Goal: Task Accomplishment & Management: Complete application form

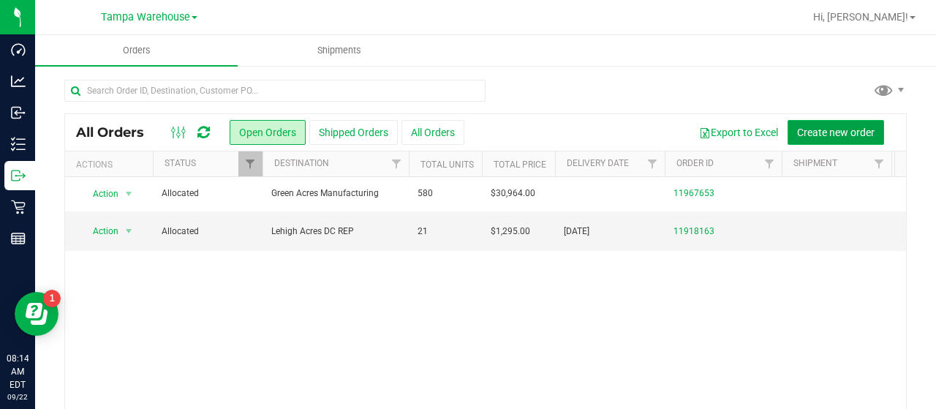
click at [819, 130] on span "Create new order" at bounding box center [835, 132] width 77 height 12
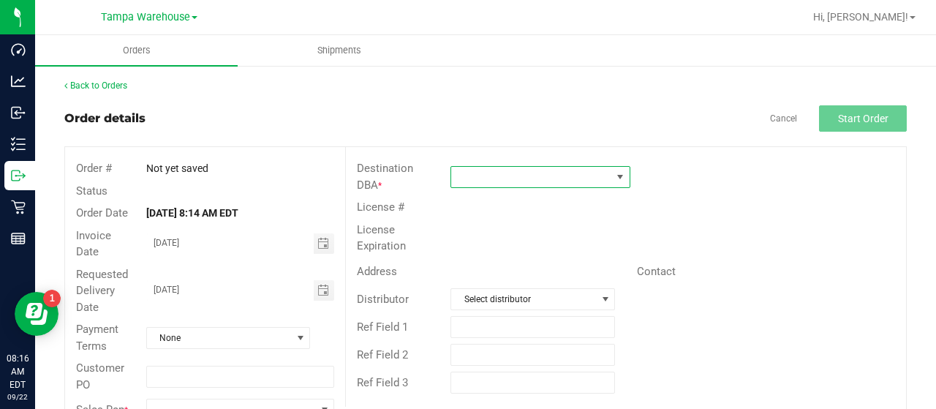
click at [549, 178] on span at bounding box center [531, 177] width 160 height 20
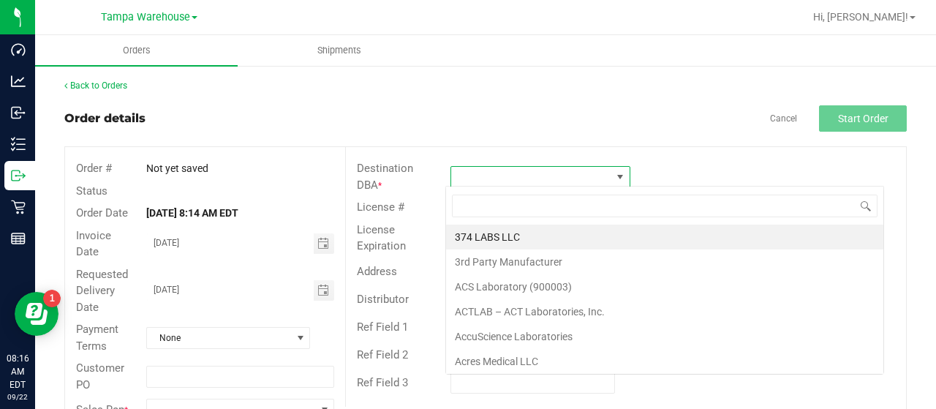
scroll to position [21, 177]
type input "JAX"
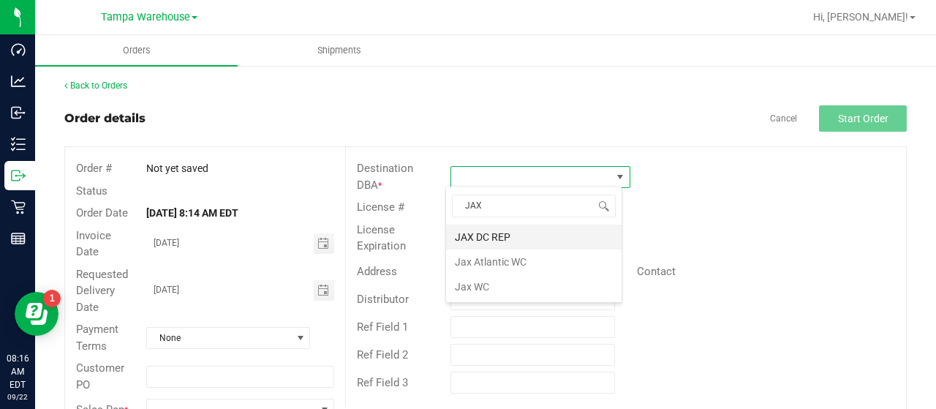
click at [488, 238] on li "JAX DC REP" at bounding box center [533, 236] width 175 height 25
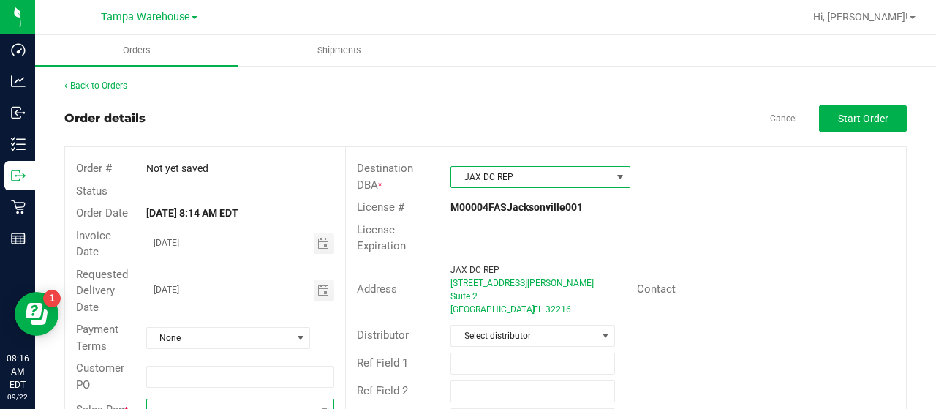
click at [222, 403] on span at bounding box center [231, 409] width 168 height 20
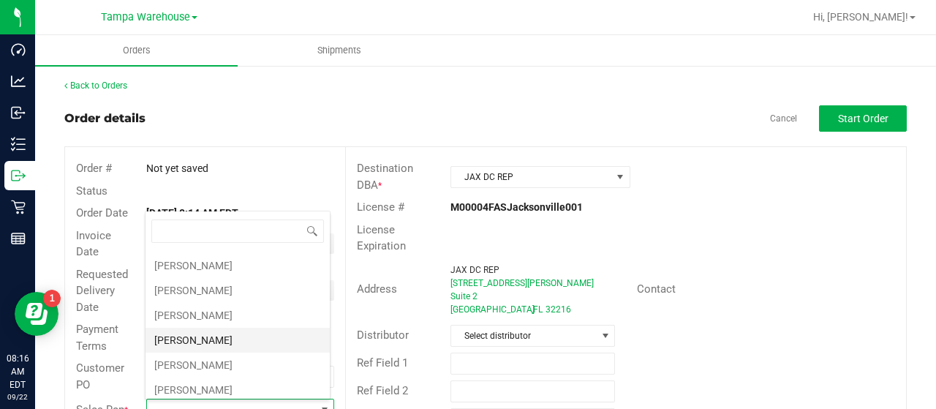
scroll to position [219, 0]
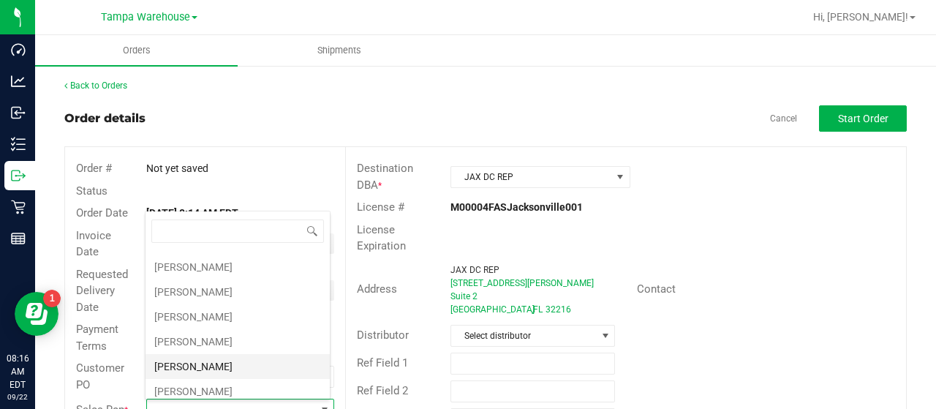
click at [209, 354] on li "[PERSON_NAME]" at bounding box center [237, 366] width 184 height 25
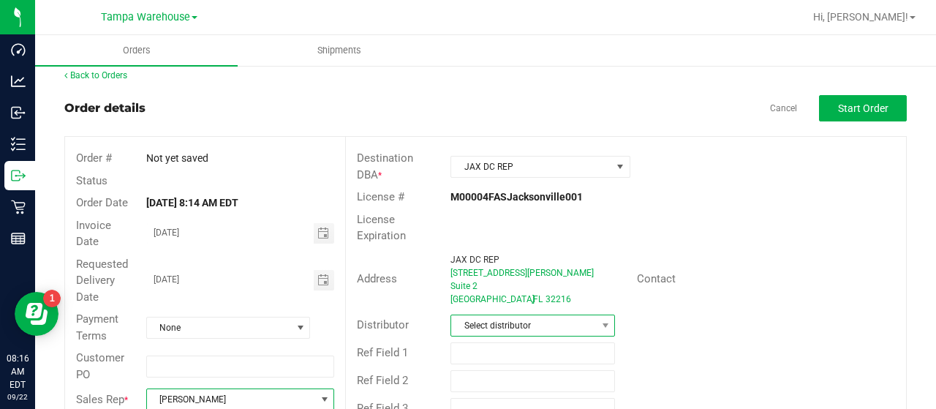
click at [585, 315] on span "Select distributor" at bounding box center [523, 325] width 145 height 20
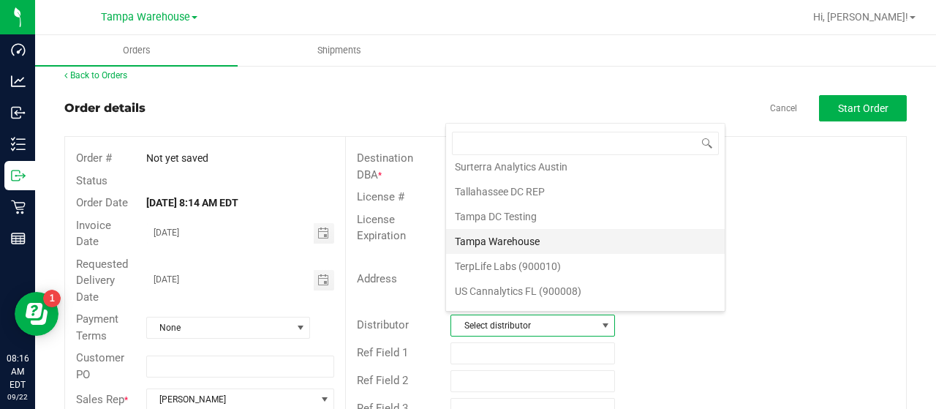
scroll to position [682, 0]
click at [563, 226] on li "Tampa Warehouse" at bounding box center [585, 238] width 279 height 25
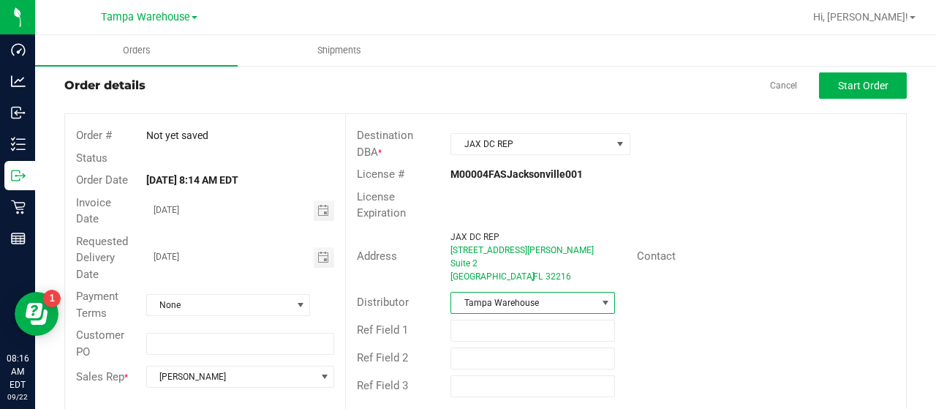
scroll to position [45, 0]
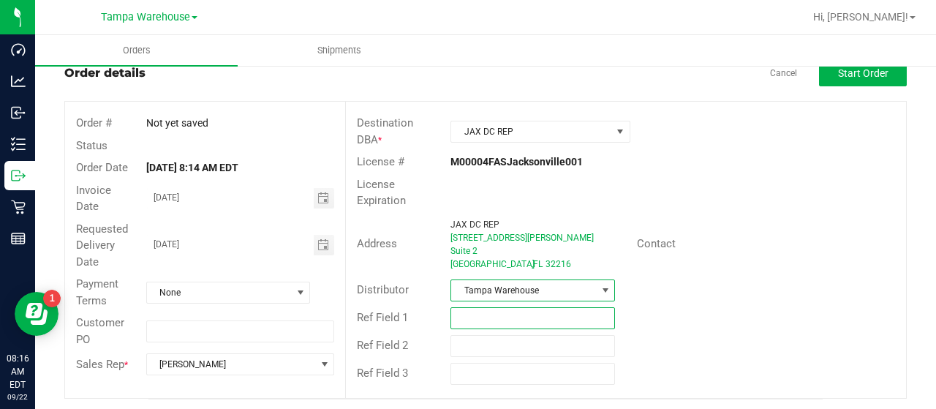
click at [503, 321] on input "text" at bounding box center [532, 318] width 164 height 22
drag, startPoint x: 448, startPoint y: 310, endPoint x: 553, endPoint y: 319, distance: 104.9
click at [553, 319] on input "HARDWARE [DATE]" at bounding box center [532, 318] width 164 height 22
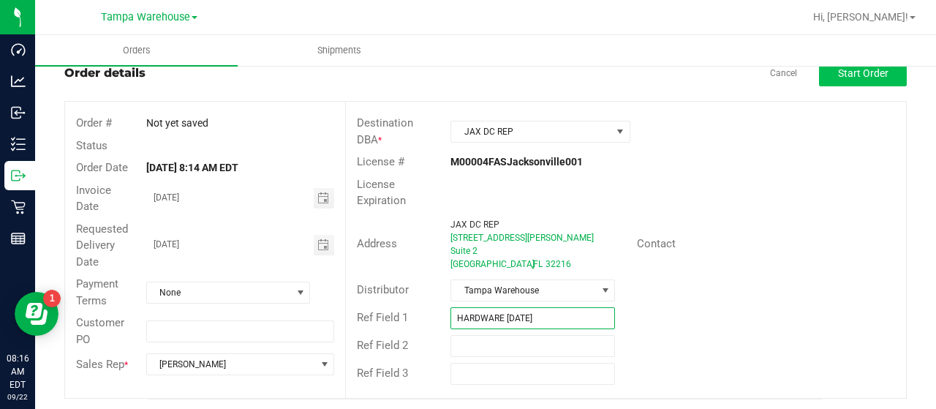
type input "HARDWARE [DATE]"
click at [838, 74] on span "Start Order" at bounding box center [863, 73] width 50 height 12
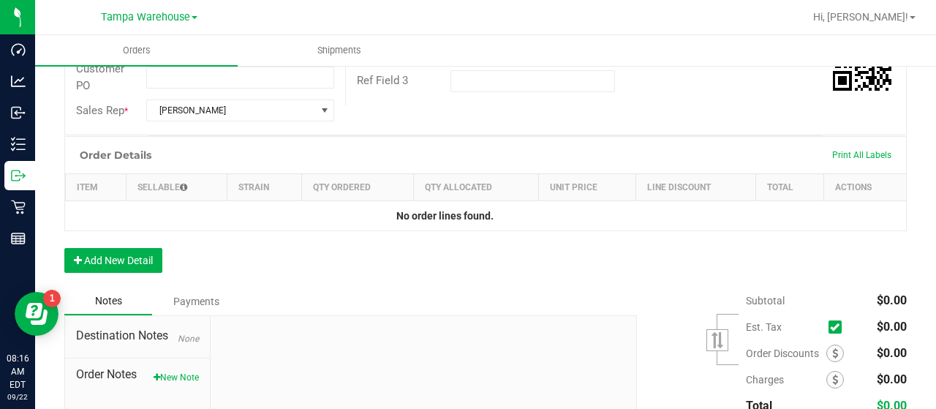
scroll to position [411, 0]
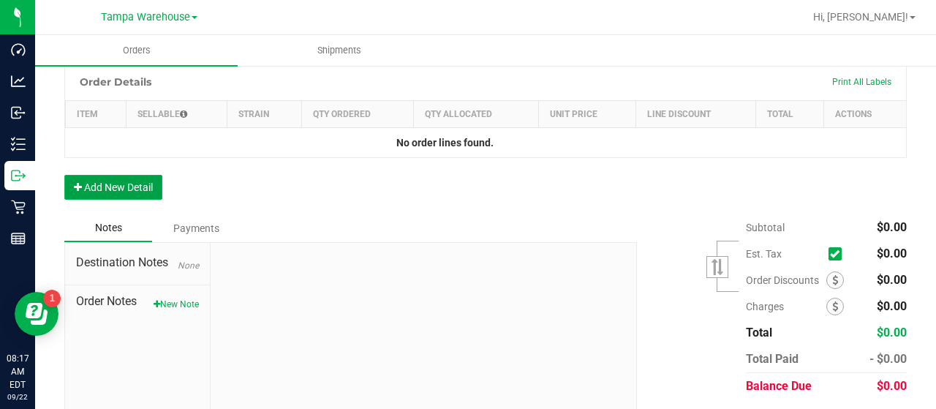
click at [129, 178] on button "Add New Detail" at bounding box center [113, 187] width 98 height 25
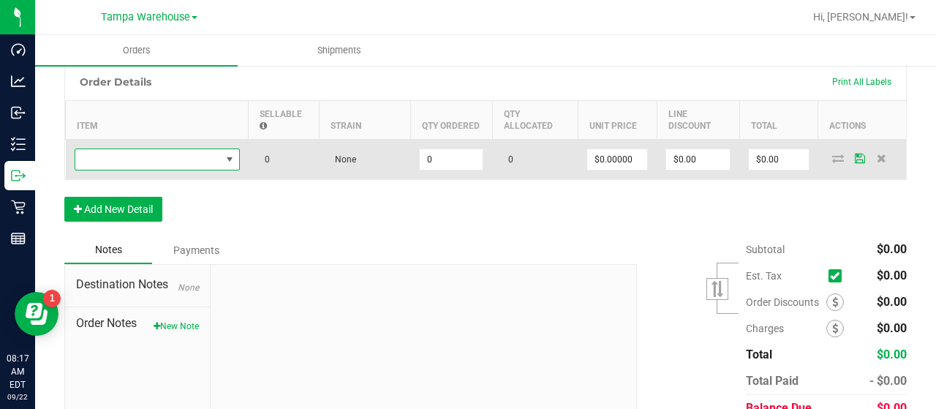
click at [163, 155] on span "NO DATA FOUND" at bounding box center [147, 159] width 145 height 20
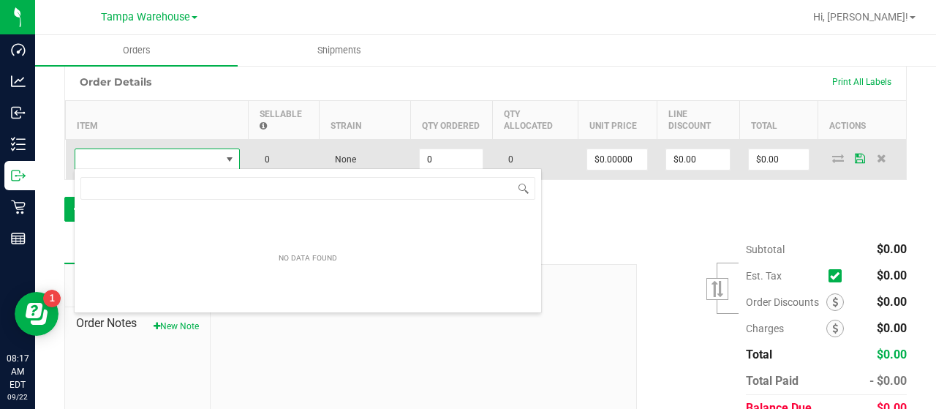
scroll to position [21, 165]
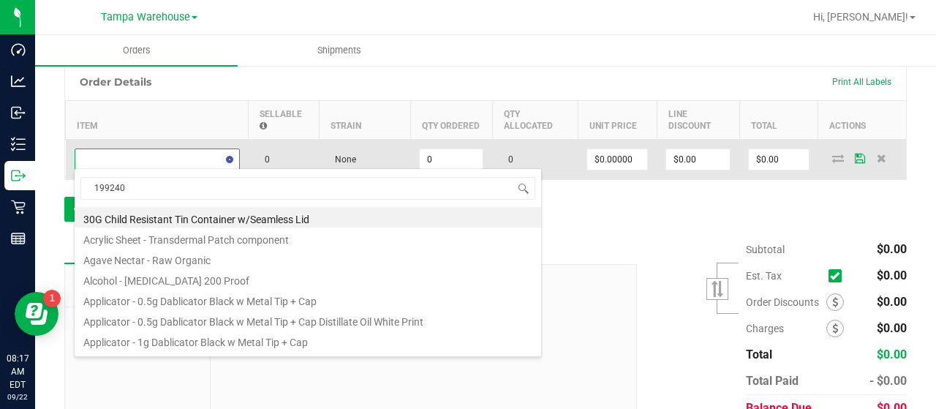
type input "1992409"
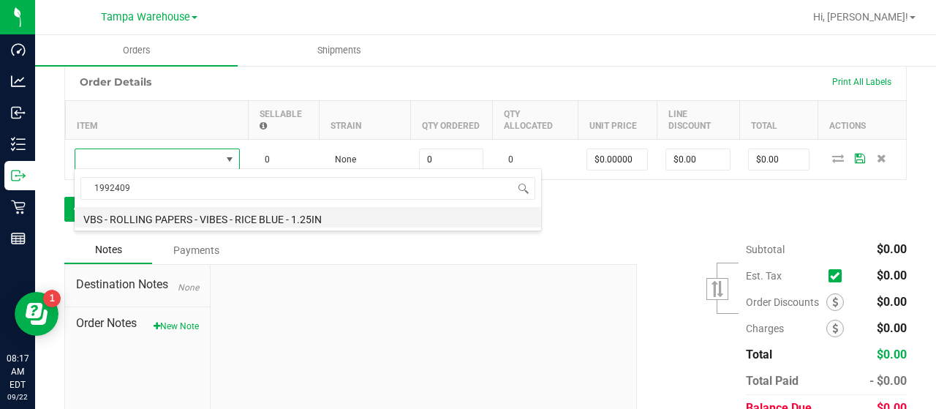
click at [202, 214] on li "VBS - ROLLING PAPERS - VIBES - RICE BLUE - 1.25IN" at bounding box center [308, 217] width 466 height 20
type input "0 ea"
type input "$2.00000"
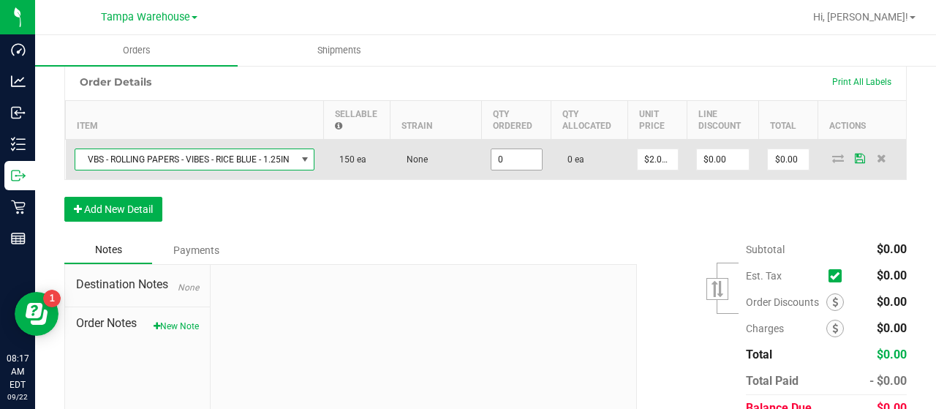
click at [503, 156] on input "0" at bounding box center [516, 159] width 50 height 20
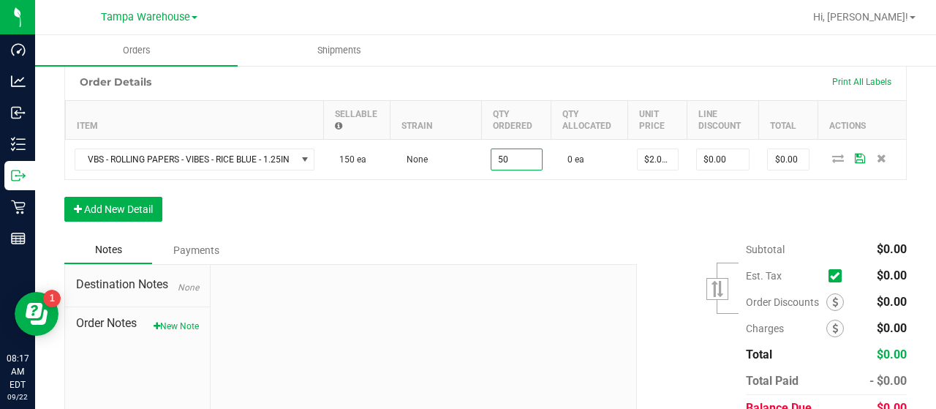
type input "50 ea"
type input "$100.00"
click at [507, 207] on div "Order Details Print All Labels Item Sellable Strain Qty Ordered Qty Allocated U…" at bounding box center [485, 149] width 842 height 173
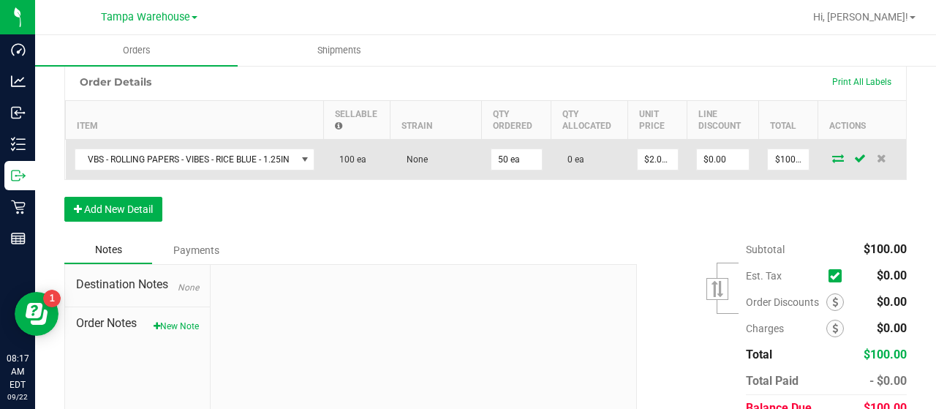
click at [832, 155] on icon at bounding box center [838, 158] width 12 height 9
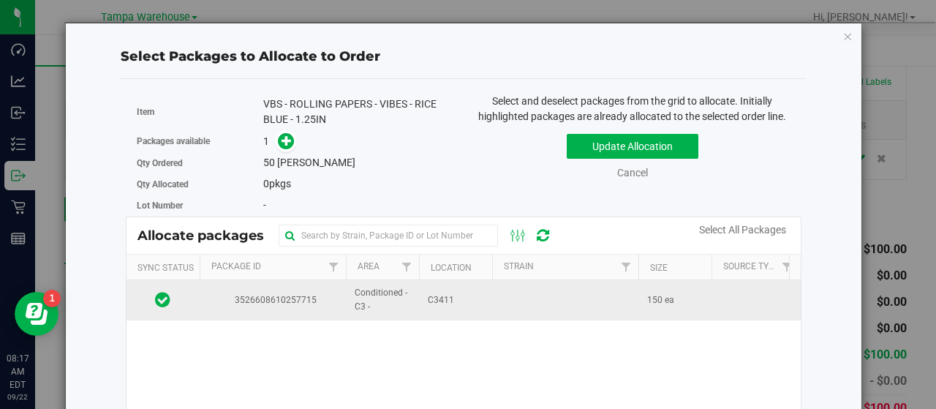
click at [496, 292] on td at bounding box center [565, 299] width 146 height 39
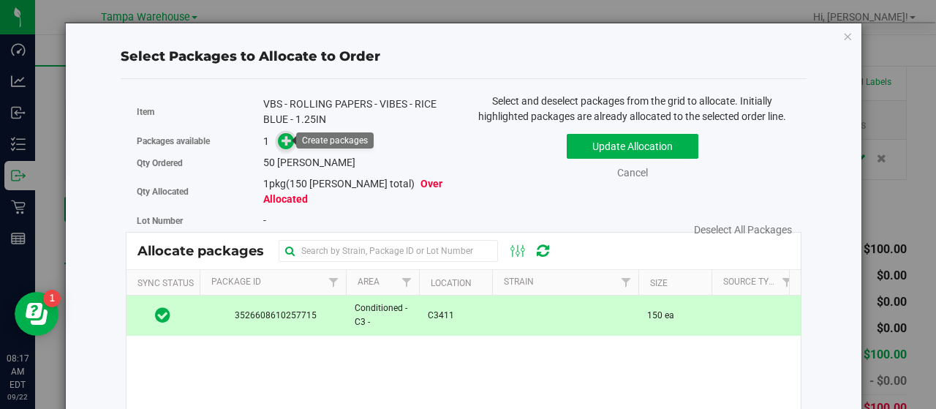
click at [285, 139] on icon at bounding box center [286, 140] width 10 height 10
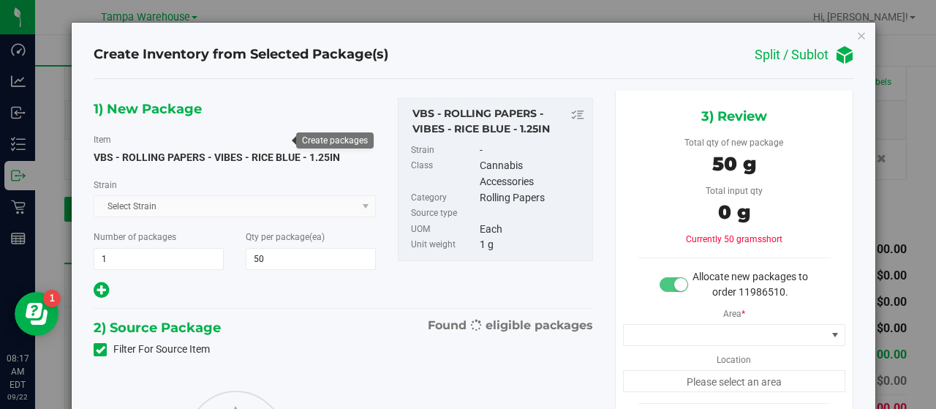
type input "50"
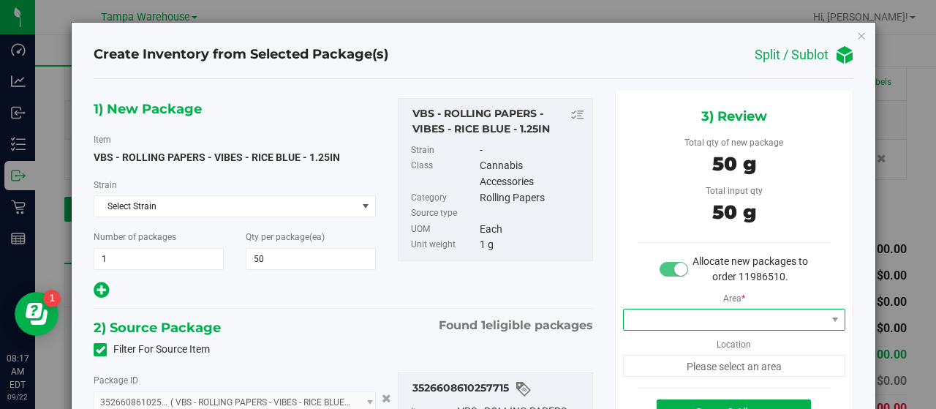
click at [770, 319] on span at bounding box center [725, 319] width 202 height 20
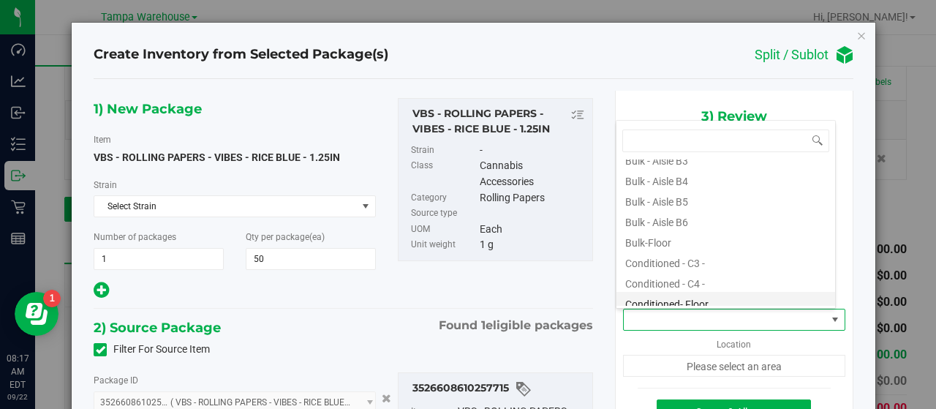
scroll to position [146, 0]
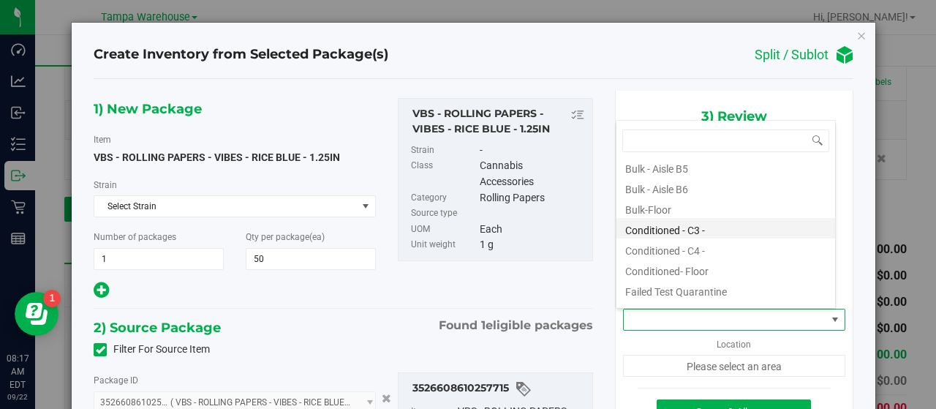
click at [737, 227] on li "Conditioned - C3 -" at bounding box center [725, 228] width 219 height 20
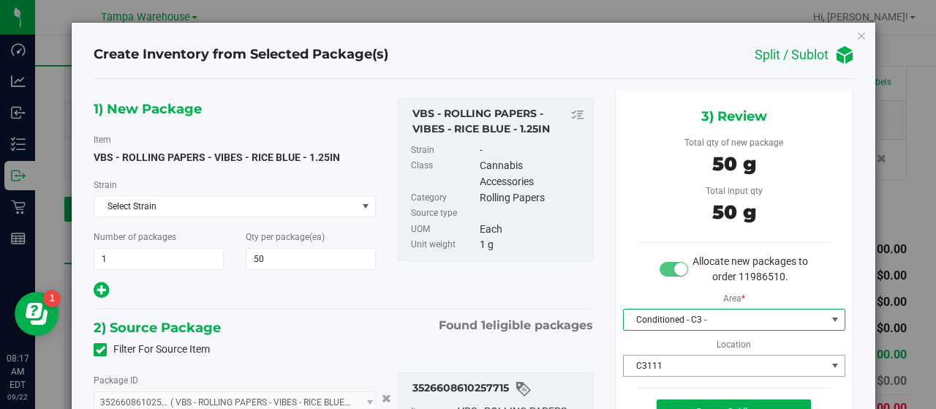
click at [706, 362] on span "C3111" at bounding box center [725, 365] width 202 height 20
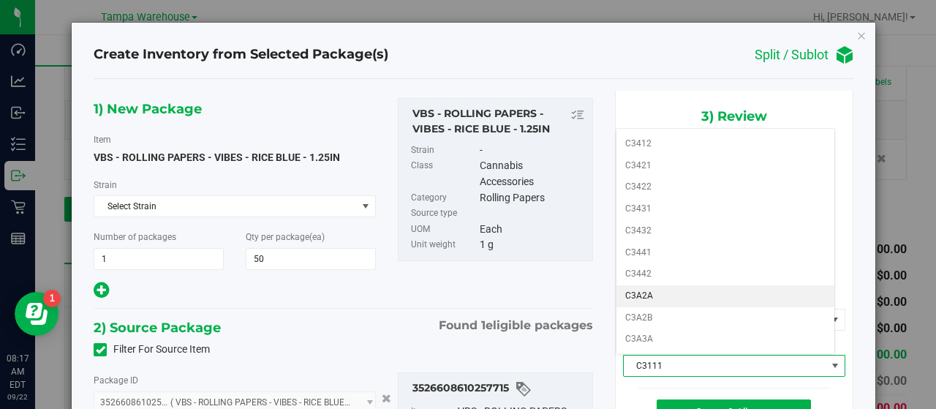
scroll to position [512, 0]
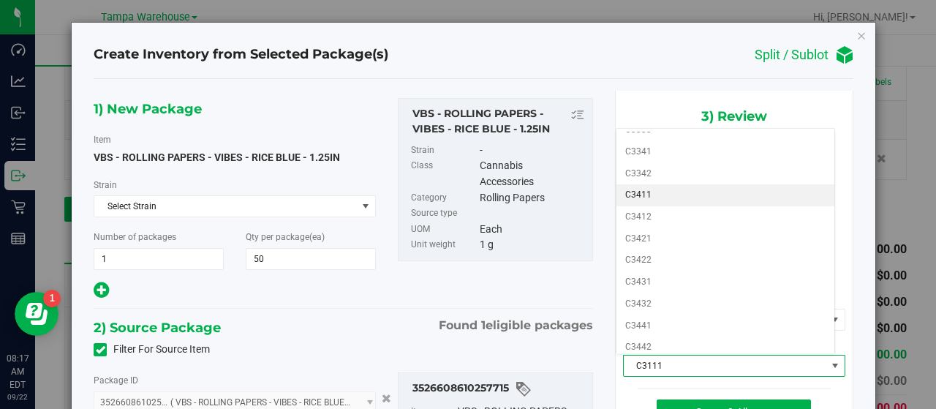
click at [684, 184] on li "C3411" at bounding box center [725, 195] width 219 height 22
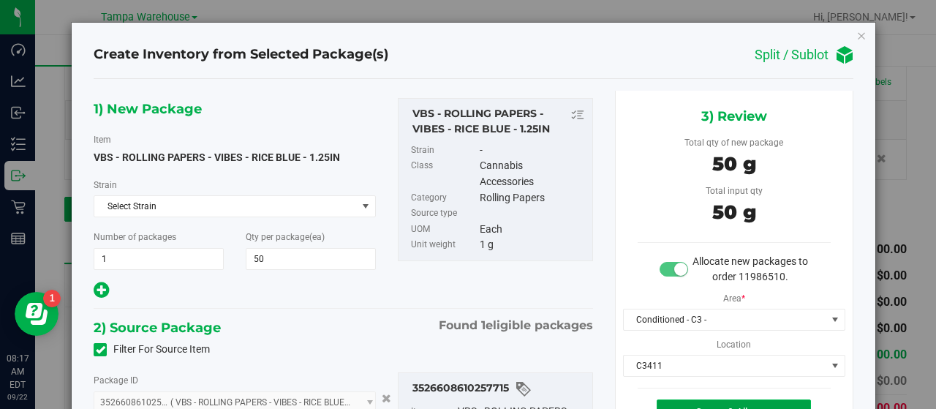
click at [694, 400] on button "Create & Allocate" at bounding box center [733, 411] width 154 height 25
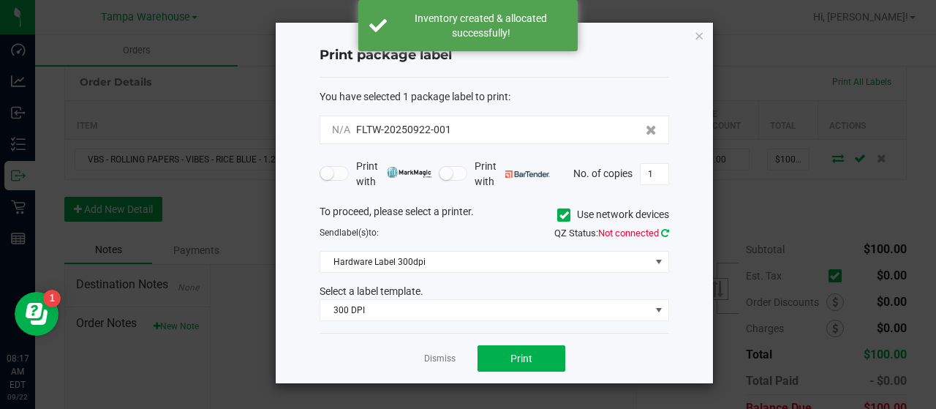
click at [667, 230] on icon at bounding box center [665, 233] width 8 height 10
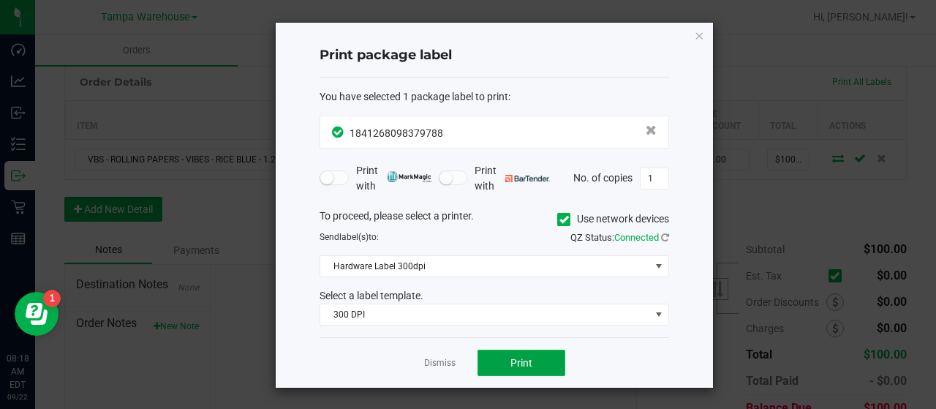
click at [534, 353] on button "Print" at bounding box center [521, 362] width 88 height 26
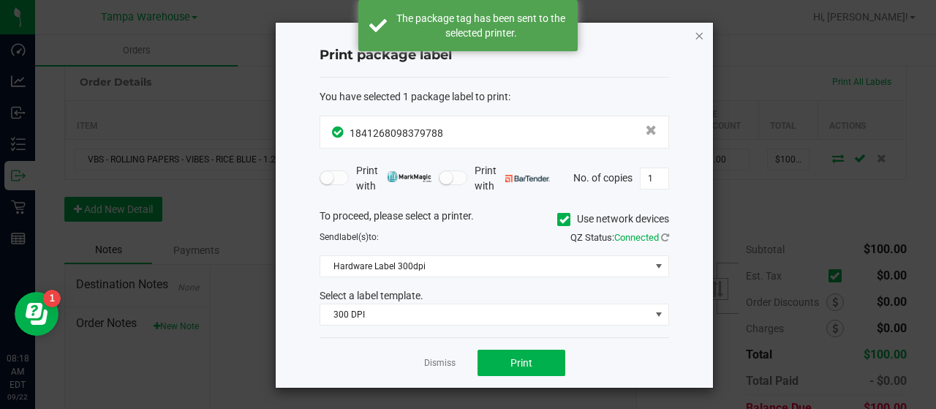
click at [700, 34] on icon "button" at bounding box center [699, 35] width 10 height 18
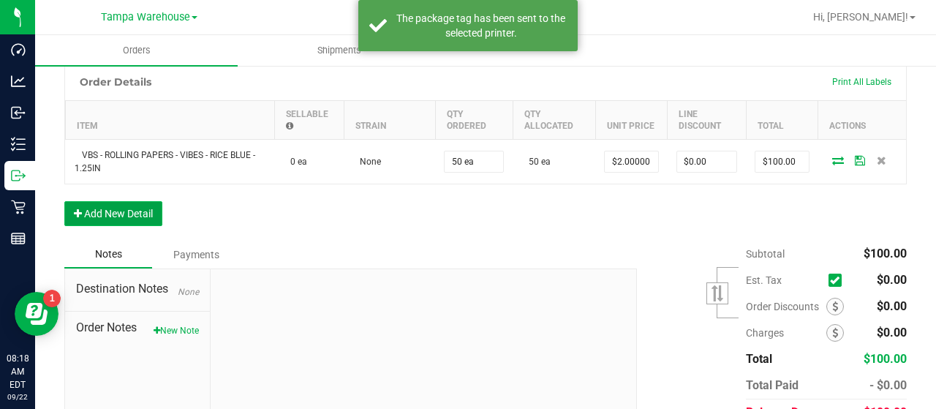
click at [119, 207] on button "Add New Detail" at bounding box center [113, 213] width 98 height 25
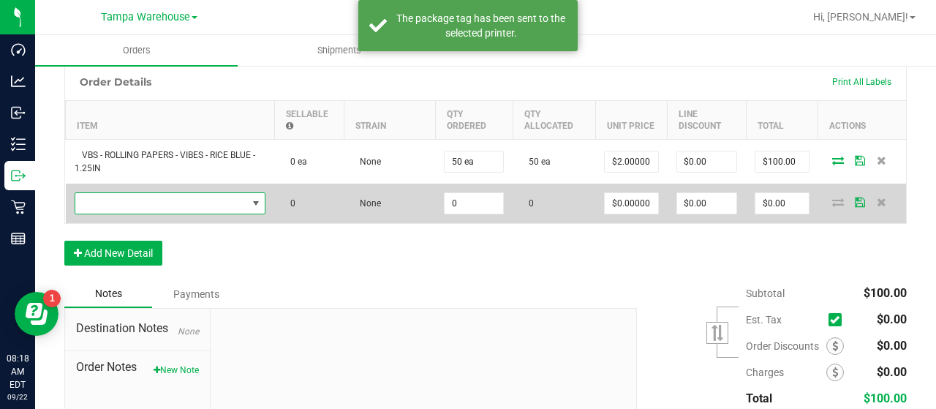
click at [130, 200] on span "NO DATA FOUND" at bounding box center [161, 203] width 172 height 20
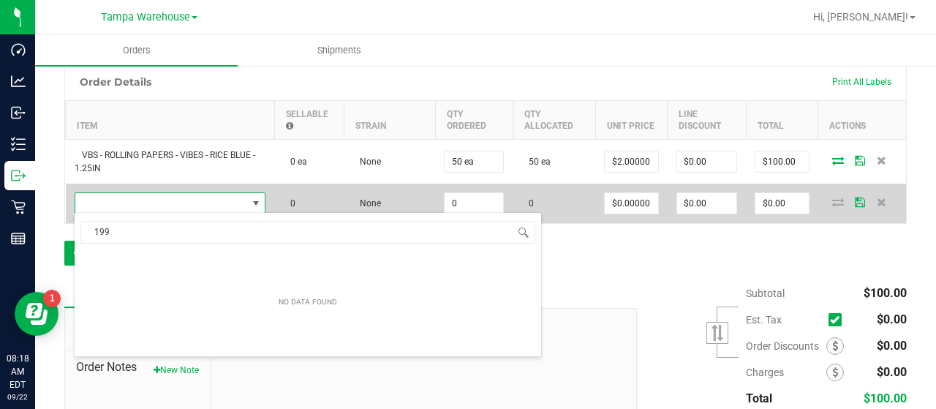
scroll to position [21, 187]
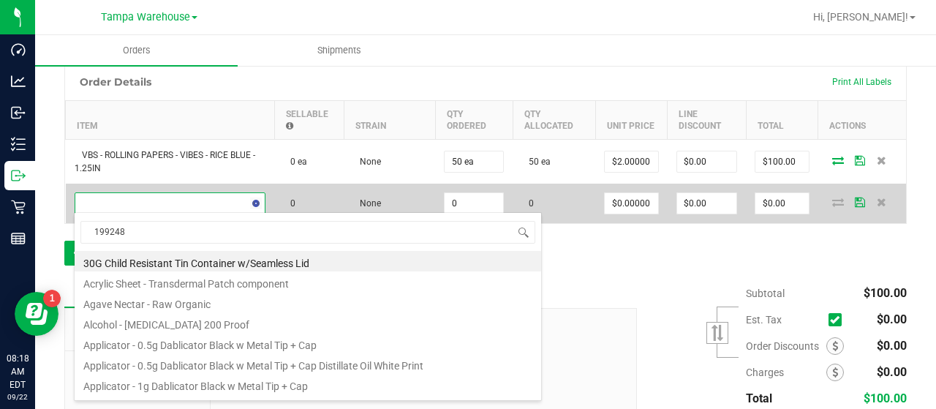
type input "1992489"
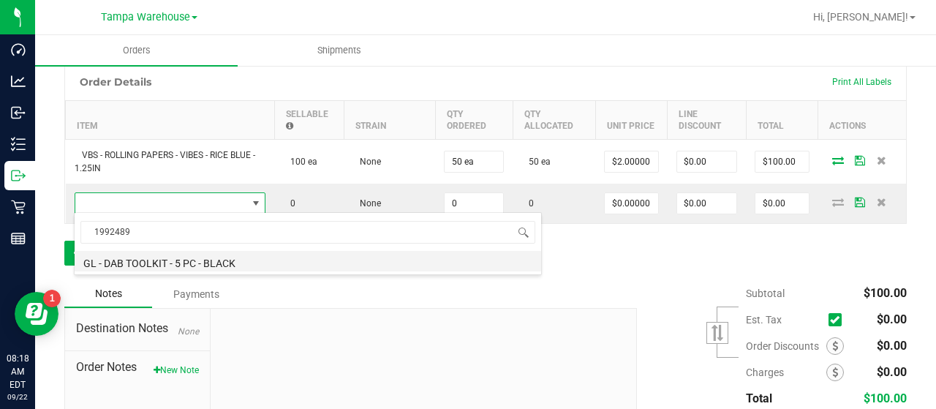
click at [192, 257] on li "GL - DAB TOOLKIT - 5 PC - BLACK" at bounding box center [308, 261] width 466 height 20
type input "0 ea"
type input "$15.00000"
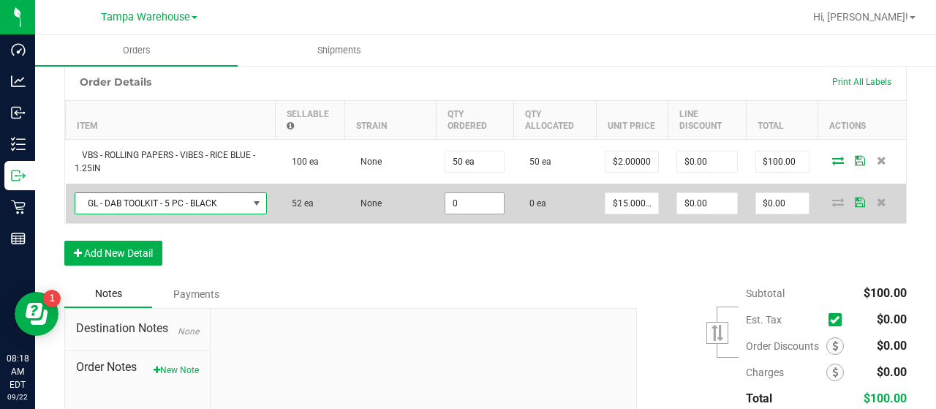
click at [481, 197] on input "0" at bounding box center [474, 203] width 58 height 20
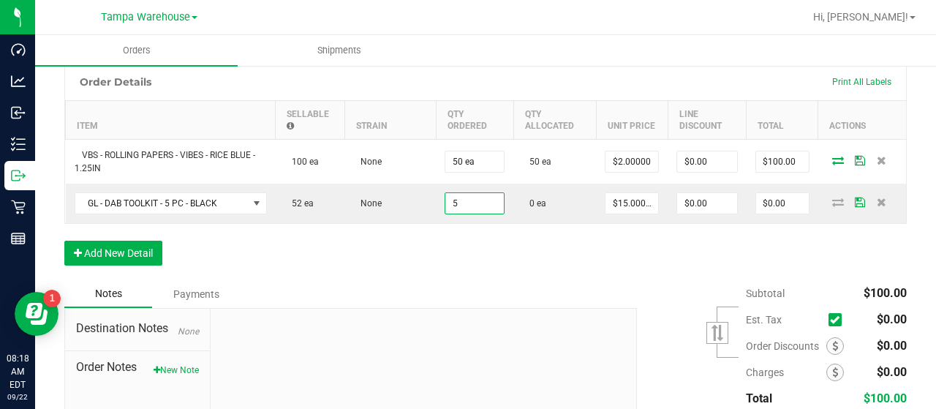
type input "5 ea"
type input "$75.00"
click at [511, 251] on div "Order Details Print All Labels Item Sellable Strain Qty Ordered Qty Allocated U…" at bounding box center [485, 171] width 842 height 217
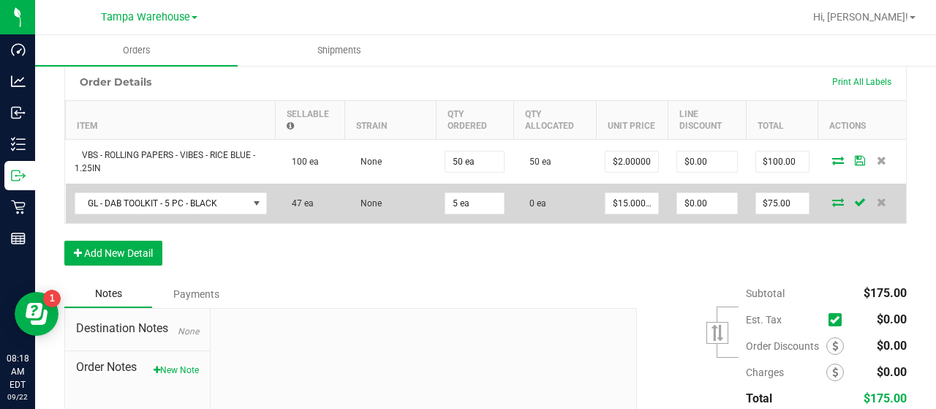
click at [832, 197] on icon at bounding box center [838, 201] width 12 height 9
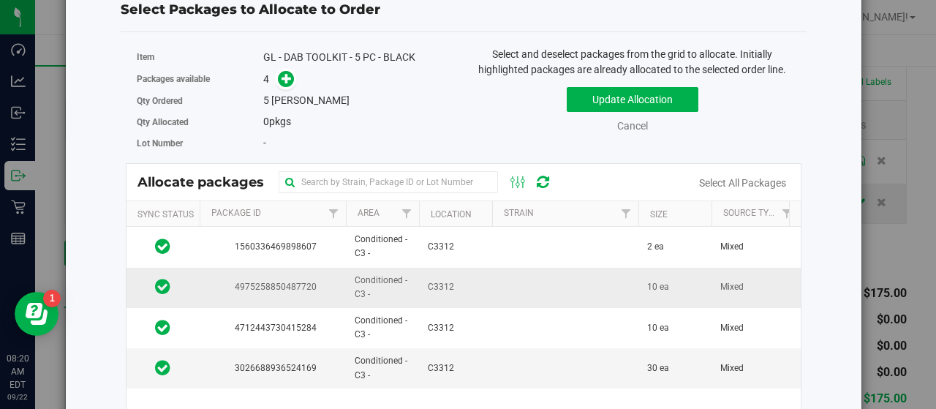
scroll to position [0, 0]
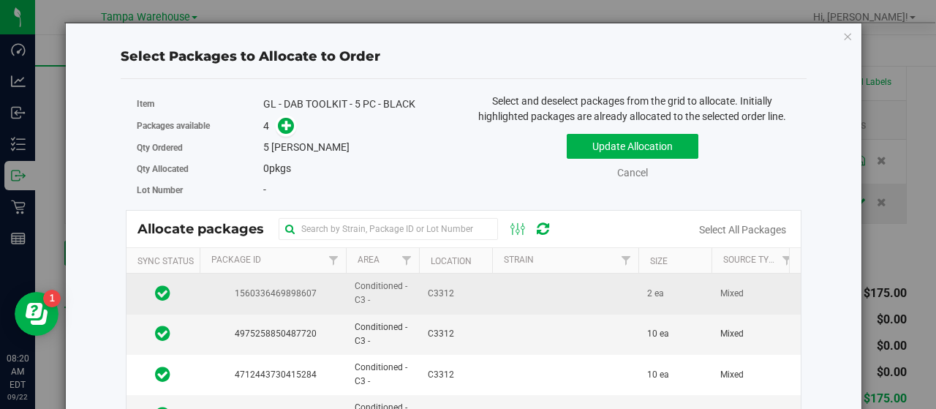
click at [504, 299] on td at bounding box center [565, 293] width 146 height 40
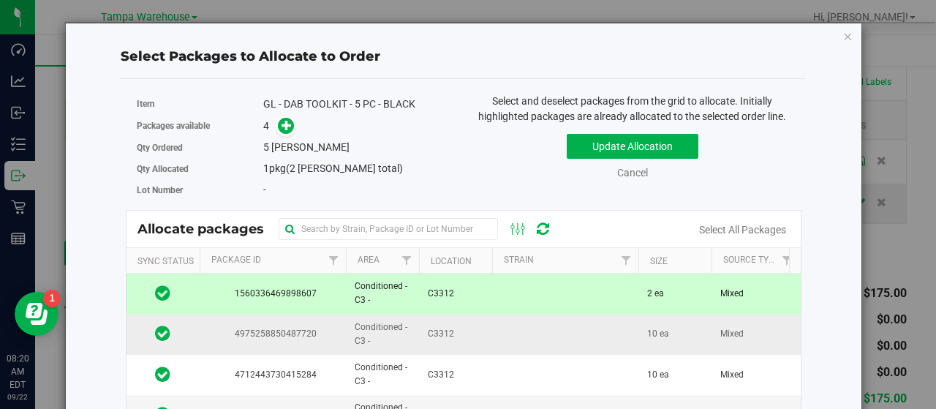
click at [506, 330] on td at bounding box center [565, 334] width 146 height 40
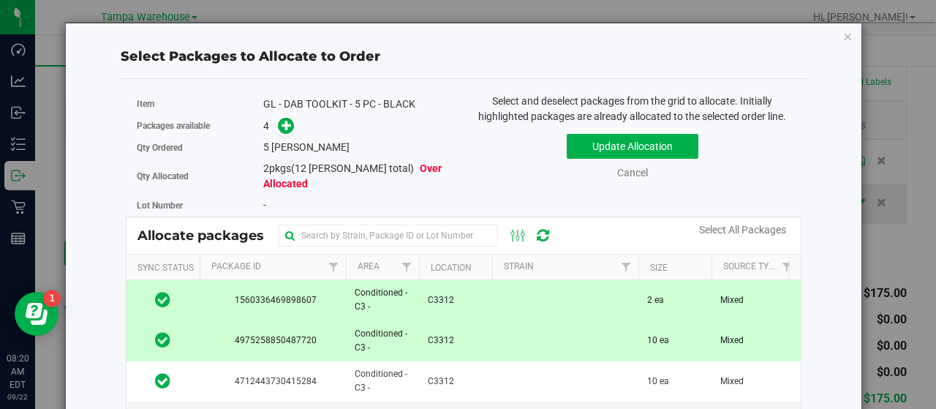
click at [507, 327] on td at bounding box center [565, 341] width 146 height 40
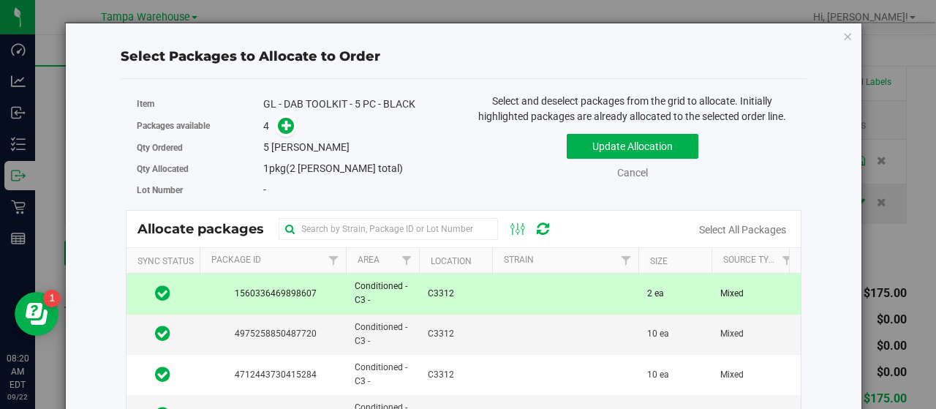
click at [523, 291] on td at bounding box center [565, 293] width 146 height 40
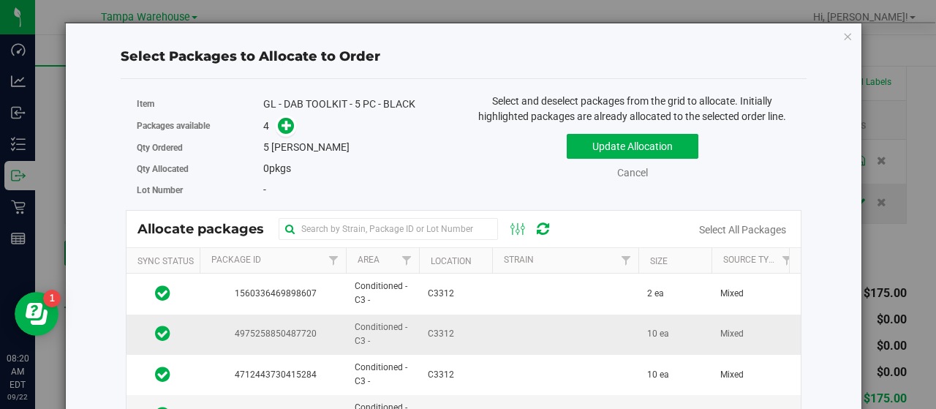
click at [520, 326] on td at bounding box center [565, 334] width 146 height 40
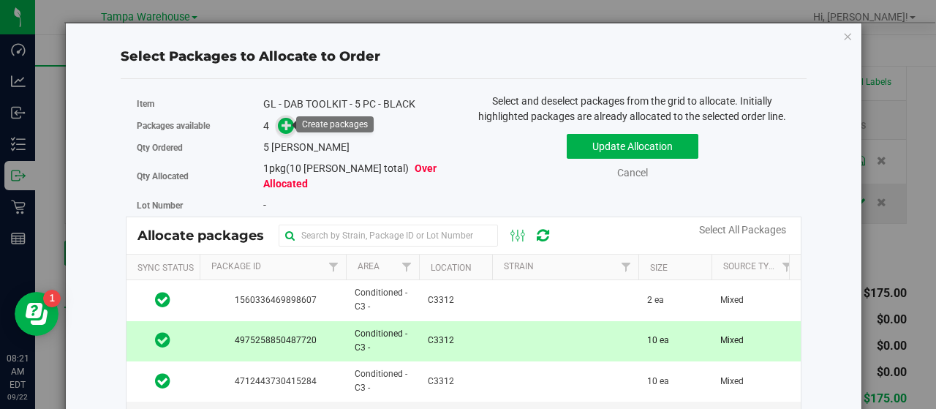
click at [283, 121] on icon at bounding box center [286, 125] width 10 height 10
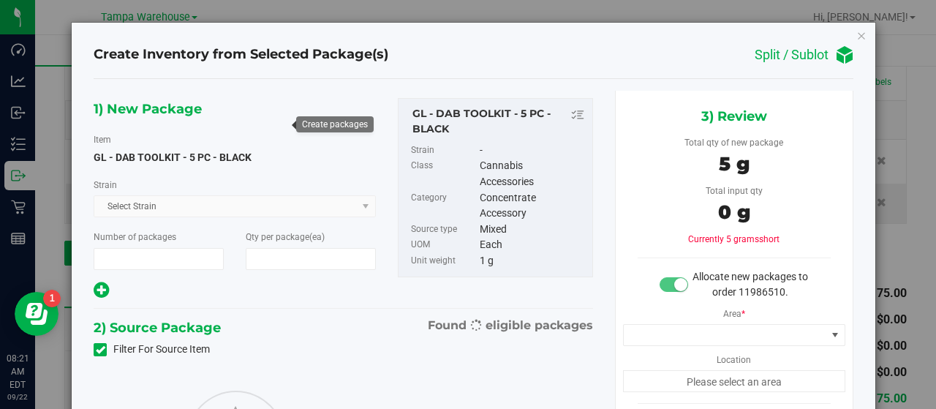
type input "1"
type input "5"
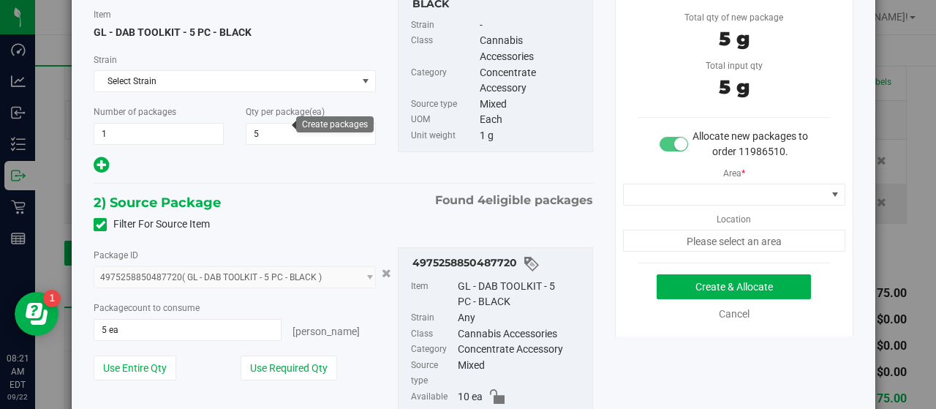
scroll to position [146, 0]
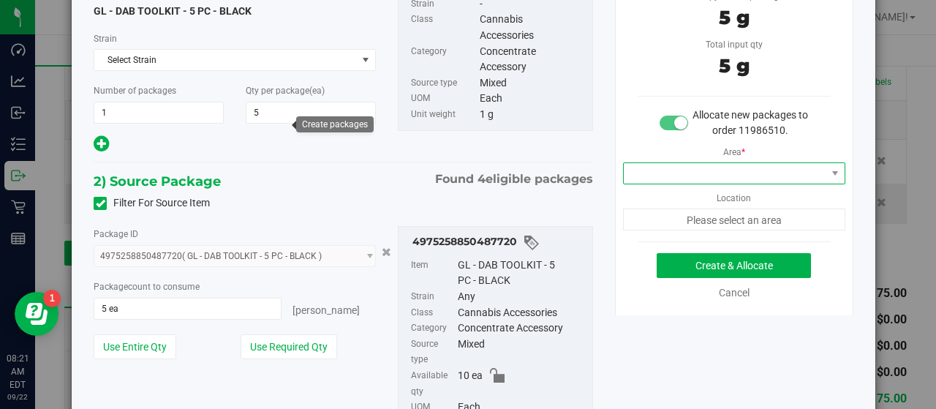
click at [743, 168] on span at bounding box center [725, 173] width 202 height 20
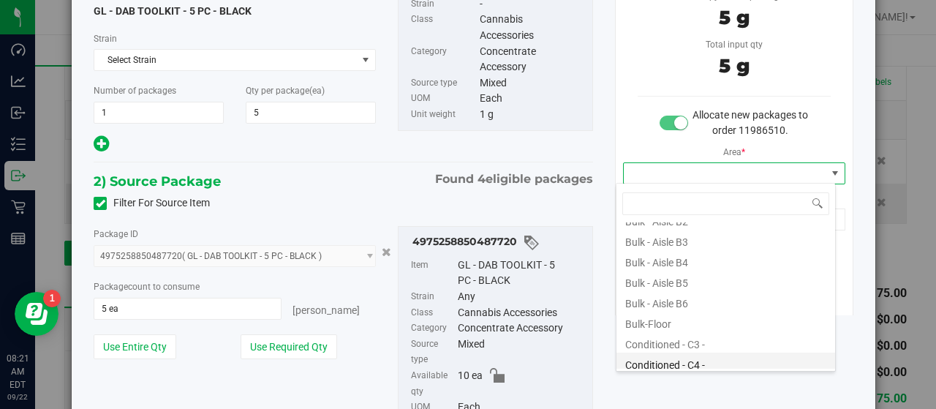
scroll to position [73, 0]
click at [711, 359] on li "Conditioned - C3 -" at bounding box center [725, 364] width 219 height 20
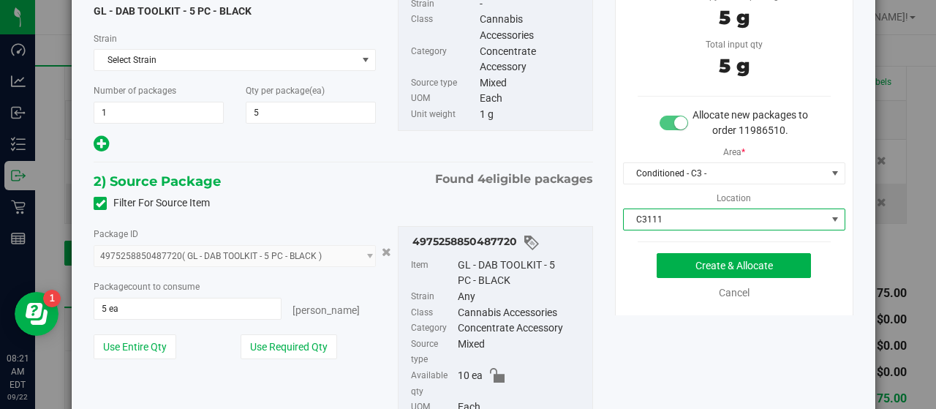
click at [716, 214] on span "C3111" at bounding box center [725, 219] width 202 height 20
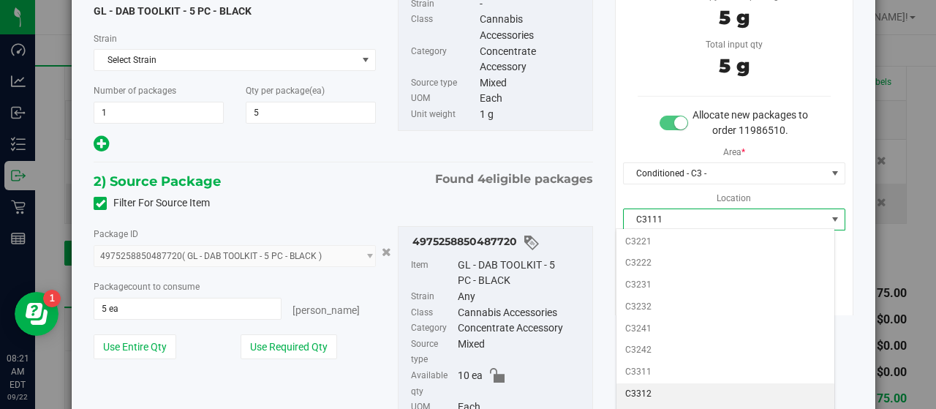
scroll to position [292, 0]
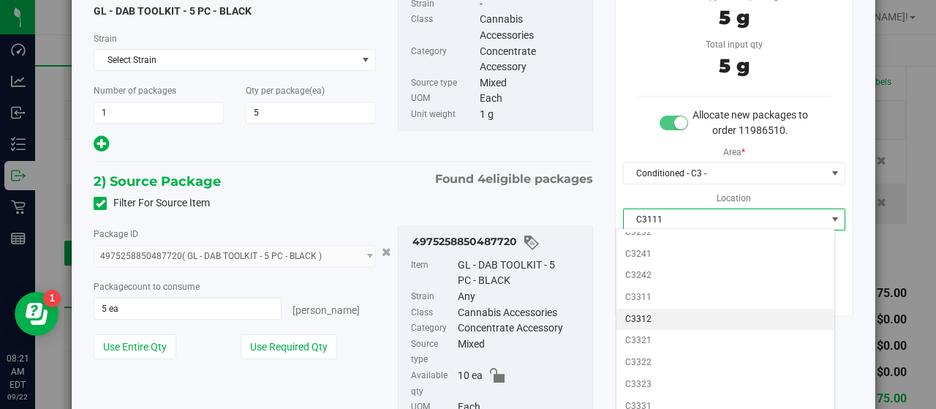
click at [664, 308] on li "C3312" at bounding box center [725, 319] width 219 height 22
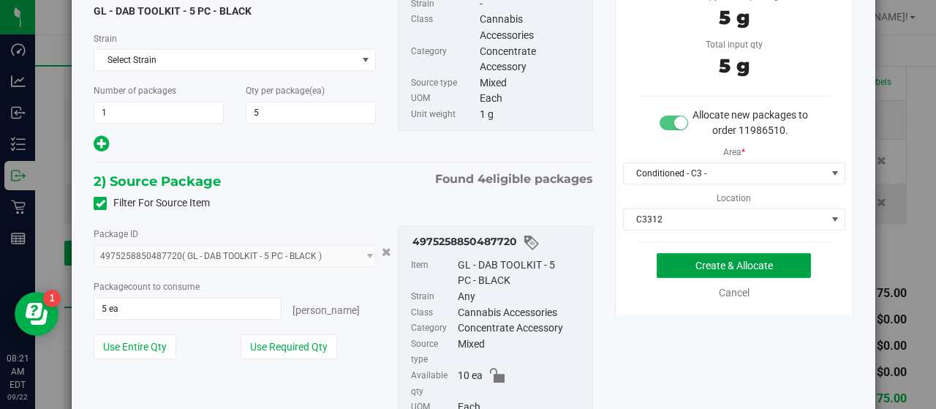
click at [670, 261] on button "Create & Allocate" at bounding box center [733, 265] width 154 height 25
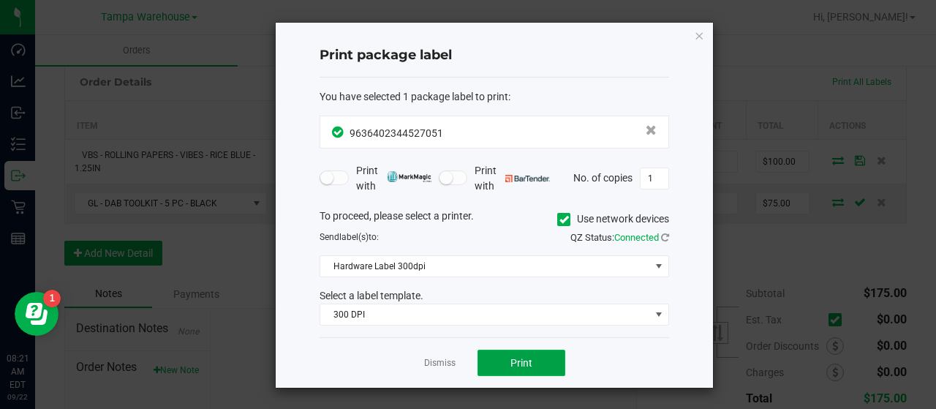
click at [547, 355] on button "Print" at bounding box center [521, 362] width 88 height 26
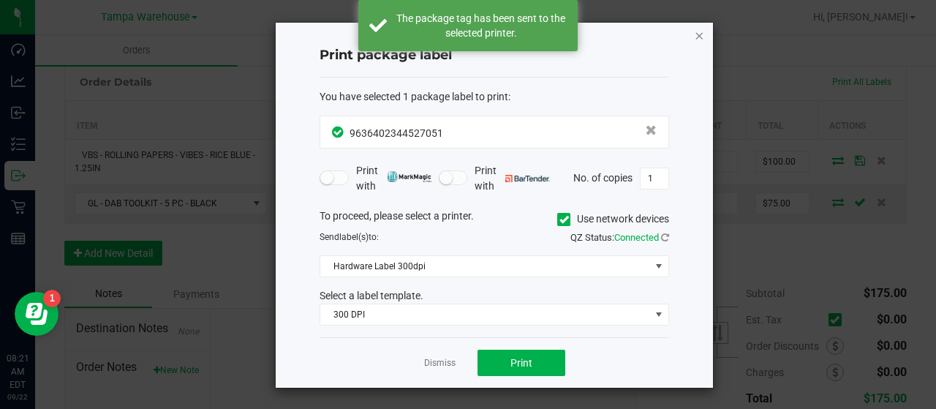
click at [699, 31] on icon "button" at bounding box center [699, 35] width 10 height 18
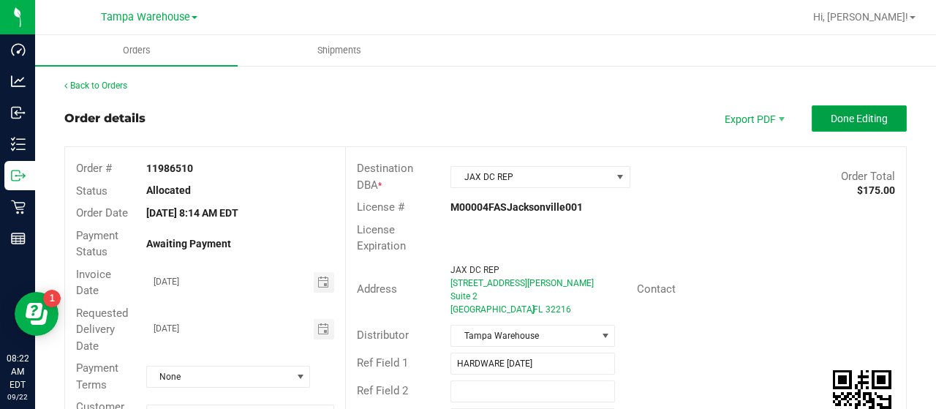
click at [813, 122] on button "Done Editing" at bounding box center [858, 118] width 95 height 26
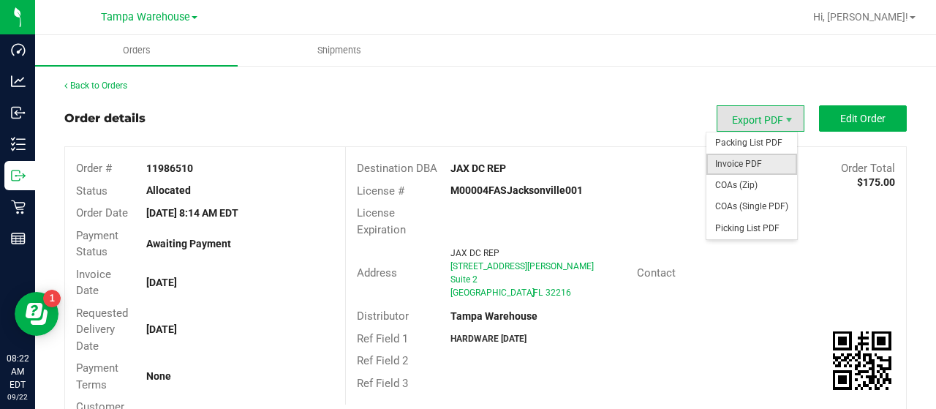
click at [735, 159] on span "Invoice PDF" at bounding box center [751, 164] width 91 height 21
click at [738, 121] on span "Export PDF" at bounding box center [760, 118] width 88 height 26
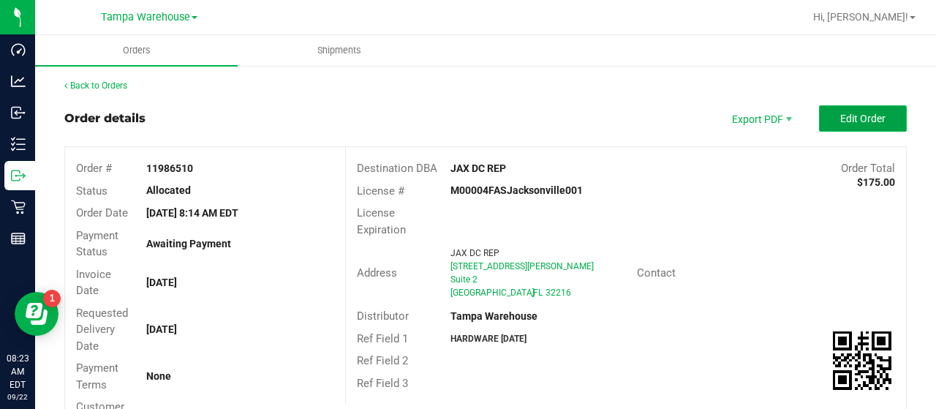
click at [821, 118] on button "Edit Order" at bounding box center [863, 118] width 88 height 26
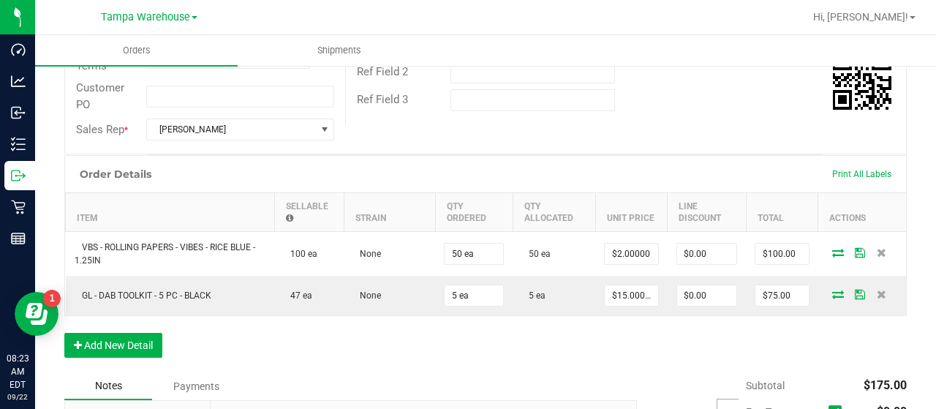
scroll to position [366, 0]
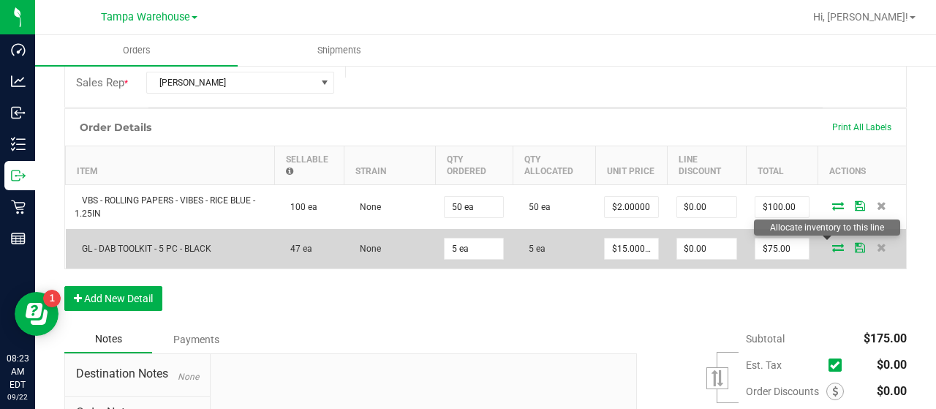
click at [832, 243] on icon at bounding box center [838, 247] width 12 height 9
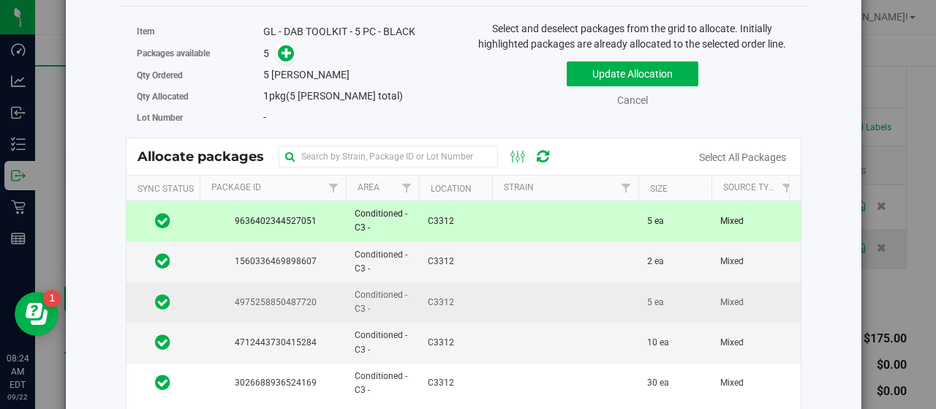
scroll to position [0, 0]
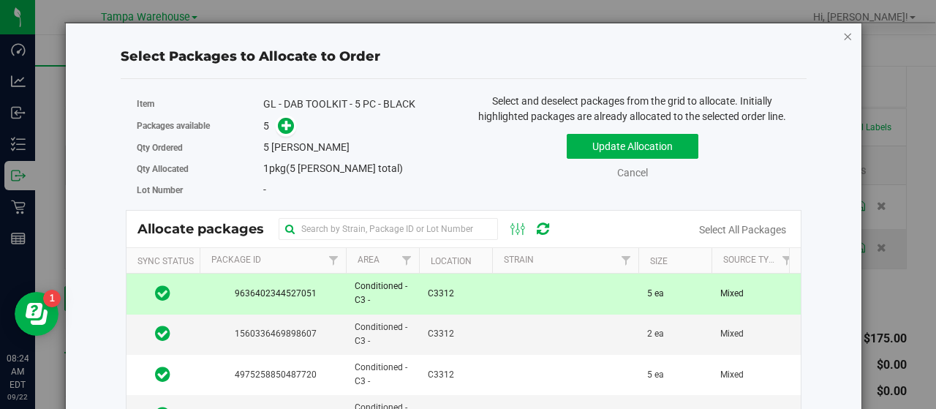
click at [843, 34] on icon "button" at bounding box center [848, 36] width 10 height 18
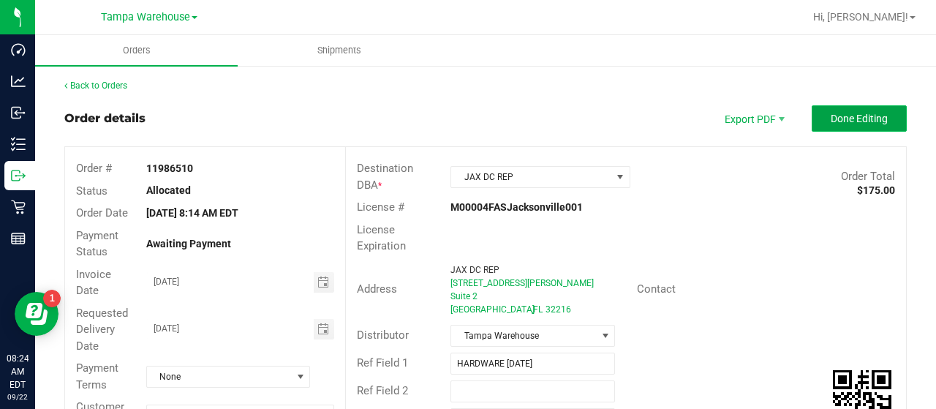
click at [812, 116] on button "Done Editing" at bounding box center [858, 118] width 95 height 26
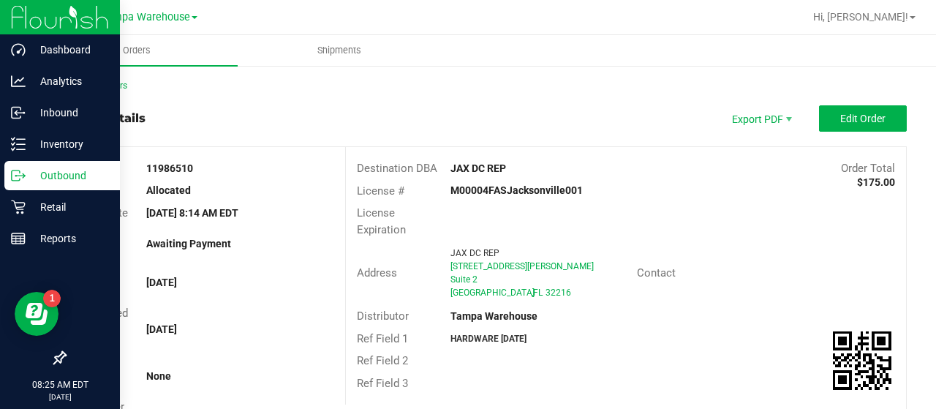
click at [58, 173] on p "Outbound" at bounding box center [70, 176] width 88 height 18
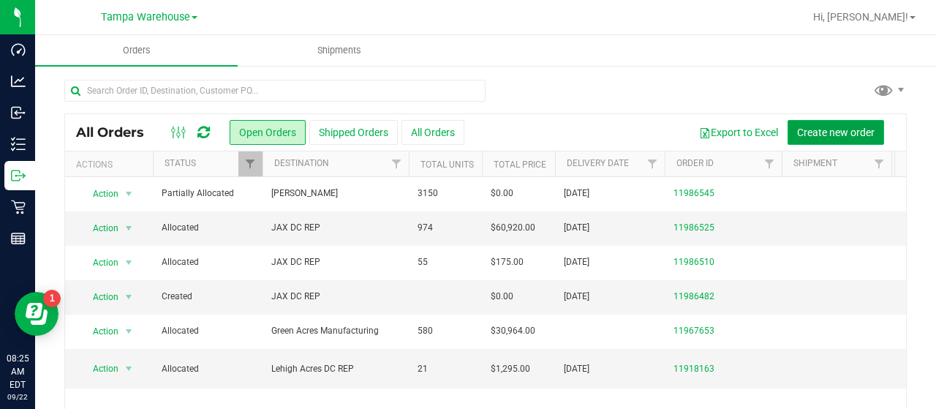
click at [827, 131] on span "Create new order" at bounding box center [835, 132] width 77 height 12
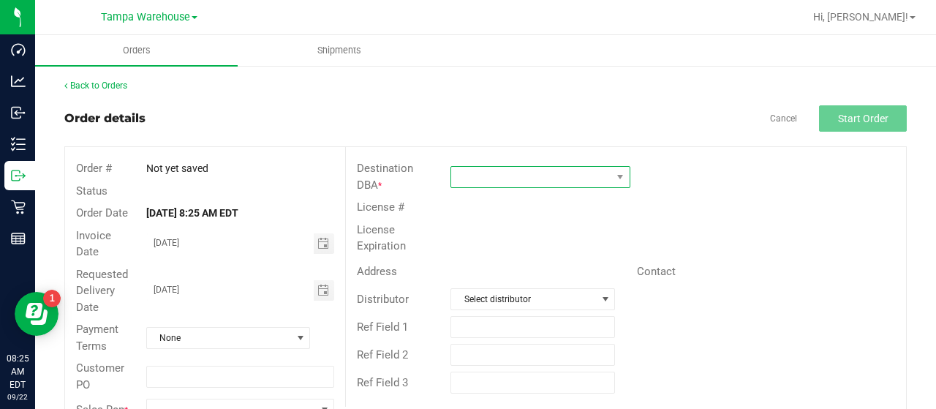
click at [529, 176] on span at bounding box center [531, 177] width 160 height 20
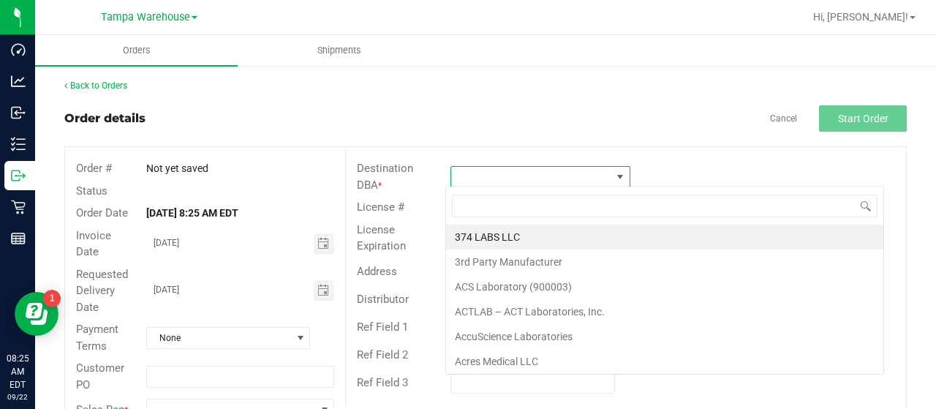
scroll to position [21, 177]
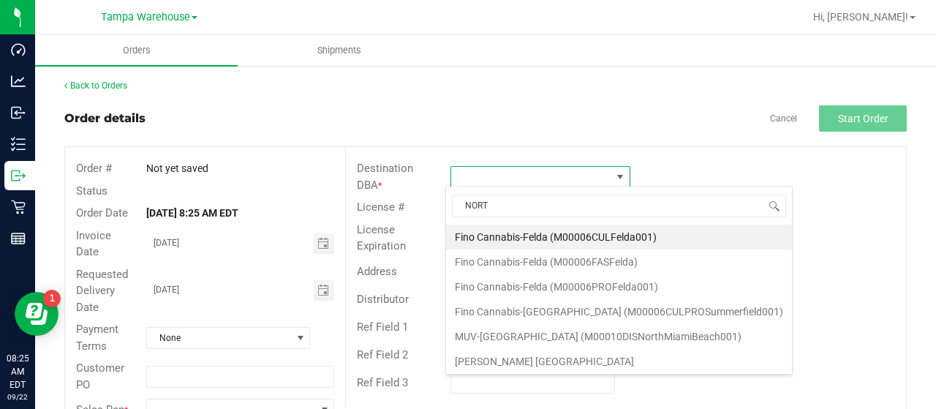
type input "NORTH"
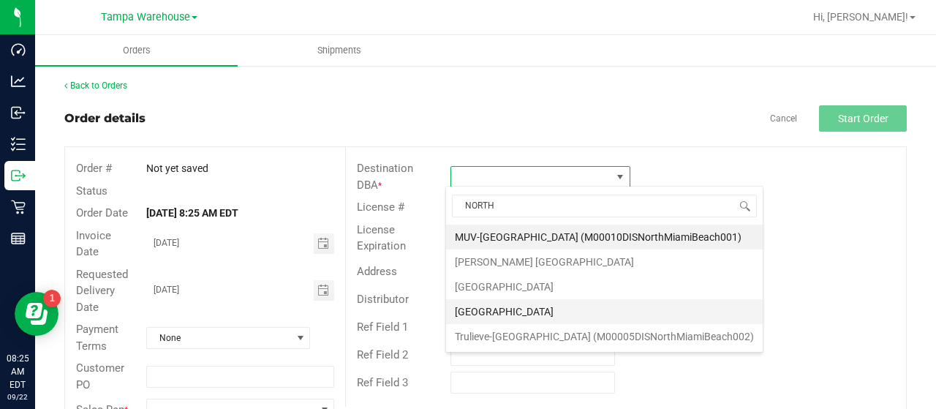
click at [479, 308] on li "[GEOGRAPHIC_DATA]" at bounding box center [604, 311] width 317 height 25
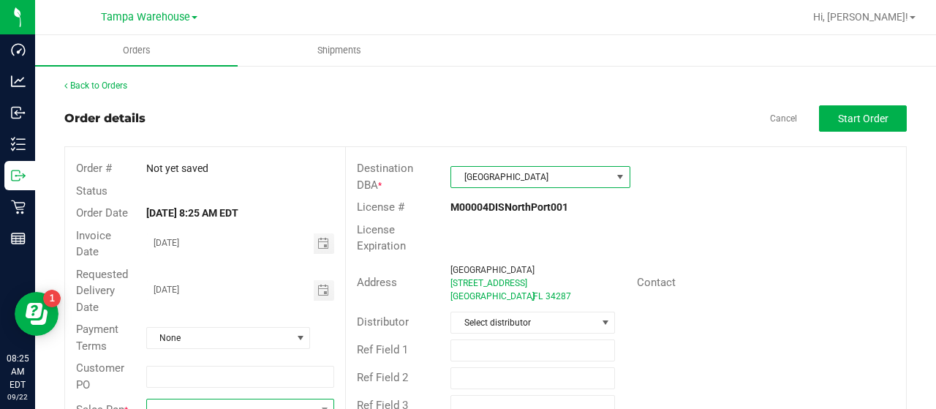
click at [205, 400] on span at bounding box center [231, 409] width 168 height 20
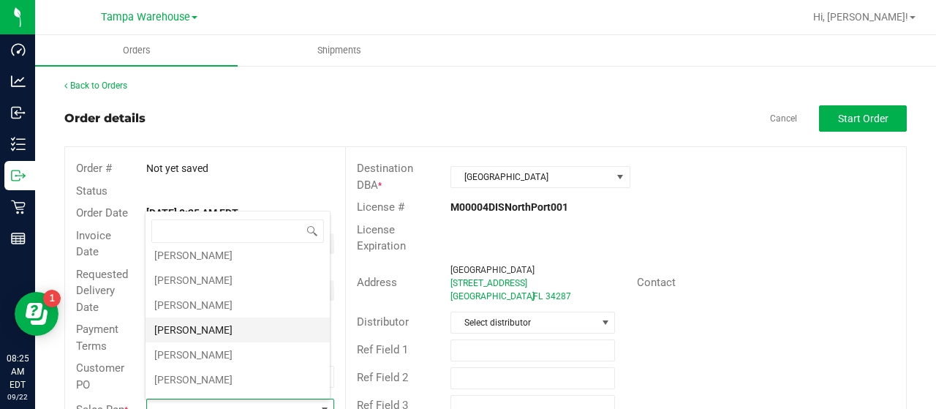
scroll to position [219, 0]
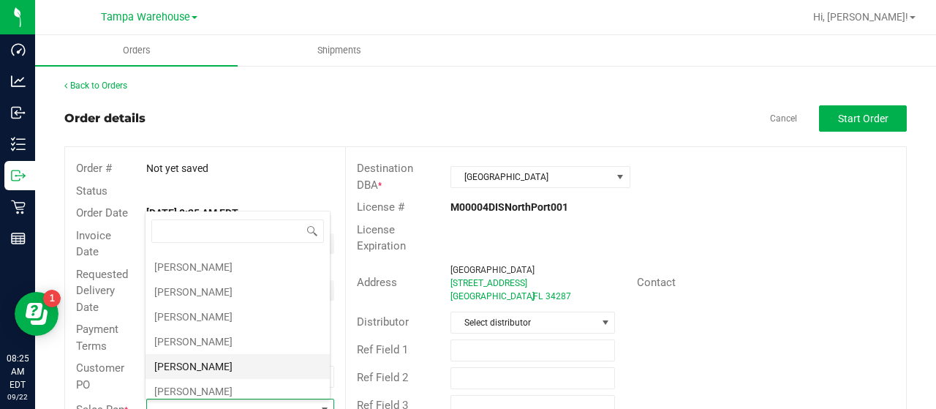
click at [218, 356] on li "[PERSON_NAME]" at bounding box center [237, 366] width 184 height 25
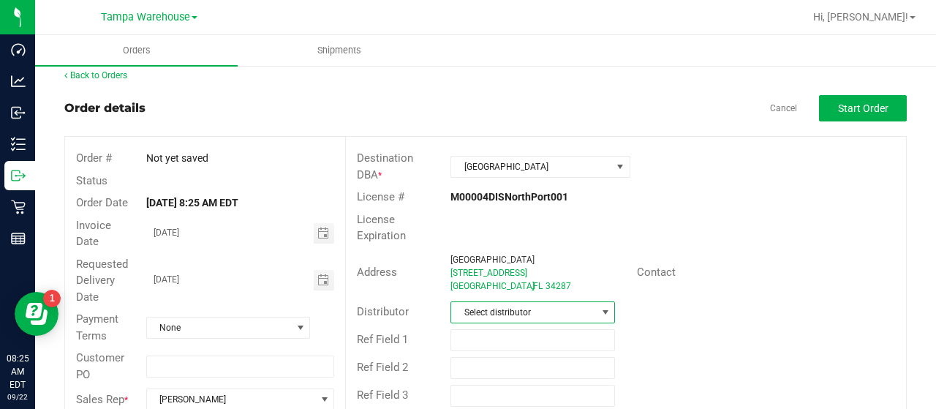
click at [567, 306] on span "Select distributor" at bounding box center [523, 312] width 145 height 20
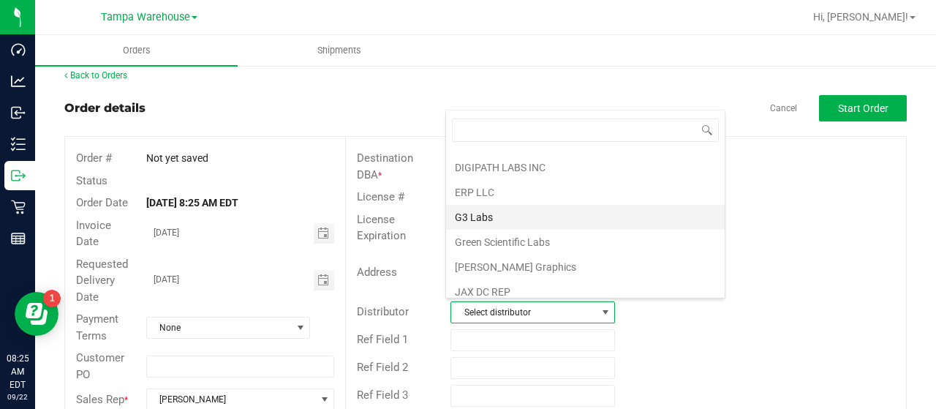
scroll to position [682, 0]
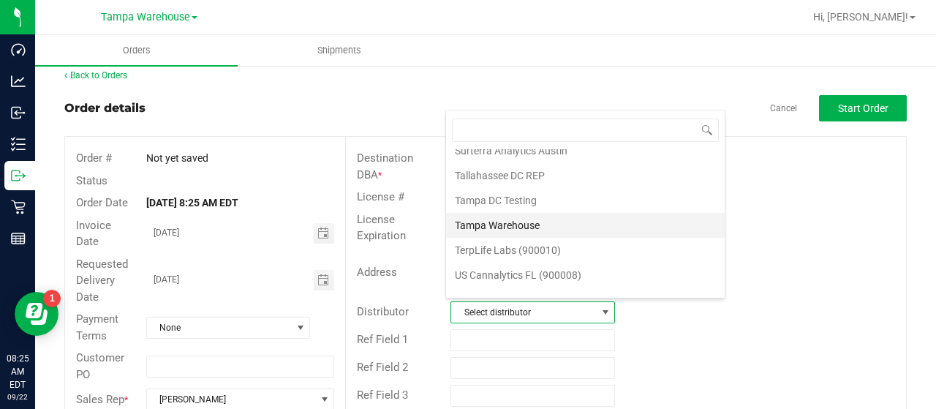
click at [528, 213] on li "Tampa Warehouse" at bounding box center [585, 225] width 279 height 25
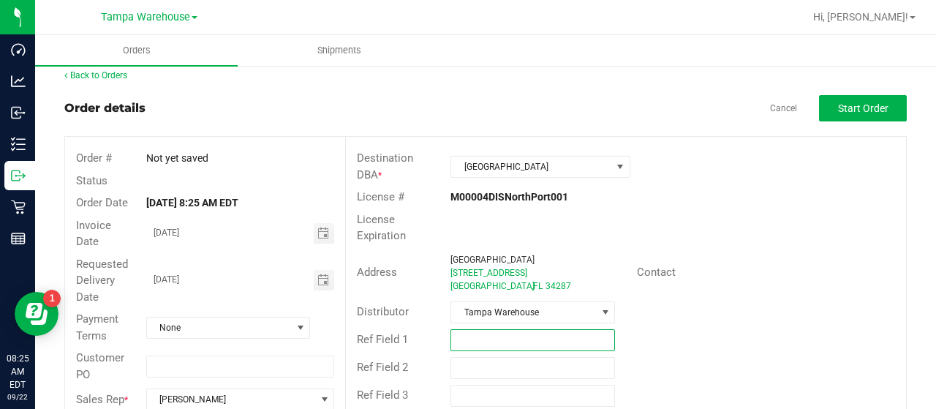
click at [492, 336] on input "text" at bounding box center [532, 340] width 164 height 22
paste input "Good morning. Your order has been received. It will be built and shipped out On…"
type input "G"
type input "HARDWARE [DATE]"
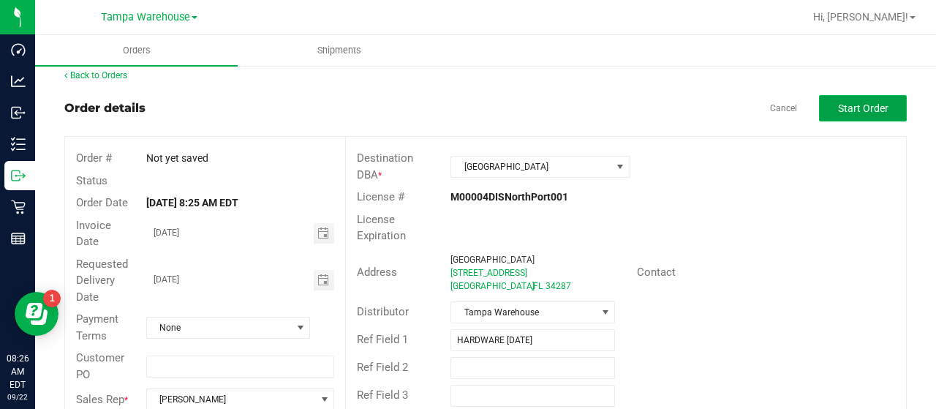
click at [846, 106] on span "Start Order" at bounding box center [863, 108] width 50 height 12
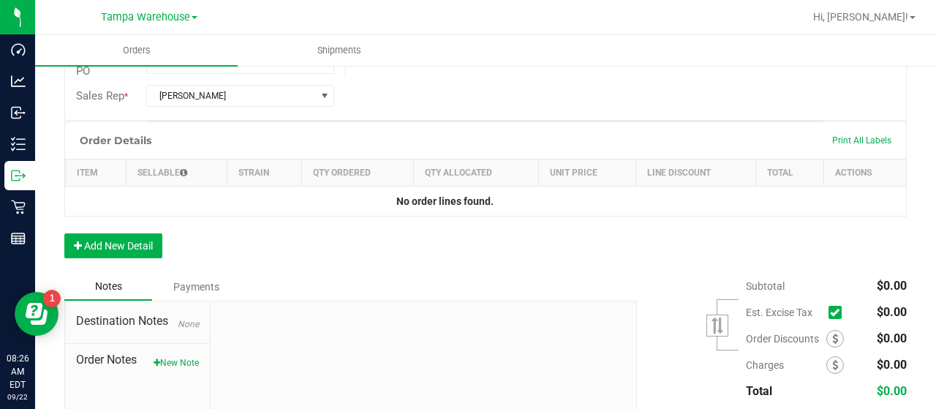
scroll to position [376, 0]
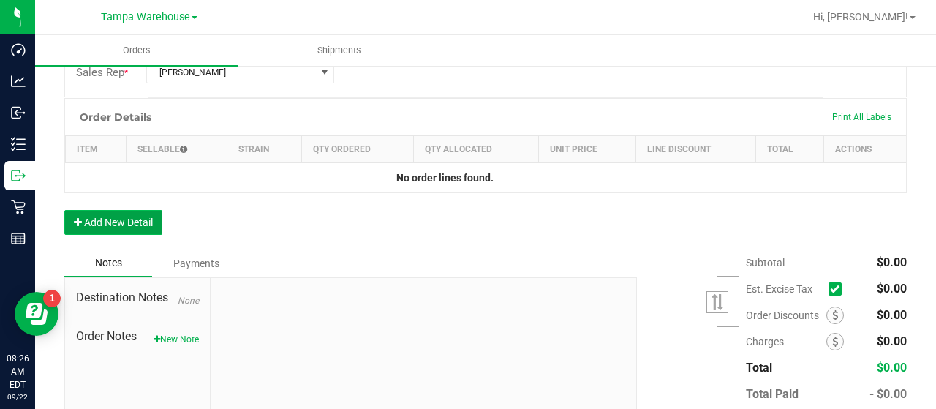
click at [142, 214] on button "Add New Detail" at bounding box center [113, 222] width 98 height 25
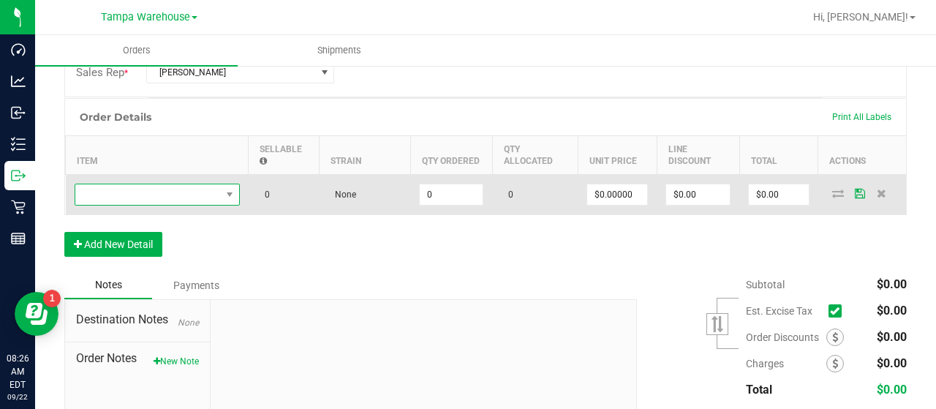
click at [153, 192] on span "NO DATA FOUND" at bounding box center [147, 194] width 145 height 20
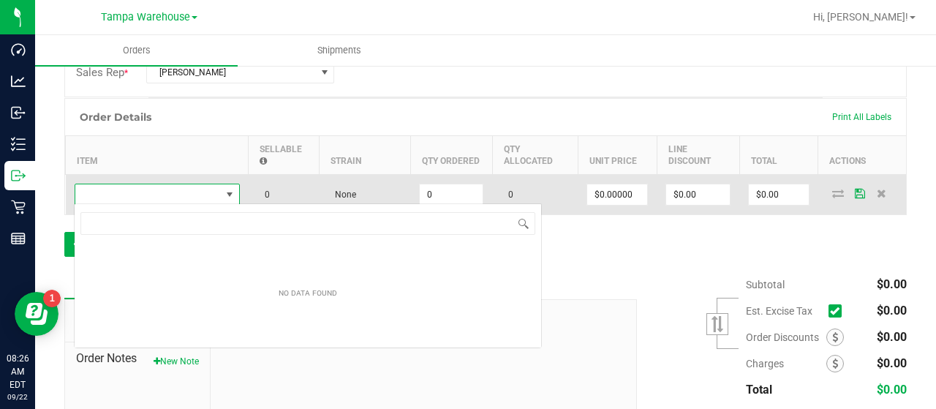
scroll to position [21, 165]
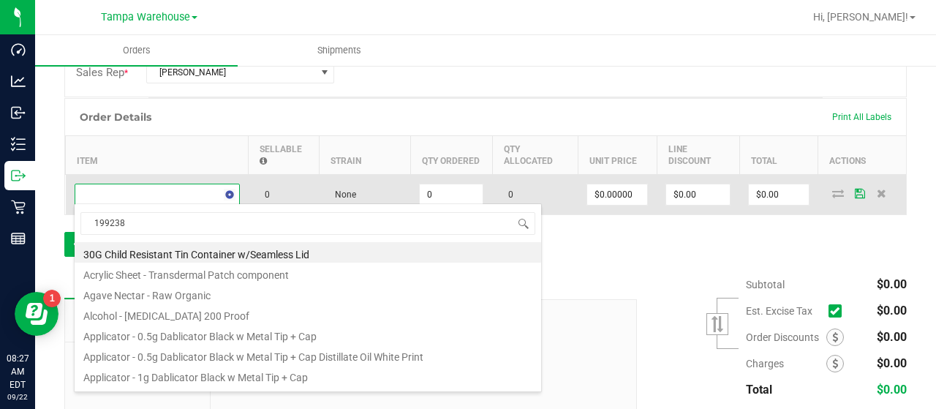
type input "1992384"
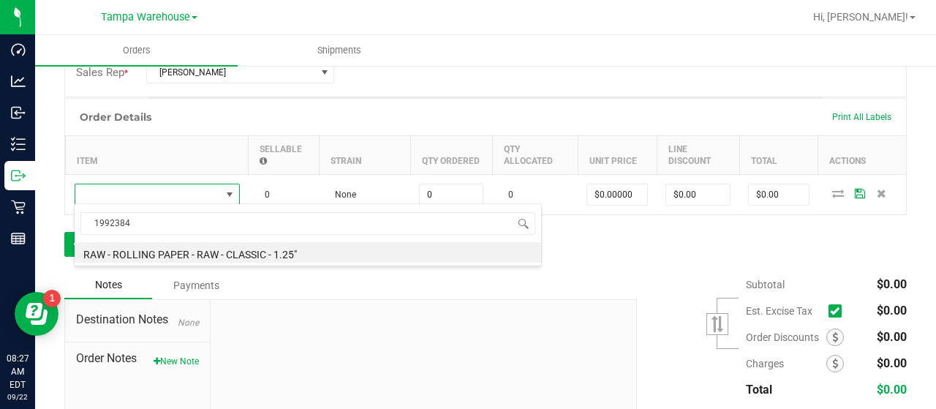
click at [238, 250] on li "RAW - ROLLING PAPER - RAW - CLASSIC - 1.25"" at bounding box center [308, 252] width 466 height 20
type input "0 ea"
type input "$2.00000"
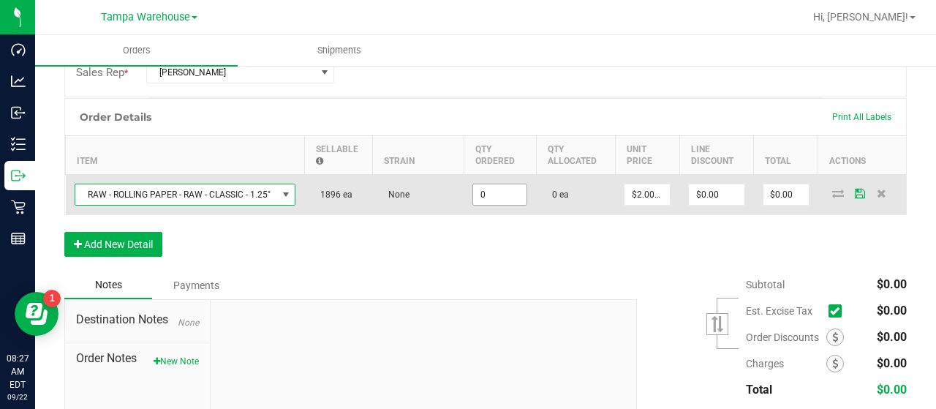
click at [504, 189] on input "0" at bounding box center [499, 194] width 53 height 20
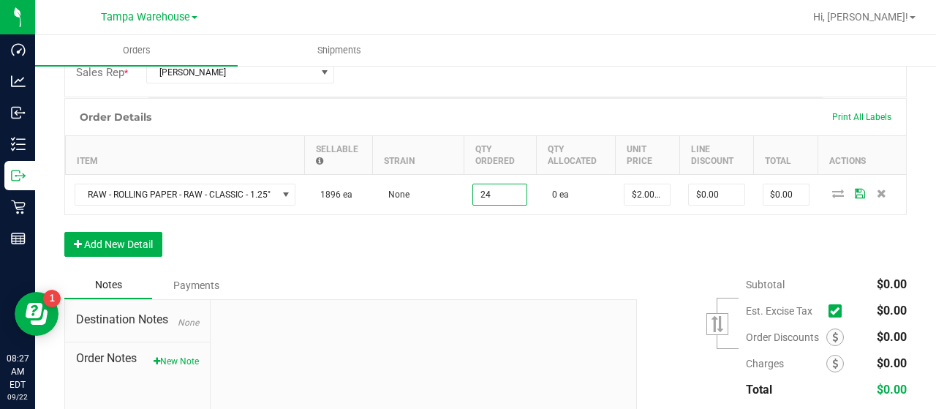
type input "24 ea"
type input "$48.00"
click at [455, 262] on div "Order Details Print All Labels Item Sellable Strain Qty Ordered Qty Allocated U…" at bounding box center [485, 184] width 842 height 173
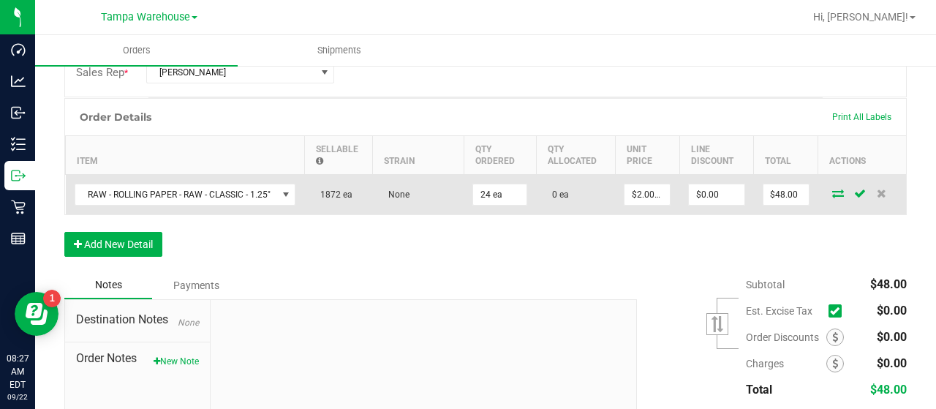
click at [832, 191] on icon at bounding box center [838, 193] width 12 height 9
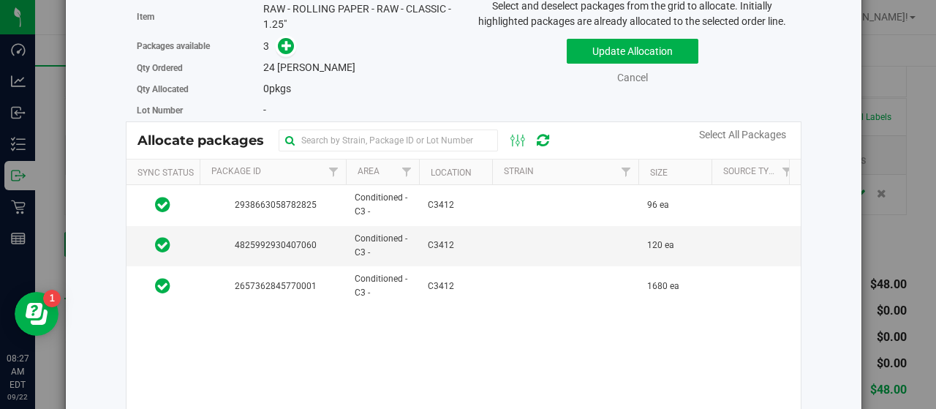
scroll to position [73, 0]
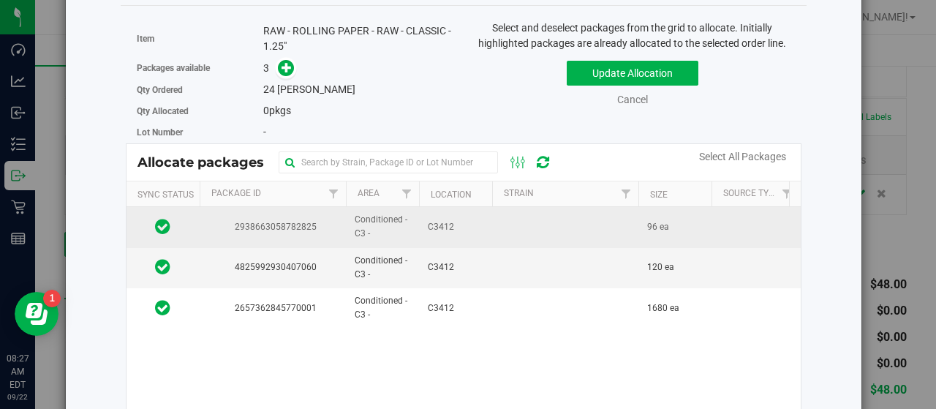
click at [523, 226] on td at bounding box center [565, 227] width 146 height 40
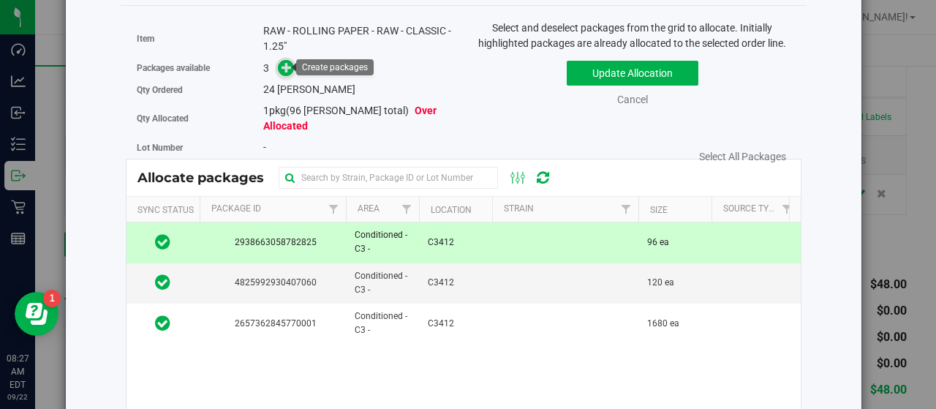
click at [283, 66] on icon at bounding box center [286, 67] width 10 height 10
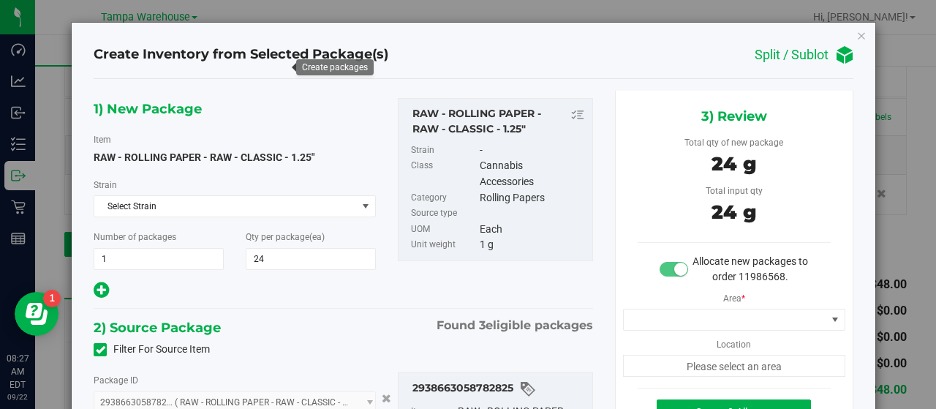
type input "24 ea"
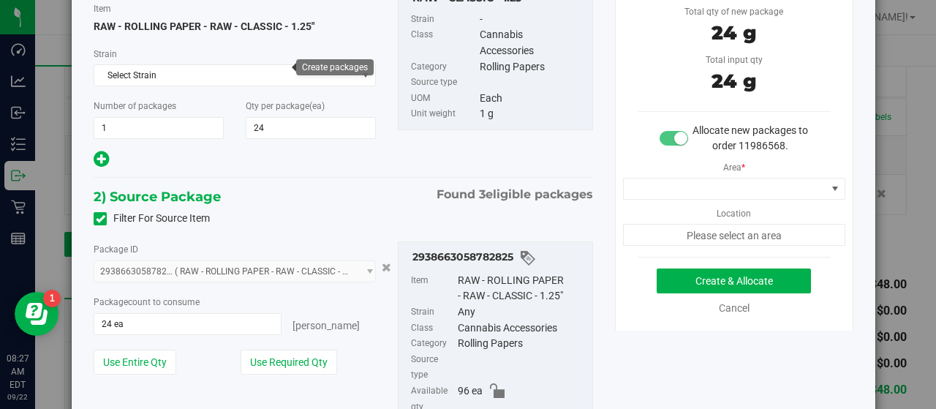
scroll to position [146, 0]
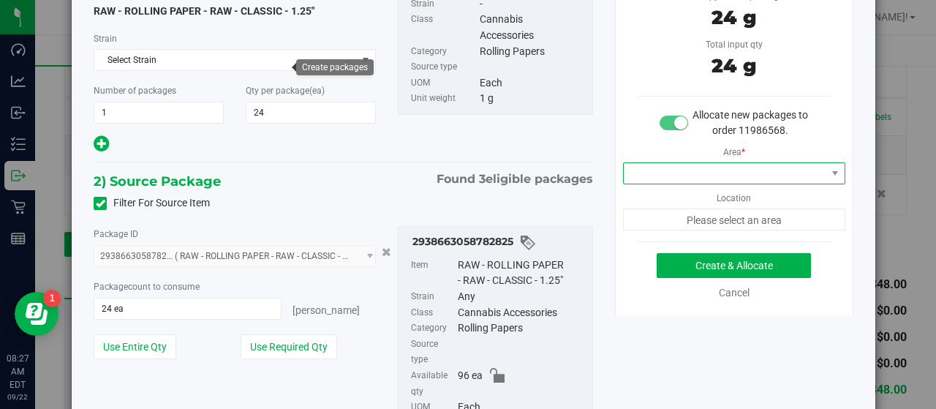
click at [710, 172] on span at bounding box center [725, 173] width 202 height 20
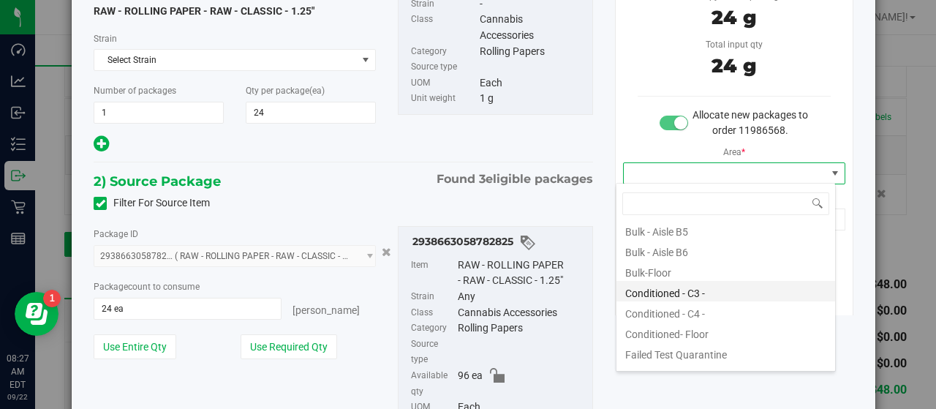
click at [706, 290] on li "Conditioned - C3 -" at bounding box center [725, 291] width 219 height 20
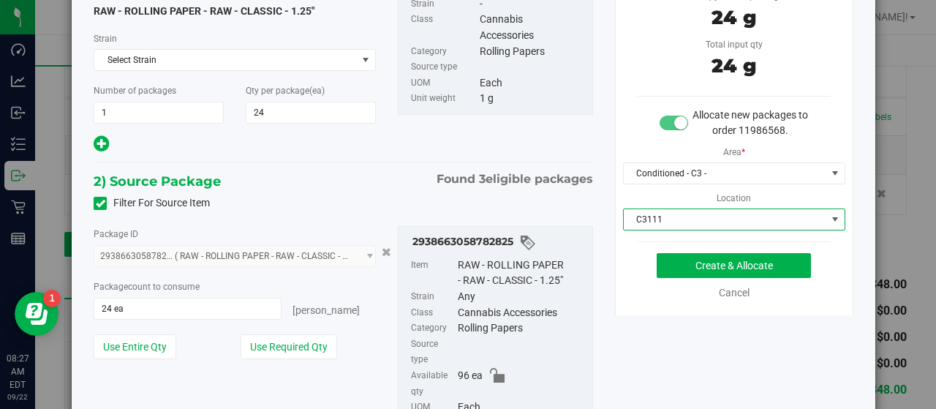
click at [683, 214] on span "C3111" at bounding box center [725, 219] width 202 height 20
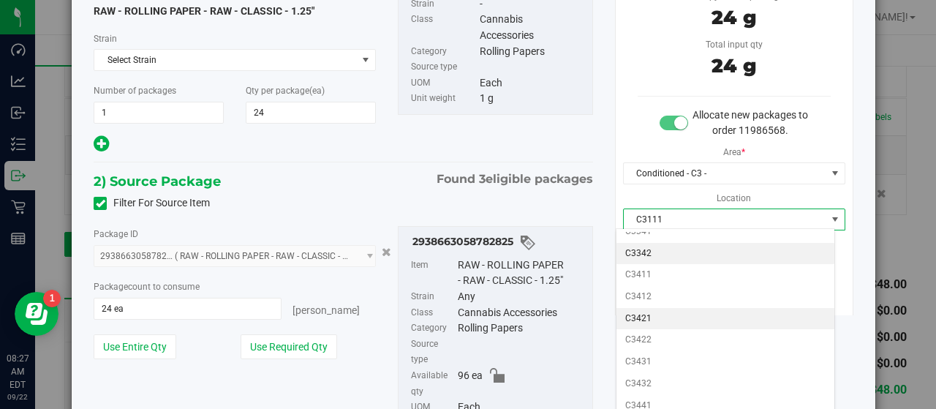
scroll to position [512, 0]
click at [691, 306] on li "C3412" at bounding box center [725, 317] width 219 height 22
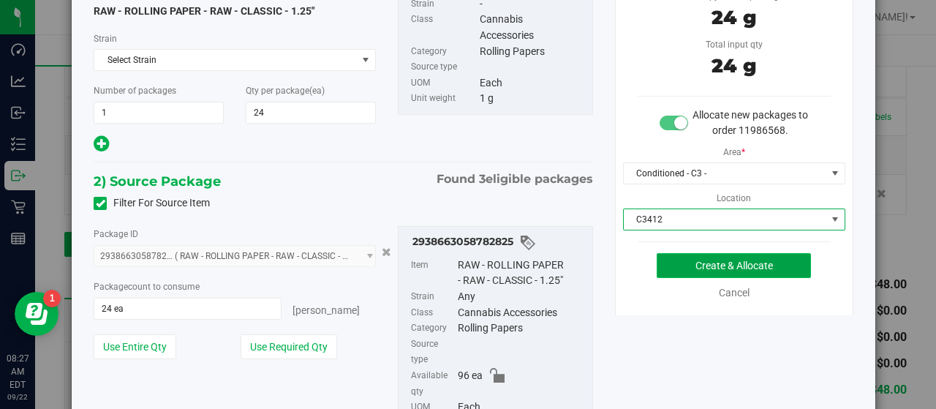
click at [787, 263] on button "Create & Allocate" at bounding box center [733, 265] width 154 height 25
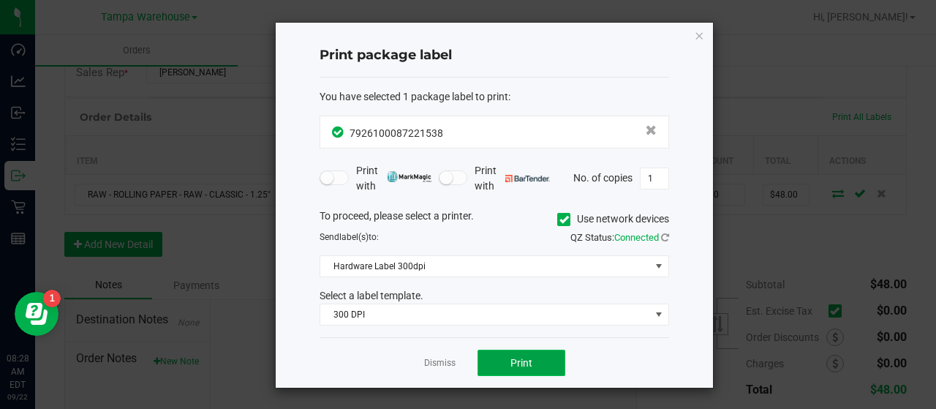
click at [545, 352] on button "Print" at bounding box center [521, 362] width 88 height 26
click at [697, 36] on icon "button" at bounding box center [699, 35] width 10 height 18
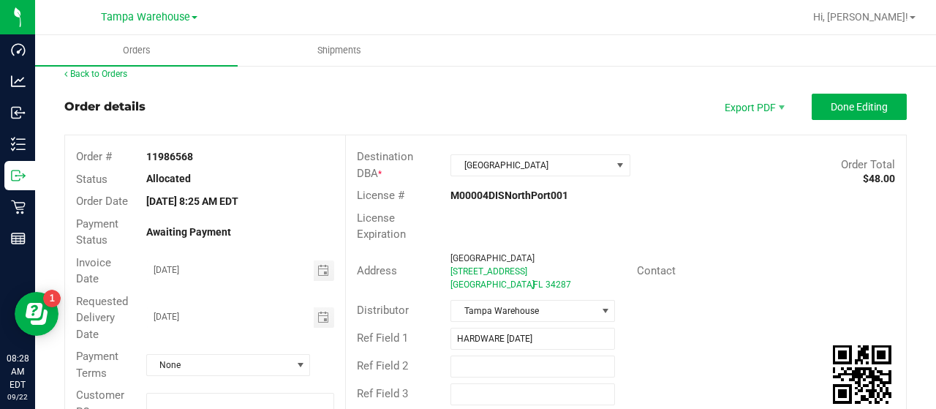
scroll to position [10, 0]
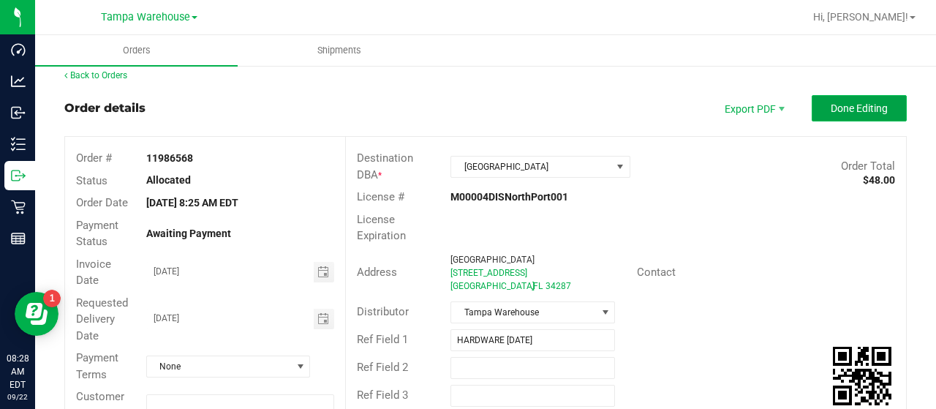
click at [811, 109] on button "Done Editing" at bounding box center [858, 108] width 95 height 26
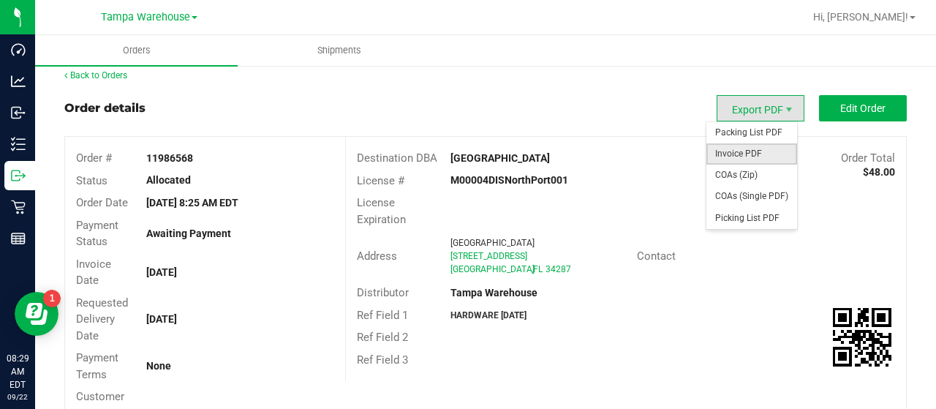
click at [747, 150] on span "Invoice PDF" at bounding box center [751, 153] width 91 height 21
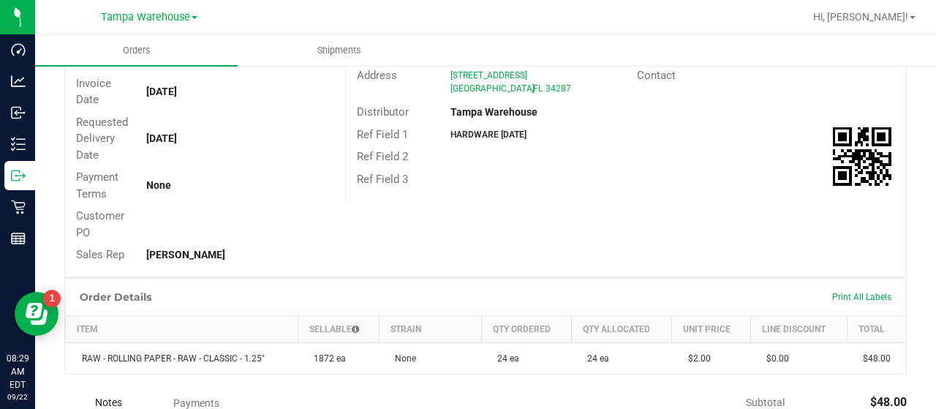
scroll to position [10, 0]
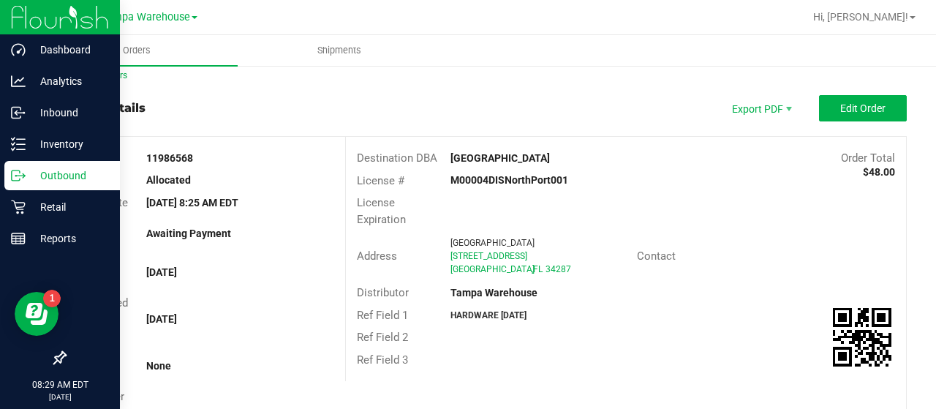
click at [56, 173] on p "Outbound" at bounding box center [70, 176] width 88 height 18
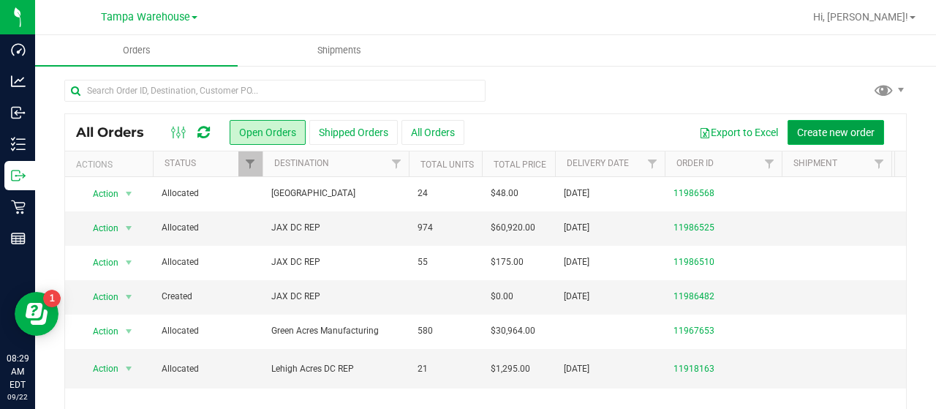
click at [787, 126] on button "Create new order" at bounding box center [835, 132] width 96 height 25
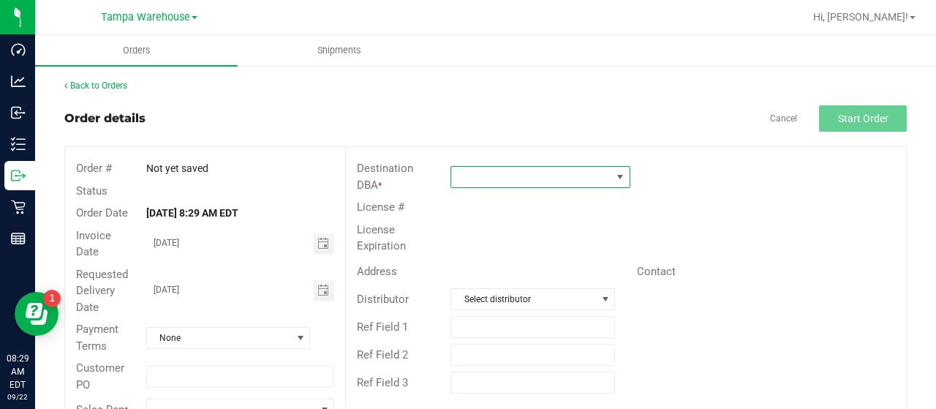
click at [499, 173] on span at bounding box center [531, 177] width 160 height 20
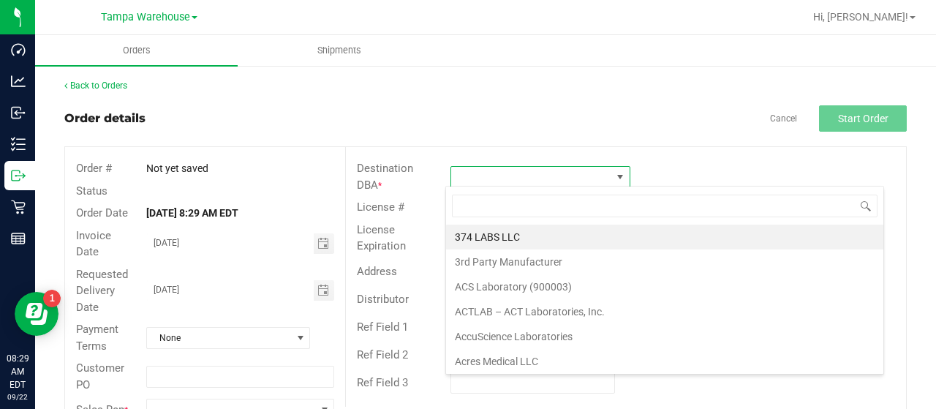
scroll to position [21, 177]
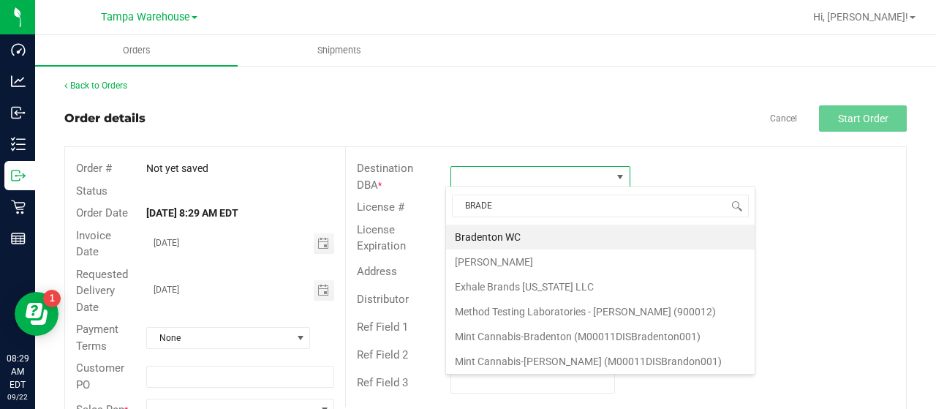
type input "[PERSON_NAME]"
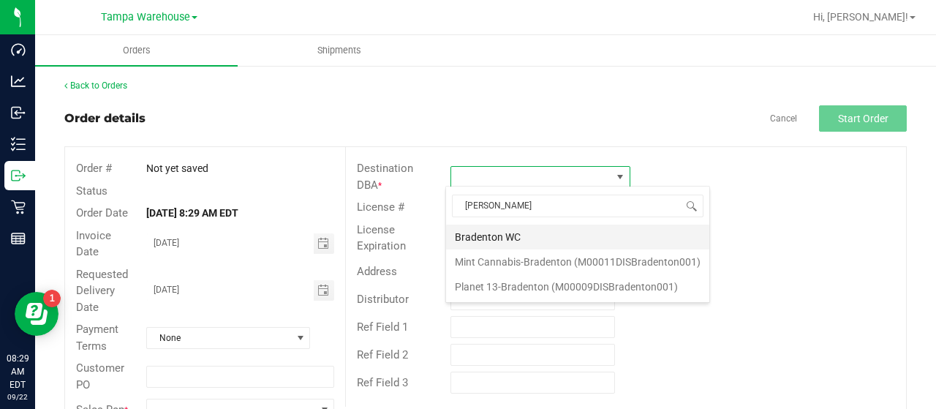
click at [499, 233] on li "Bradenton WC" at bounding box center [577, 236] width 263 height 25
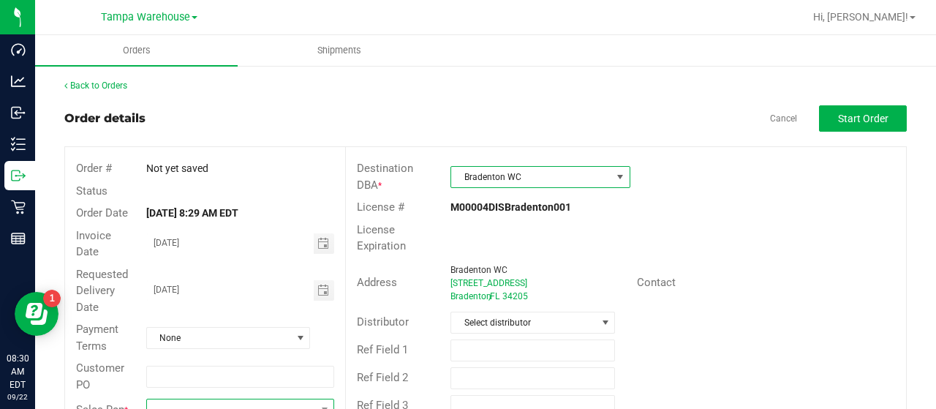
click at [214, 401] on span at bounding box center [231, 409] width 168 height 20
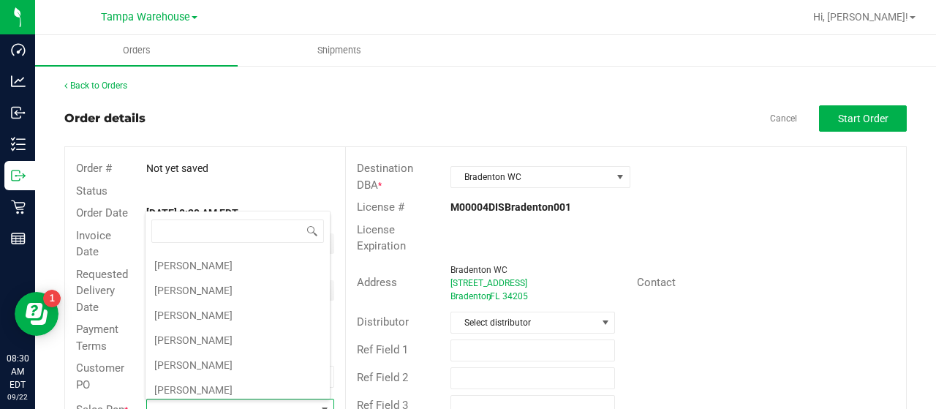
scroll to position [219, 0]
click at [238, 354] on li "[PERSON_NAME]" at bounding box center [237, 366] width 184 height 25
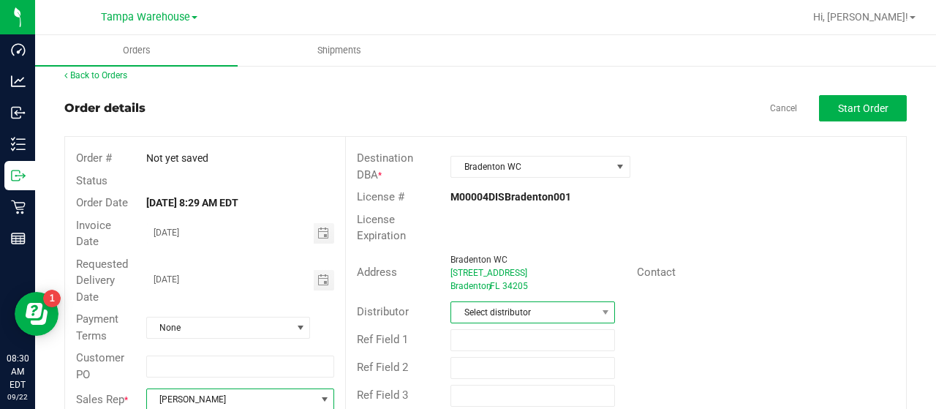
click at [579, 306] on span "Select distributor" at bounding box center [523, 312] width 145 height 20
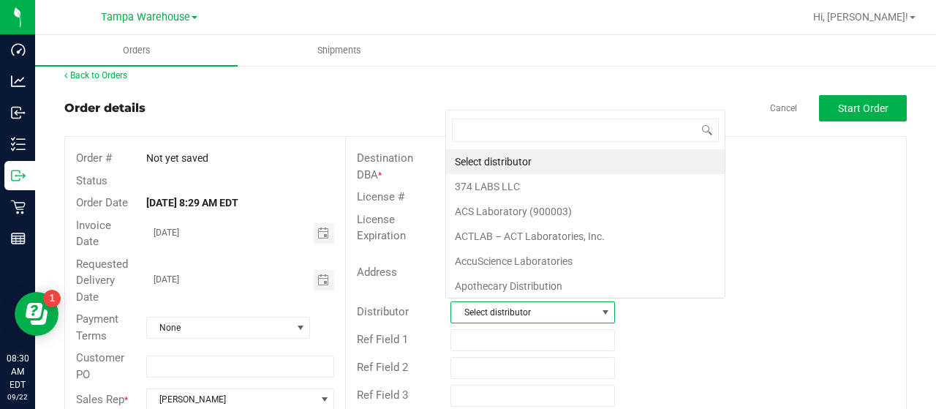
scroll to position [21, 159]
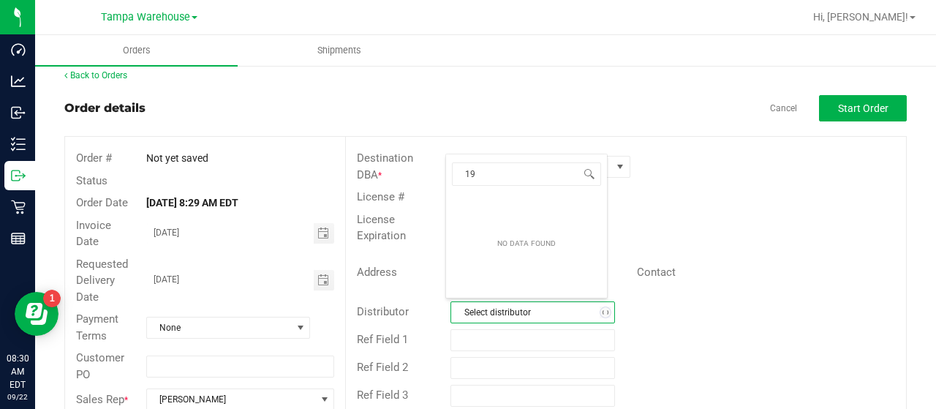
type input "1"
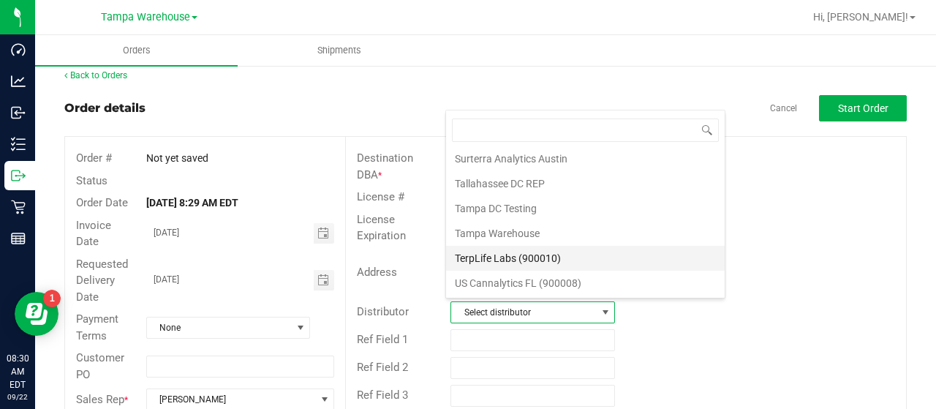
scroll to position [682, 0]
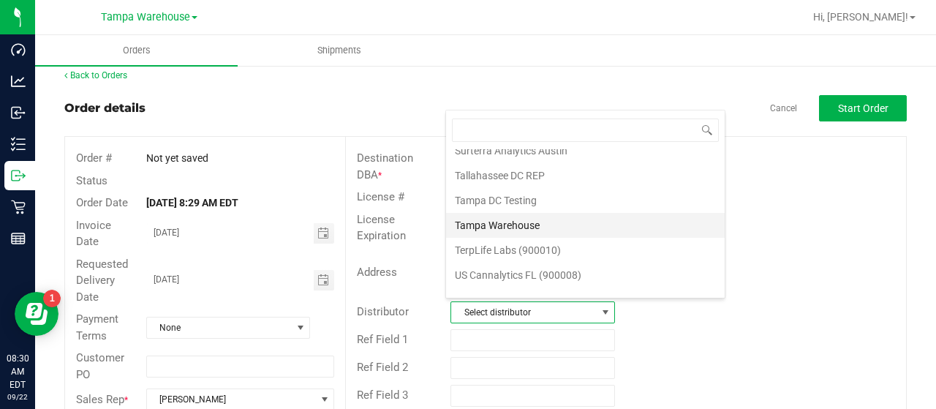
click at [528, 213] on li "Tampa Warehouse" at bounding box center [585, 225] width 279 height 25
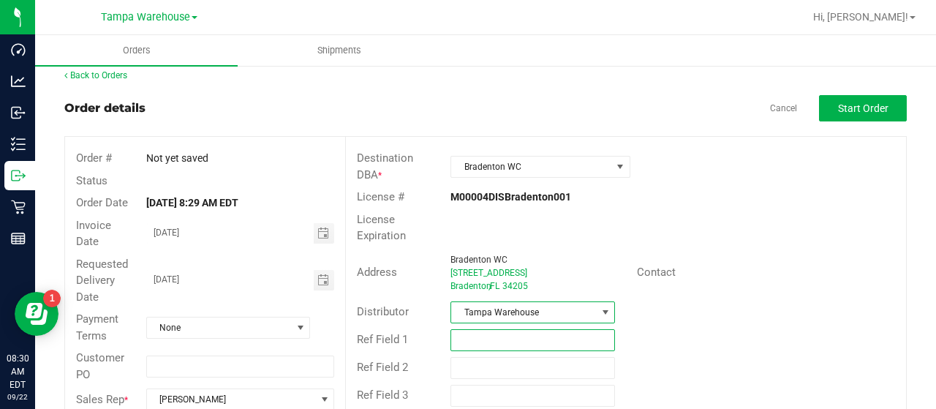
click at [507, 335] on input "text" at bounding box center [532, 340] width 164 height 22
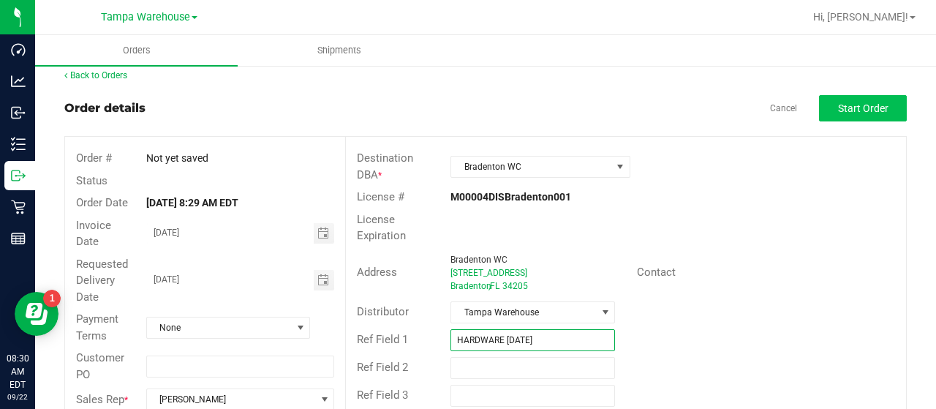
type input "HARDWARE [DATE]"
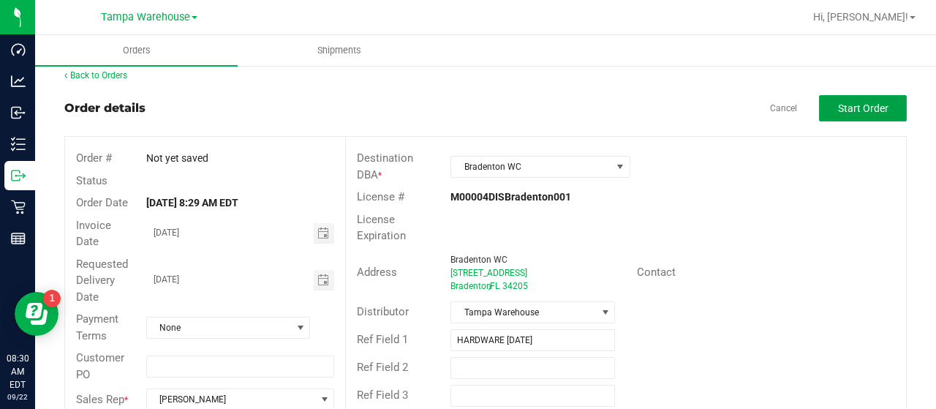
click at [838, 111] on span "Start Order" at bounding box center [863, 108] width 50 height 12
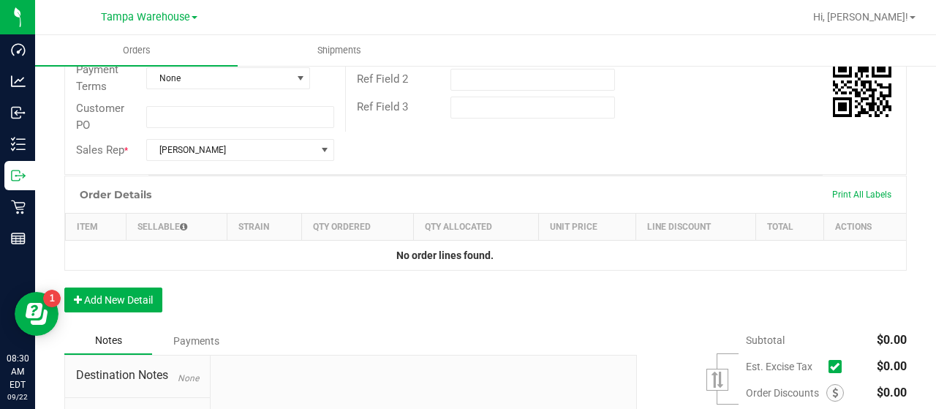
scroll to position [303, 0]
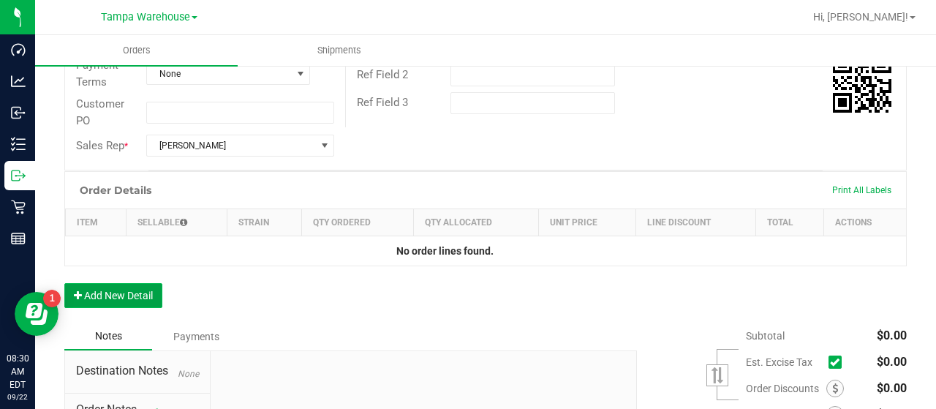
click at [146, 290] on button "Add New Detail" at bounding box center [113, 295] width 98 height 25
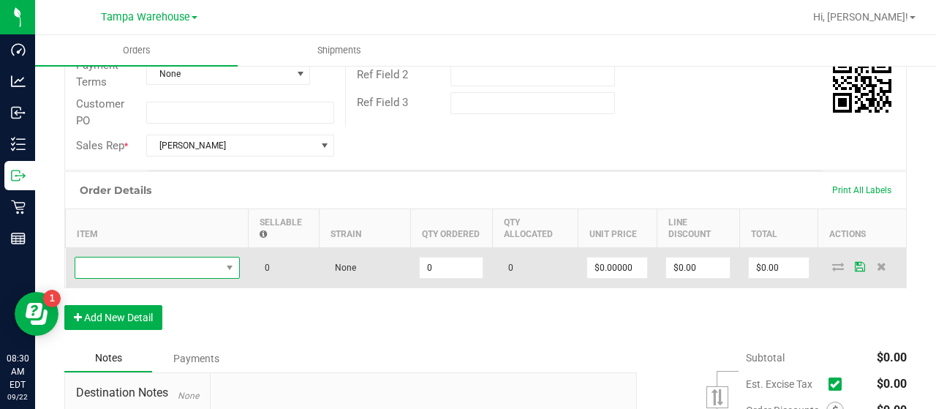
click at [173, 265] on span "NO DATA FOUND" at bounding box center [147, 267] width 145 height 20
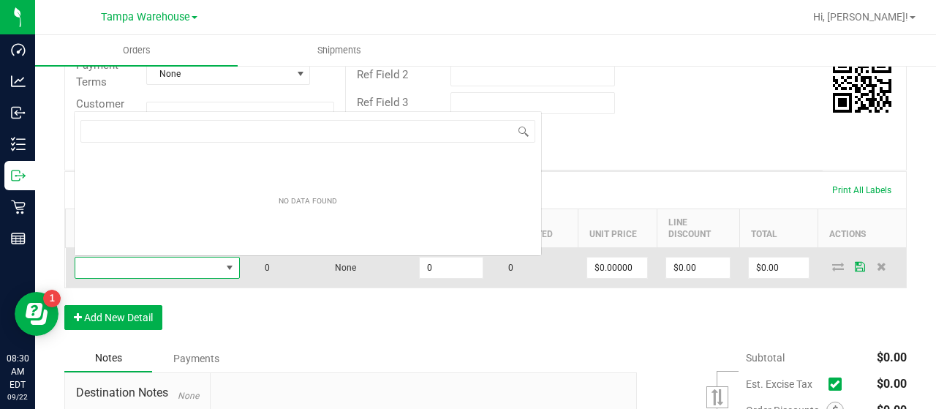
scroll to position [21, 165]
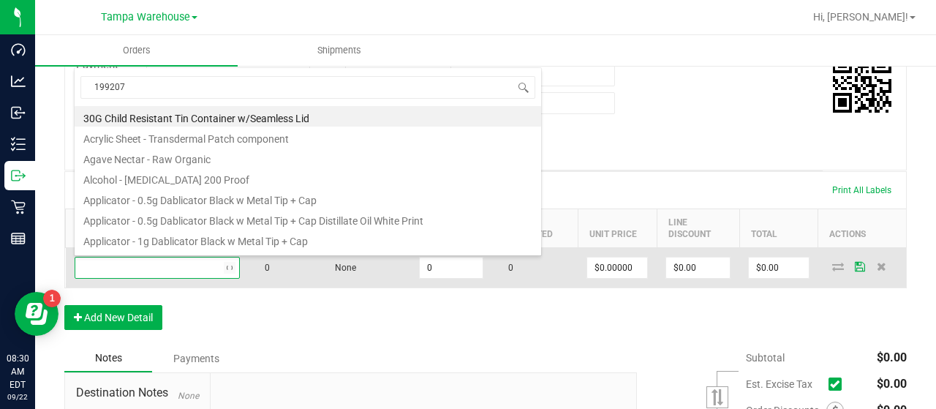
type input "1992079"
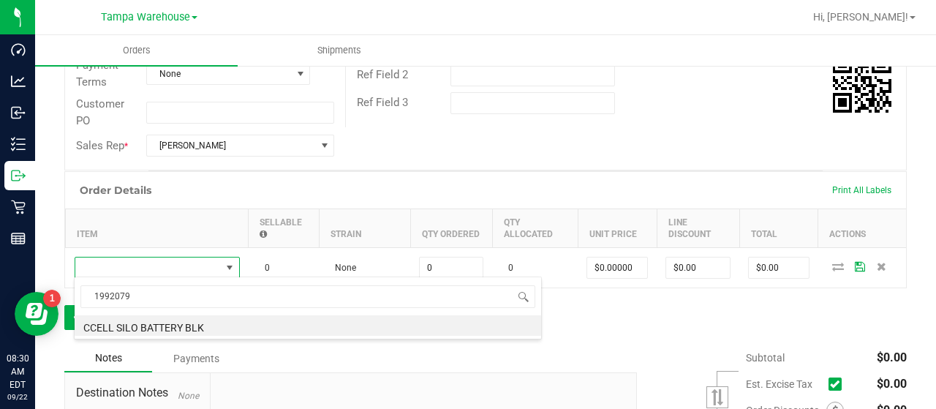
drag, startPoint x: 197, startPoint y: 322, endPoint x: 230, endPoint y: 311, distance: 35.6
click at [197, 322] on li "CCELL SILO BATTERY BLK" at bounding box center [308, 325] width 466 height 20
type input "0 ea"
type input "$20.00000"
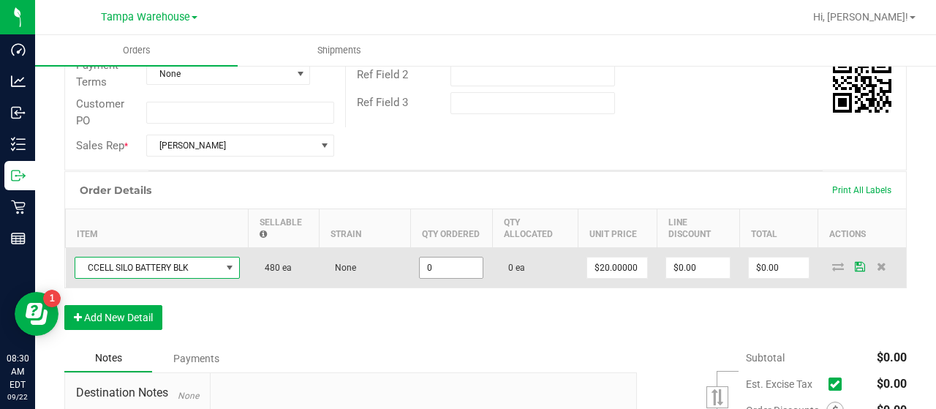
click at [466, 264] on input "0" at bounding box center [451, 267] width 63 height 20
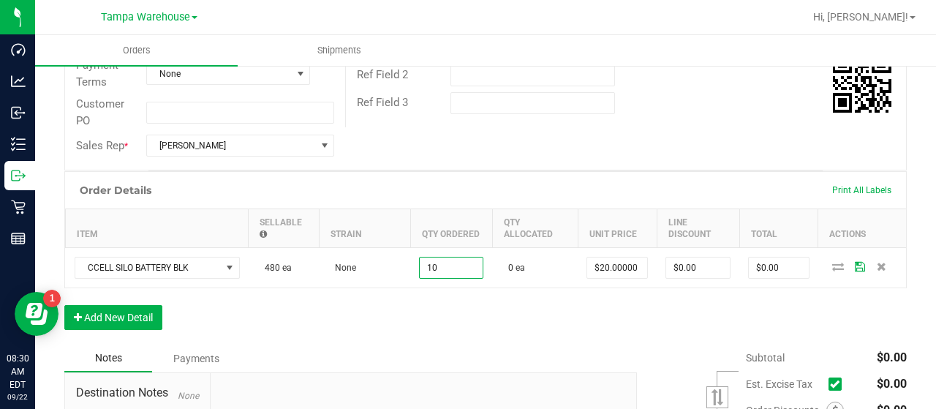
type input "10 ea"
type input "$200.00"
click at [474, 319] on div "Order Details Print All Labels Item Sellable Strain Qty Ordered Qty Allocated U…" at bounding box center [485, 257] width 842 height 173
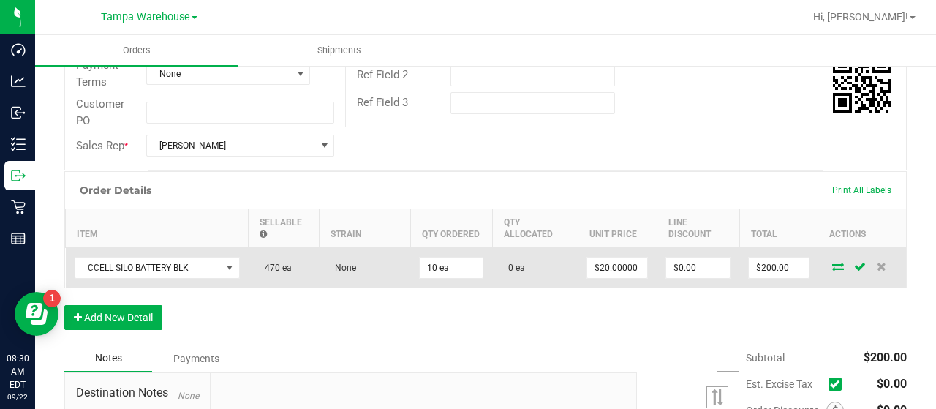
click at [832, 262] on icon at bounding box center [838, 266] width 12 height 9
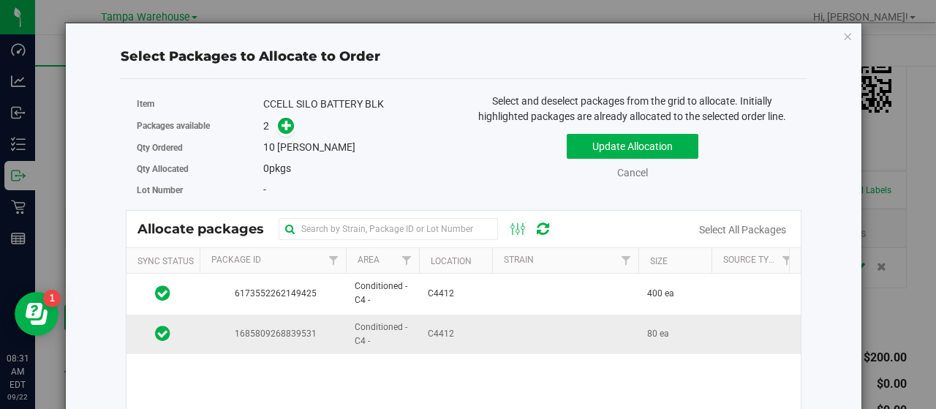
click at [494, 334] on td at bounding box center [565, 333] width 146 height 39
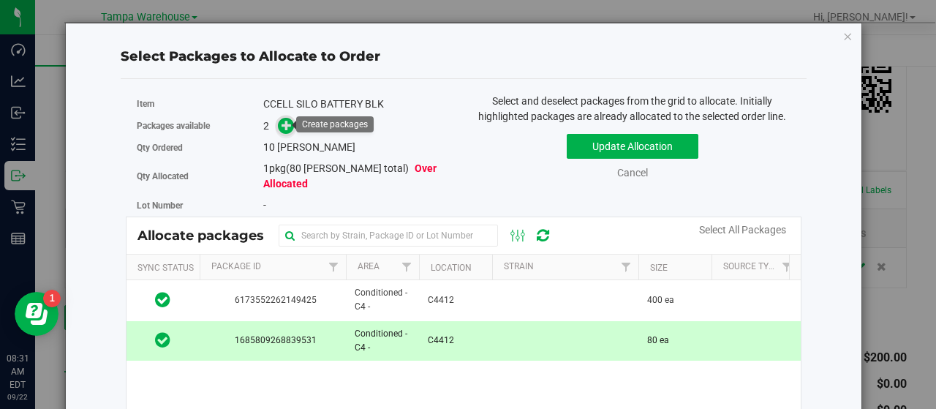
click at [287, 122] on icon at bounding box center [286, 125] width 10 height 10
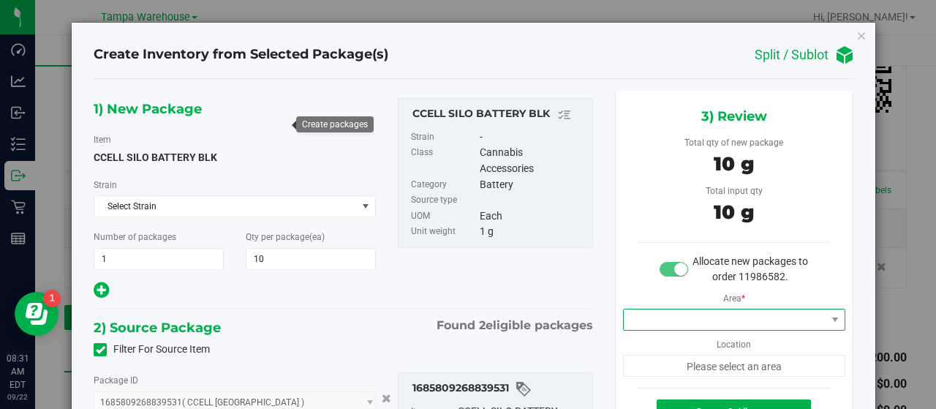
click at [679, 309] on span at bounding box center [725, 319] width 202 height 20
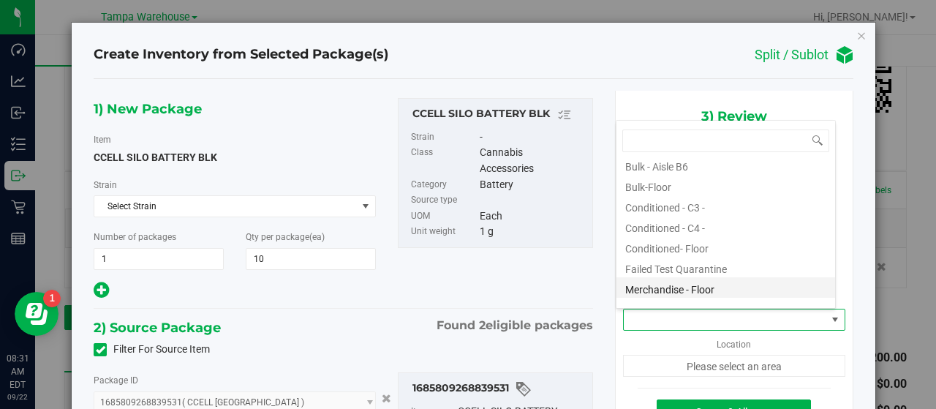
scroll to position [146, 0]
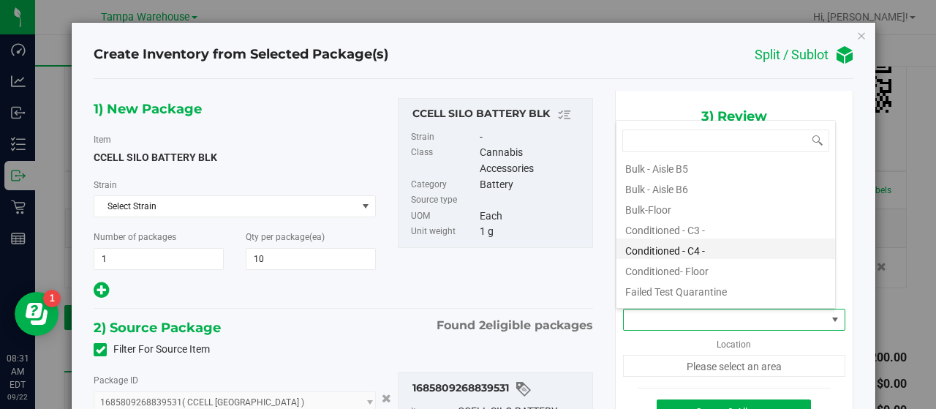
click at [706, 241] on li "Conditioned - C4 -" at bounding box center [725, 248] width 219 height 20
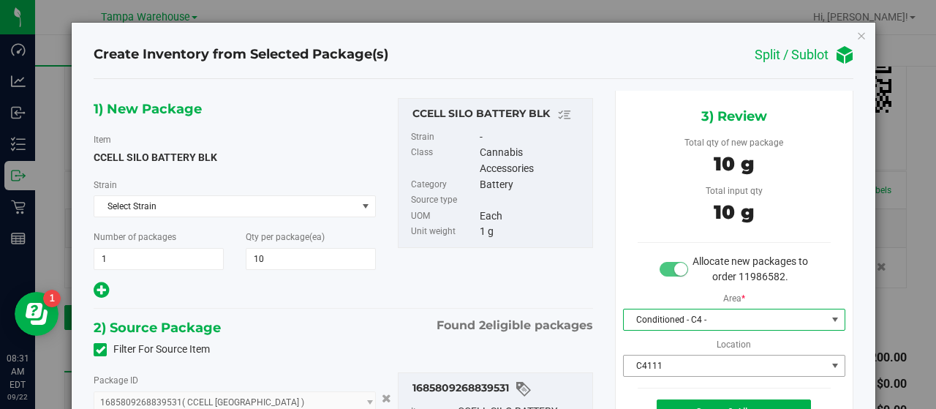
drag, startPoint x: 666, startPoint y: 362, endPoint x: 669, endPoint y: 352, distance: 9.9
click at [666, 363] on span "C4111" at bounding box center [725, 365] width 202 height 20
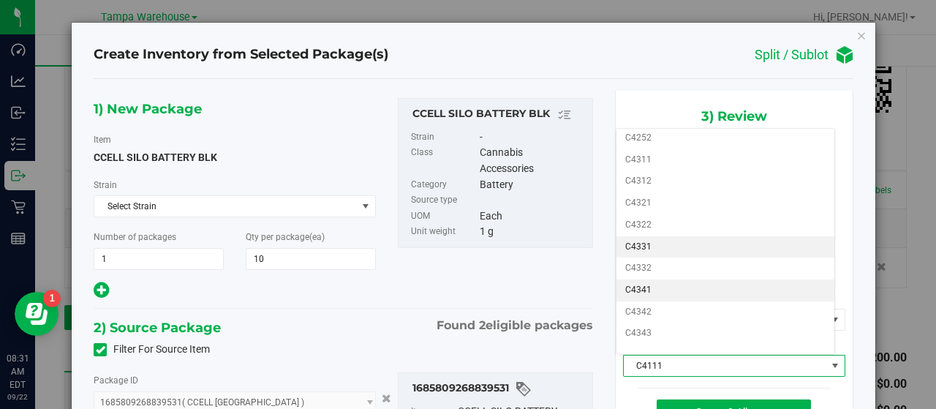
scroll to position [588, 0]
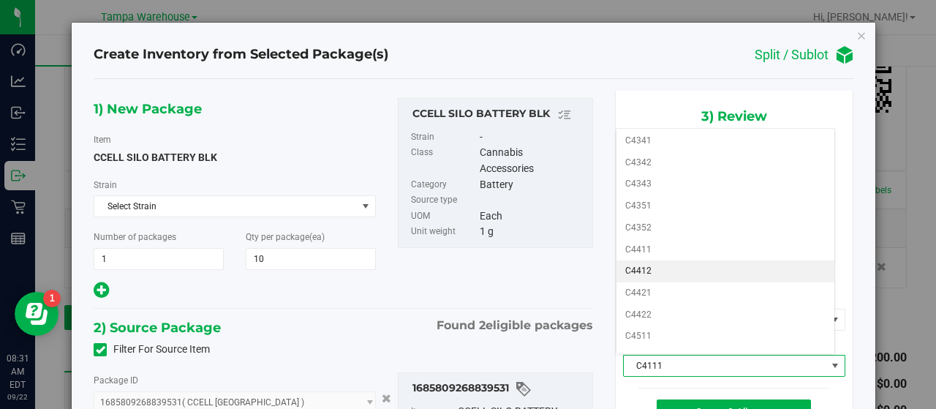
click at [675, 260] on li "C4412" at bounding box center [725, 271] width 219 height 22
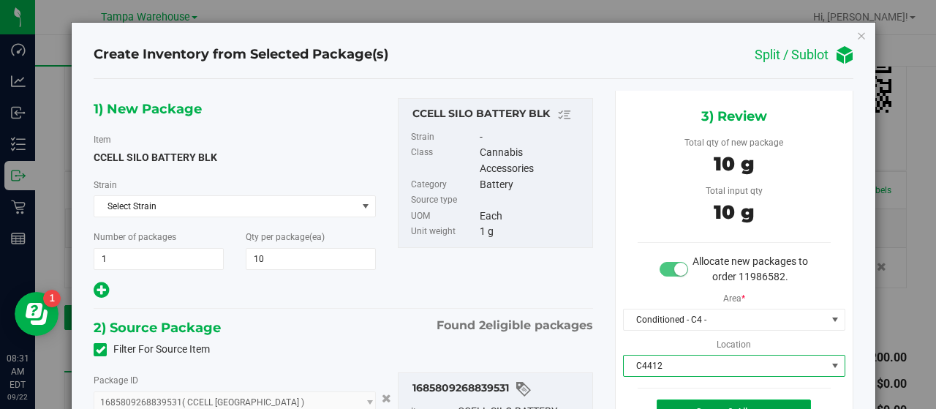
click at [681, 401] on button "Create & Allocate" at bounding box center [733, 411] width 154 height 25
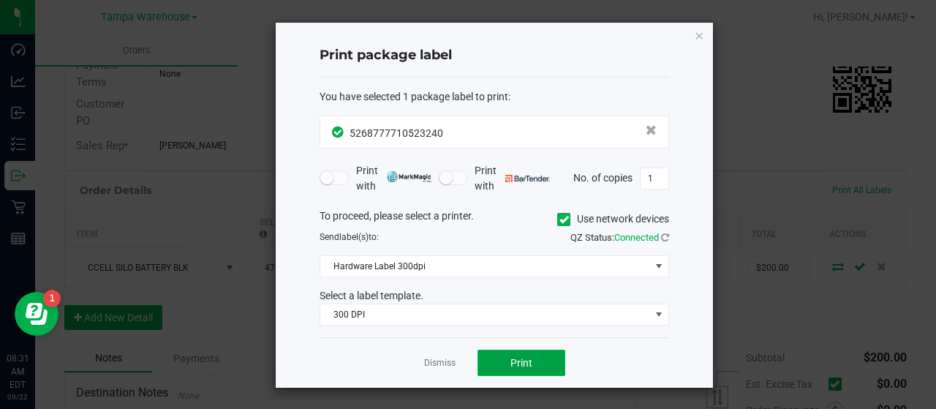
click at [547, 353] on button "Print" at bounding box center [521, 362] width 88 height 26
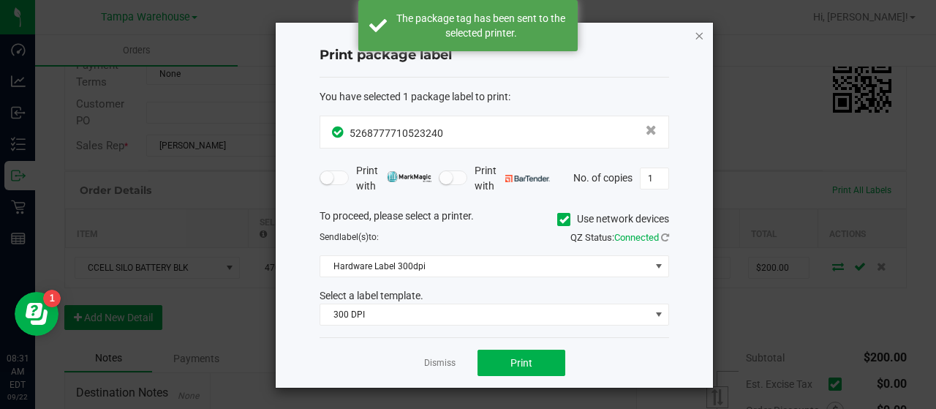
click at [700, 34] on icon "button" at bounding box center [699, 35] width 10 height 18
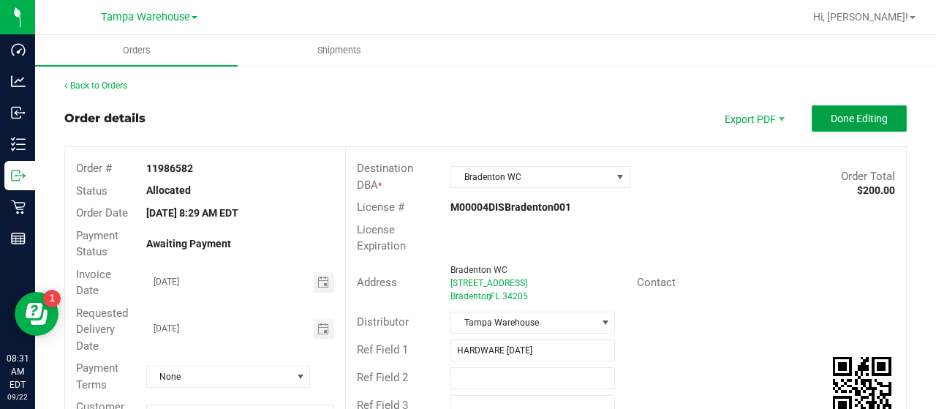
click at [816, 118] on button "Done Editing" at bounding box center [858, 118] width 95 height 26
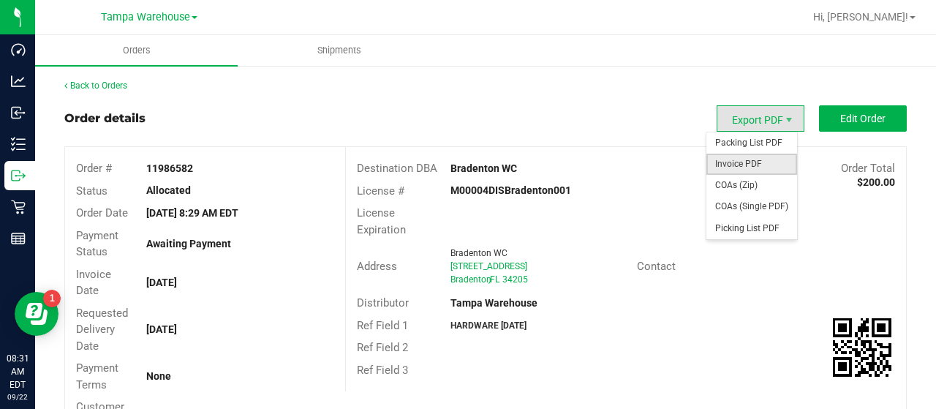
click at [731, 163] on span "Invoice PDF" at bounding box center [751, 164] width 91 height 21
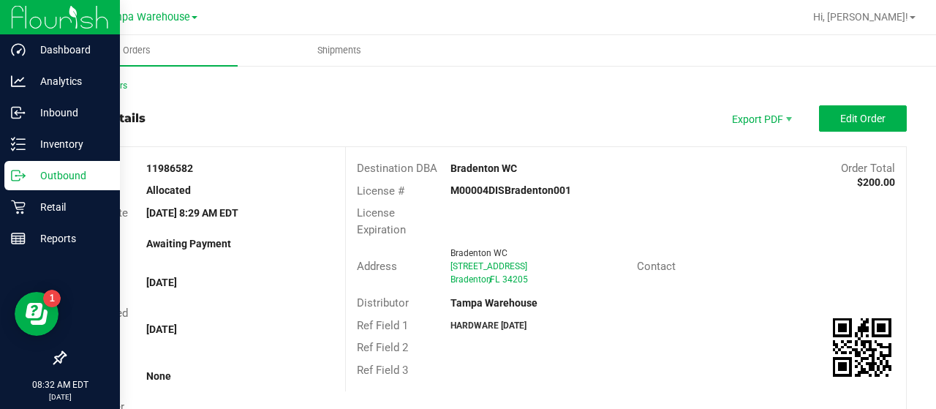
click at [58, 175] on p "Outbound" at bounding box center [70, 176] width 88 height 18
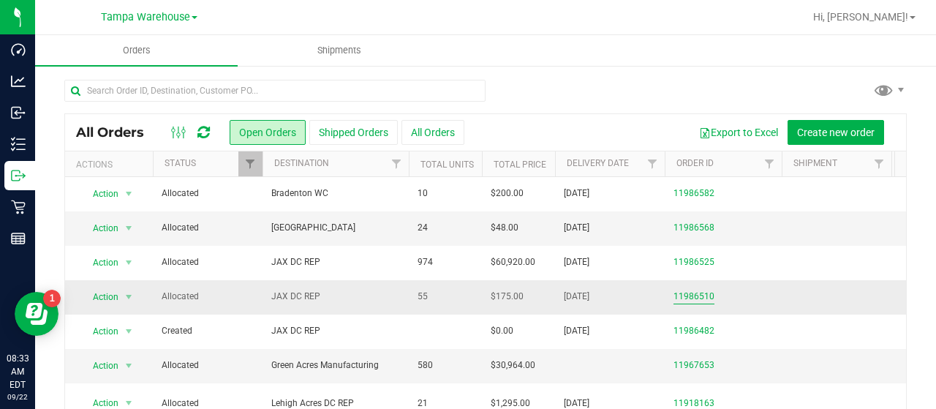
click at [693, 289] on link "11986510" at bounding box center [693, 296] width 41 height 14
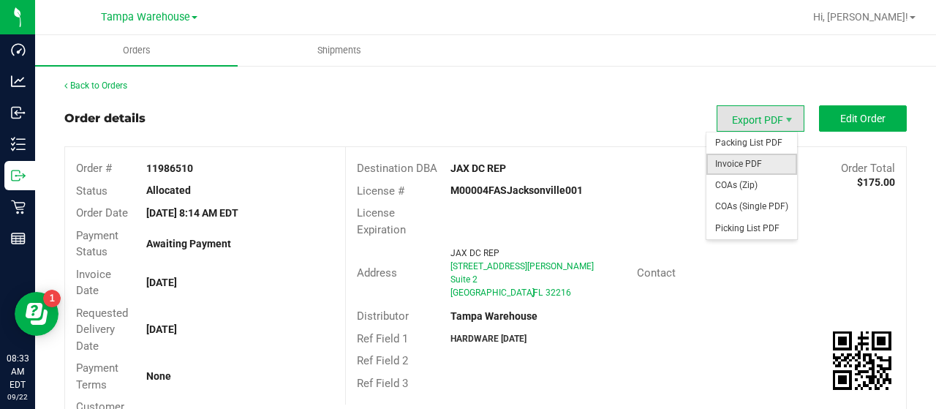
click at [730, 157] on span "Invoice PDF" at bounding box center [751, 164] width 91 height 21
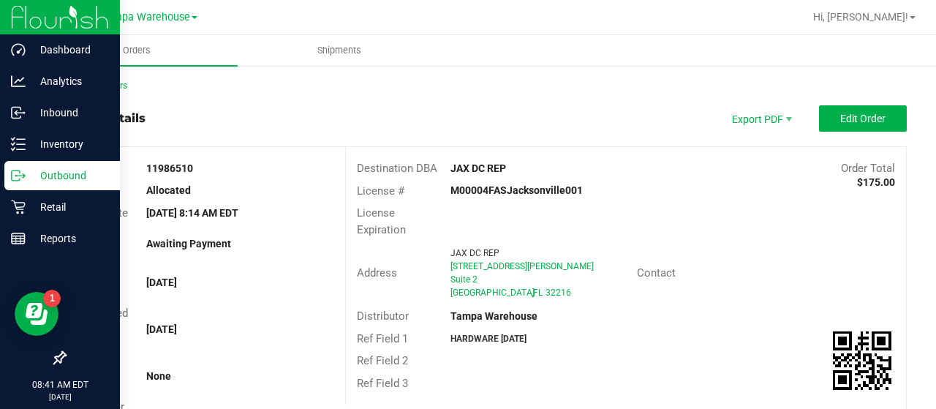
click at [57, 170] on p "Outbound" at bounding box center [70, 176] width 88 height 18
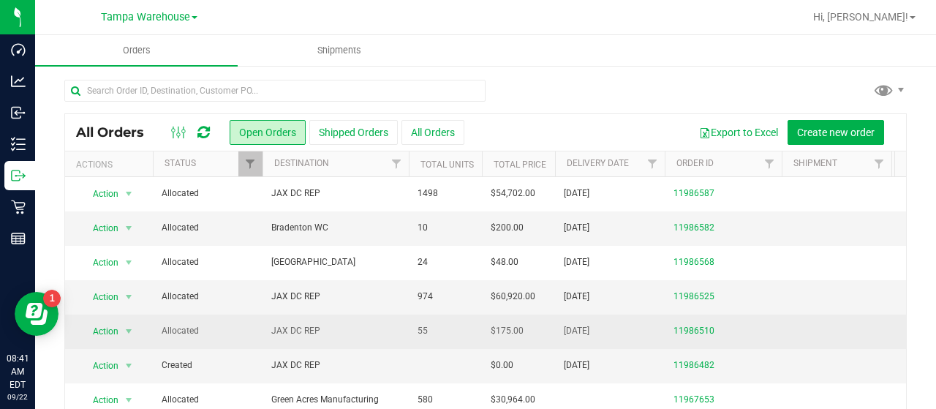
click at [351, 327] on span "JAX DC REP" at bounding box center [335, 331] width 129 height 14
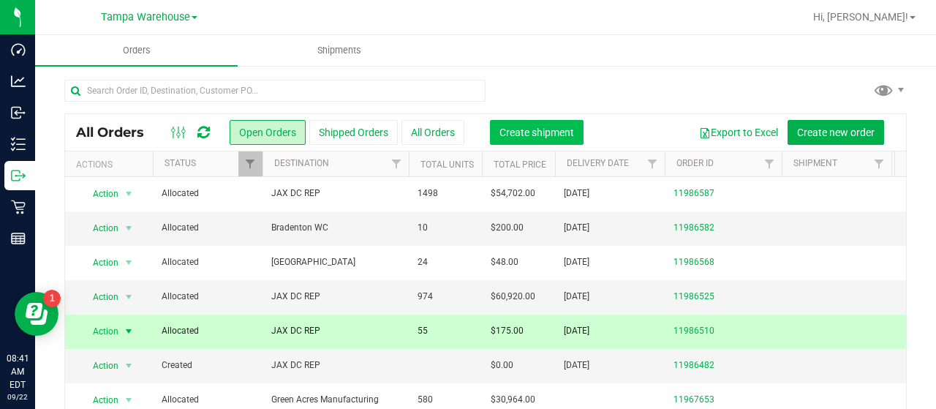
click at [545, 131] on span "Create shipment" at bounding box center [536, 132] width 75 height 12
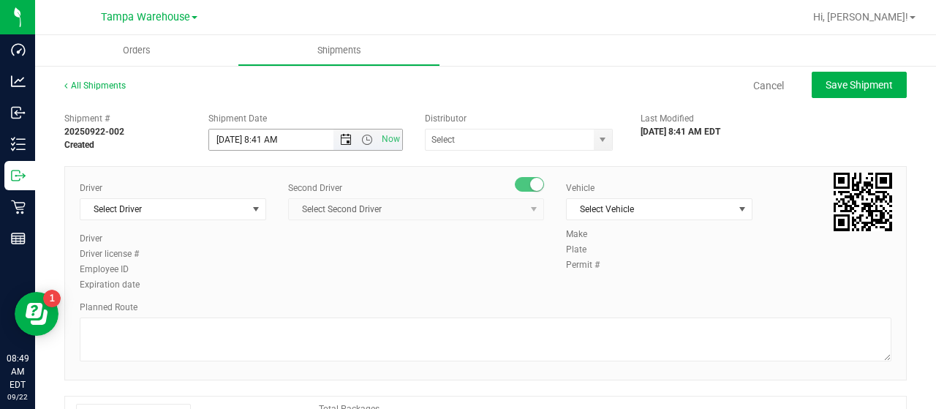
click at [341, 138] on span "Open the date view" at bounding box center [346, 140] width 12 height 12
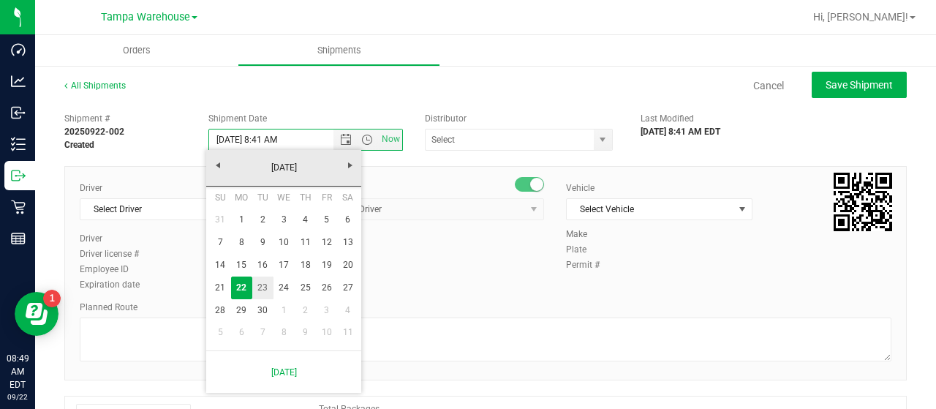
click at [260, 284] on link "23" at bounding box center [262, 287] width 21 height 23
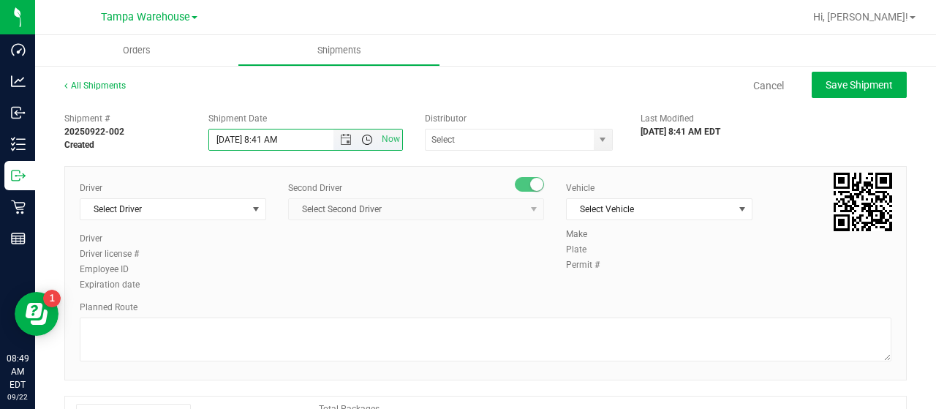
click at [361, 137] on span "Open the time view" at bounding box center [367, 140] width 12 height 12
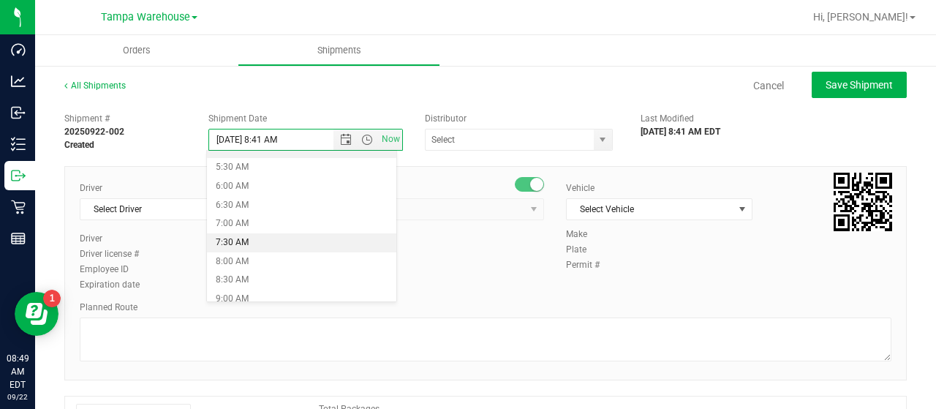
scroll to position [219, 0]
click at [268, 187] on li "6:30 AM" at bounding box center [301, 187] width 189 height 19
type input "[DATE] 6:30 AM"
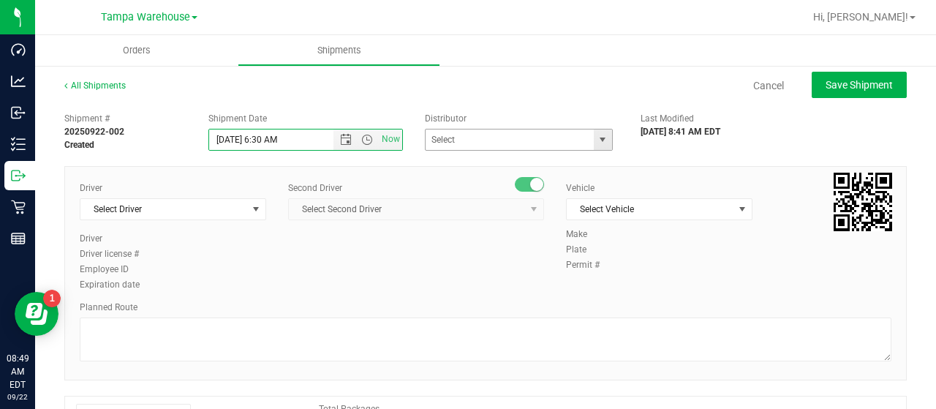
click at [594, 132] on span "select" at bounding box center [603, 139] width 18 height 20
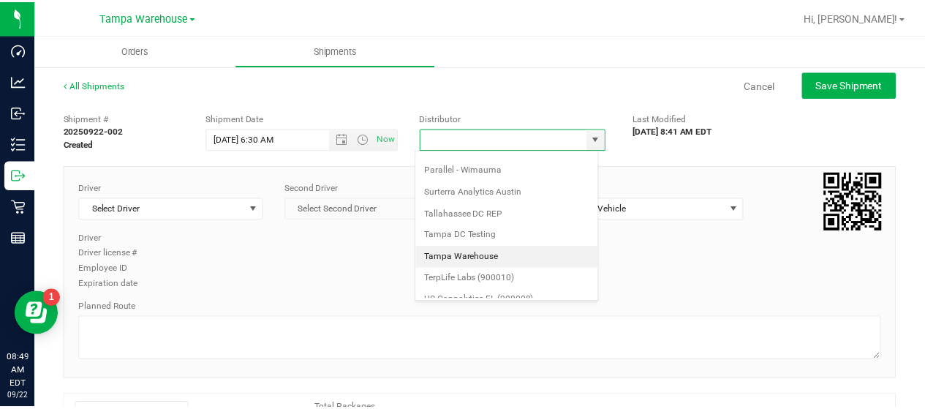
scroll to position [573, 0]
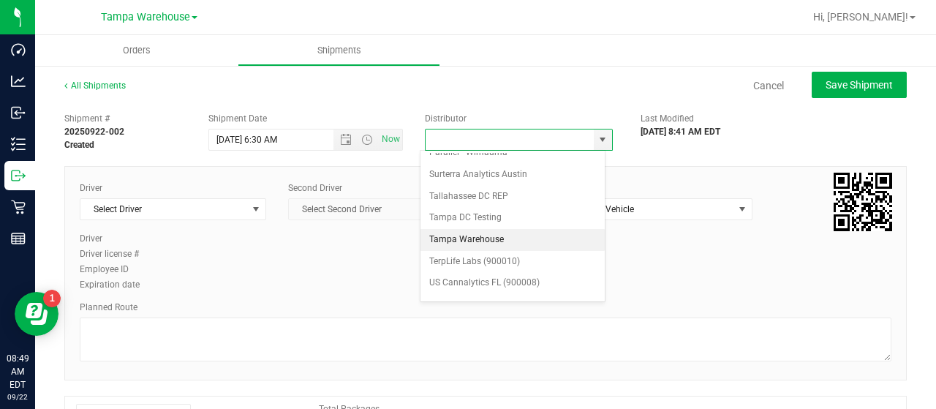
click at [471, 229] on li "Tampa Warehouse" at bounding box center [512, 240] width 184 height 22
type input "Tampa Warehouse"
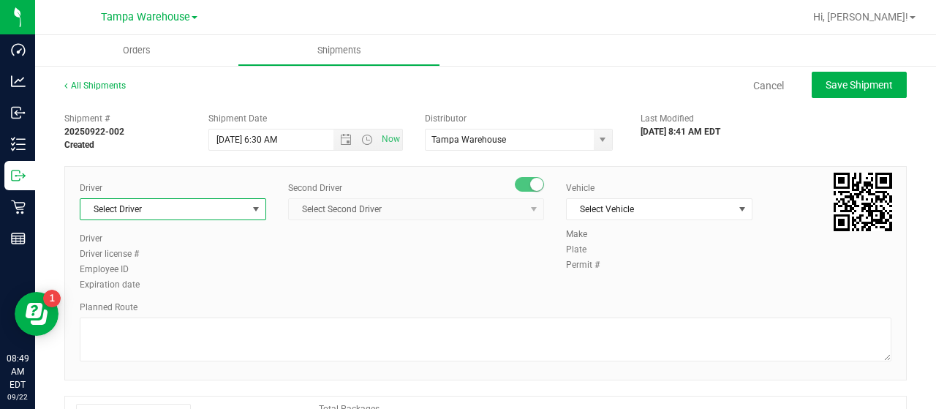
click at [243, 205] on span "Select Driver" at bounding box center [163, 209] width 167 height 20
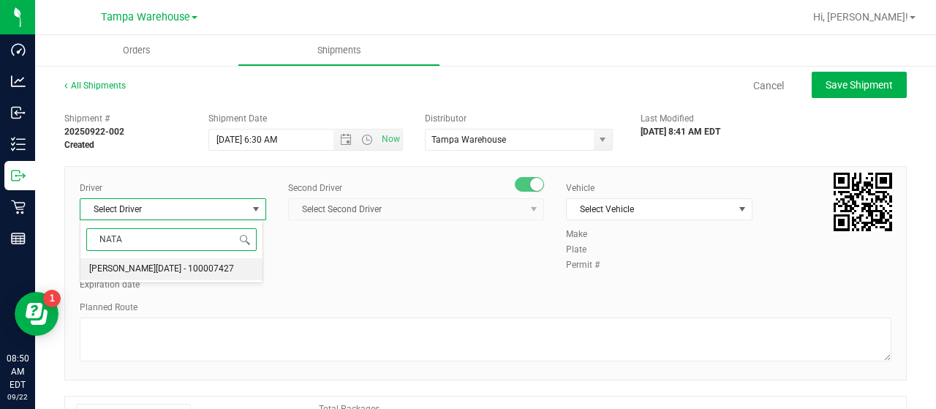
click at [185, 264] on span "[PERSON_NAME][DATE] - 100007427" at bounding box center [161, 269] width 145 height 19
type input "NATA"
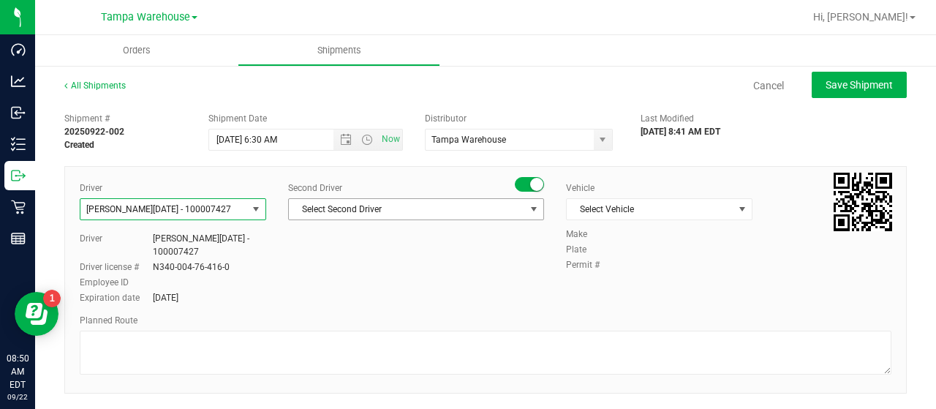
click at [392, 211] on span "Select Second Driver" at bounding box center [407, 209] width 236 height 20
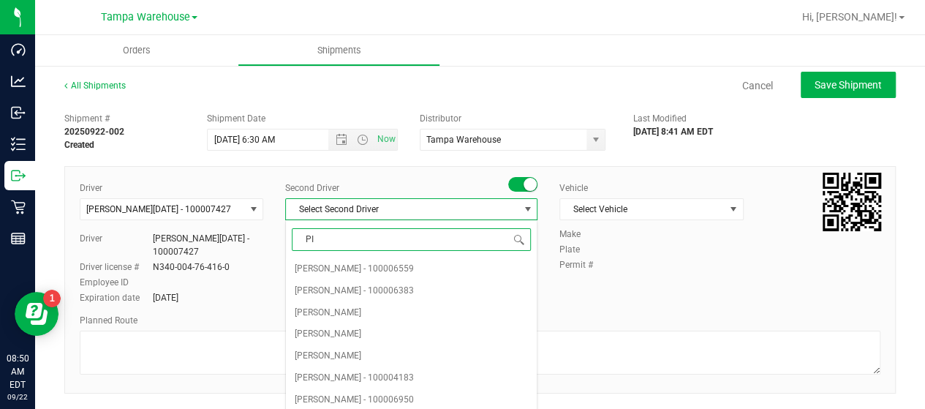
type input "PIN"
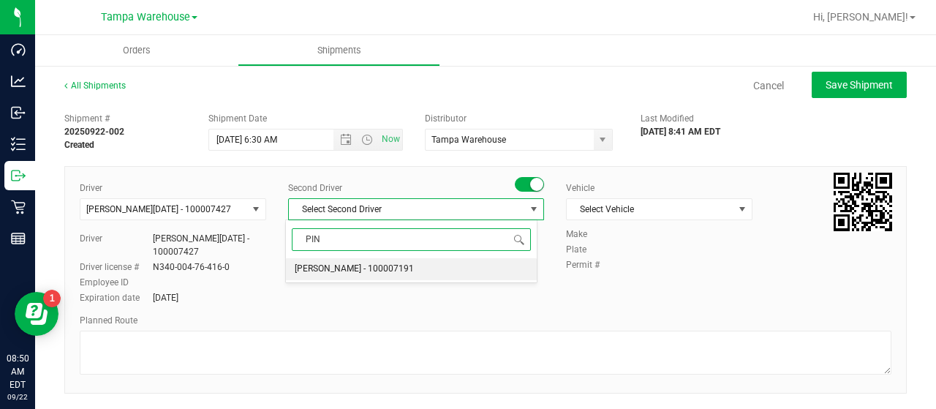
click at [340, 263] on span "[PERSON_NAME] - 100007191" at bounding box center [354, 269] width 119 height 19
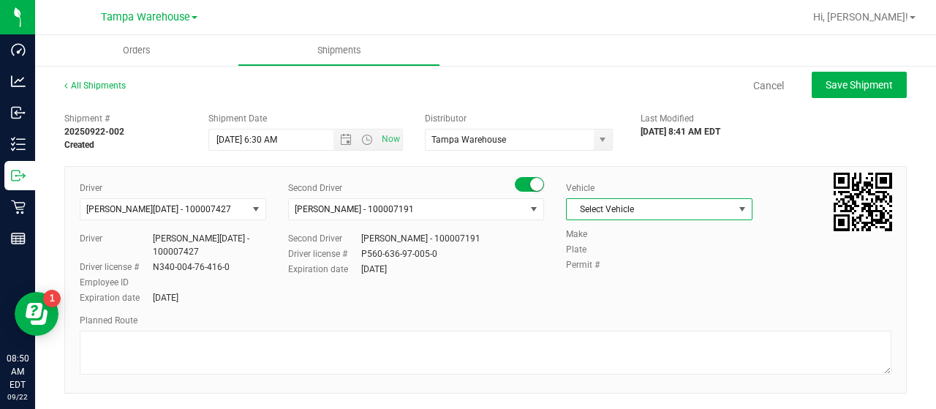
click at [708, 208] on span "Select Vehicle" at bounding box center [650, 209] width 167 height 20
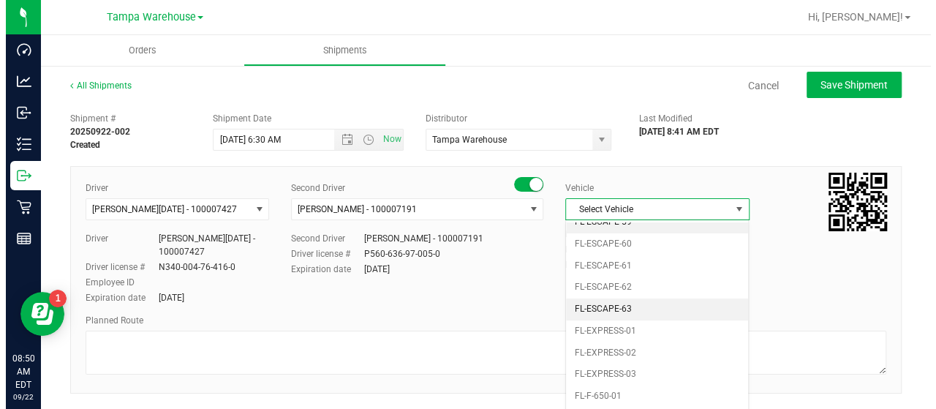
scroll to position [249, 0]
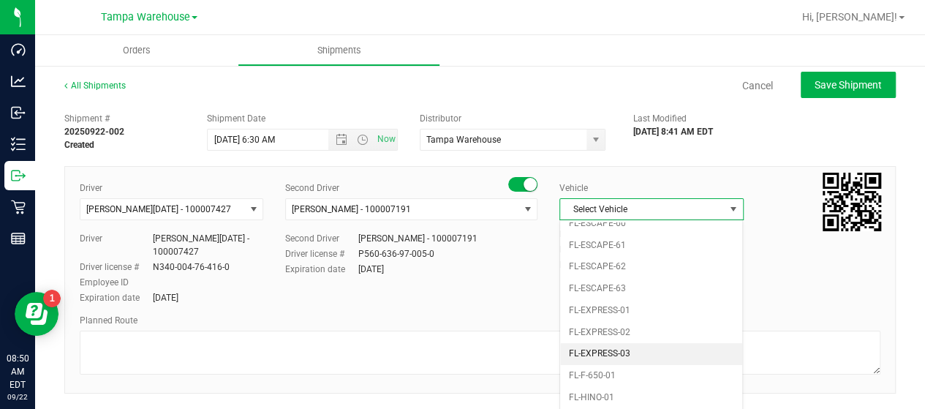
click at [657, 343] on li "FL-EXPRESS-03" at bounding box center [651, 354] width 182 height 22
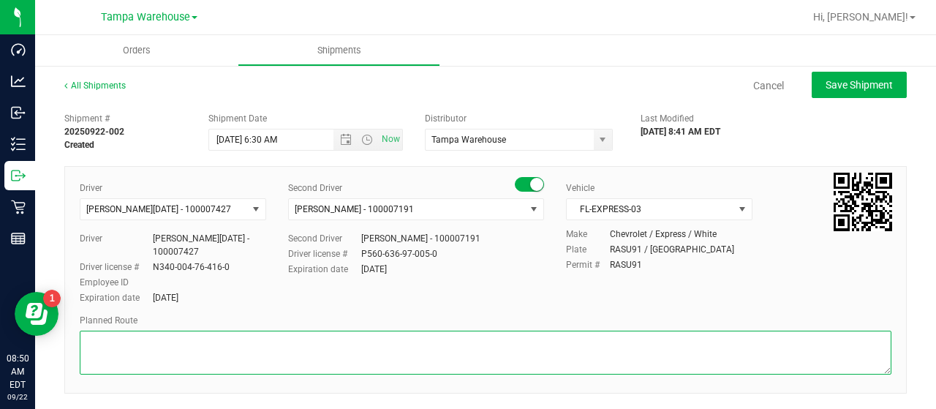
click at [139, 355] on textarea at bounding box center [485, 352] width 811 height 44
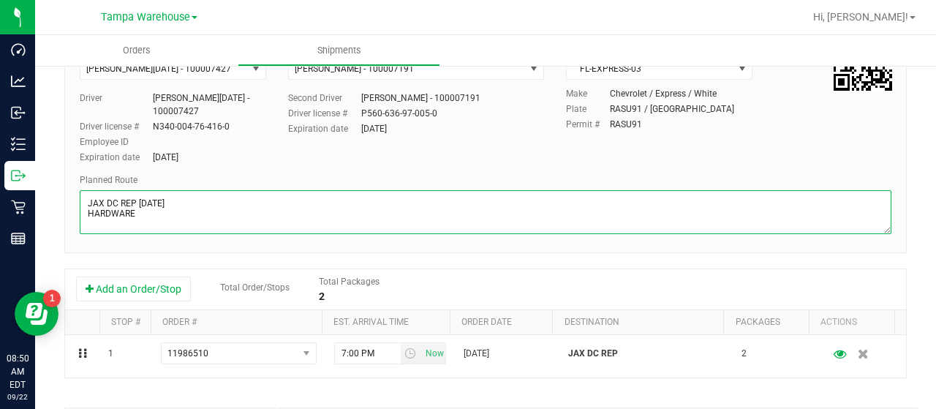
scroll to position [146, 0]
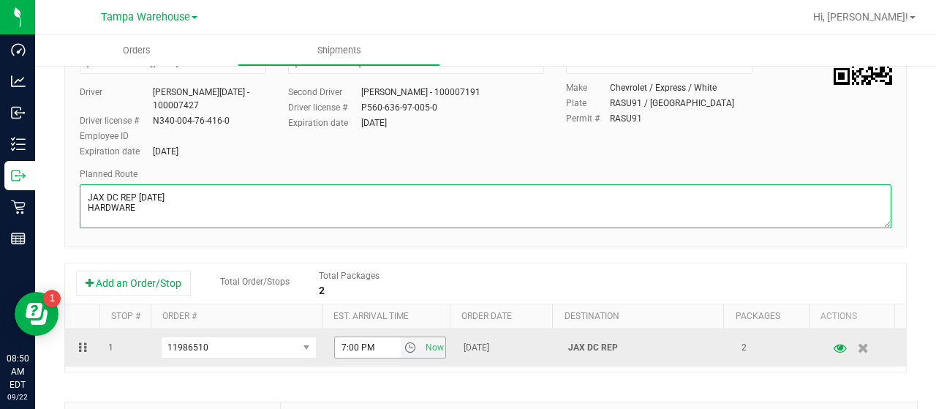
click at [404, 346] on span "select" at bounding box center [410, 347] width 12 height 12
type textarea "JAX DC REP [DATE] HARDWARE"
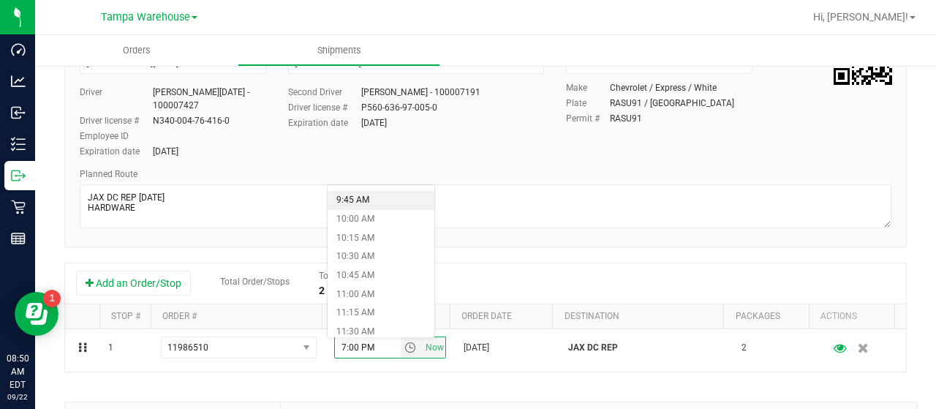
scroll to position [731, 0]
click at [392, 292] on li "11:00 AM" at bounding box center [380, 293] width 107 height 19
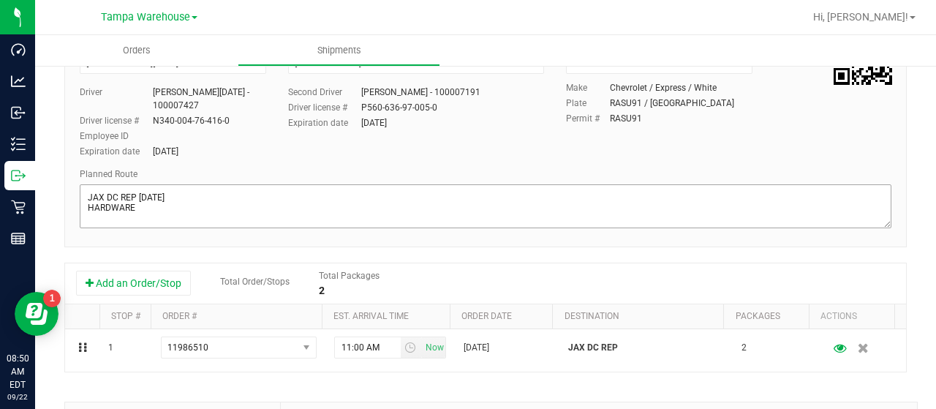
scroll to position [0, 0]
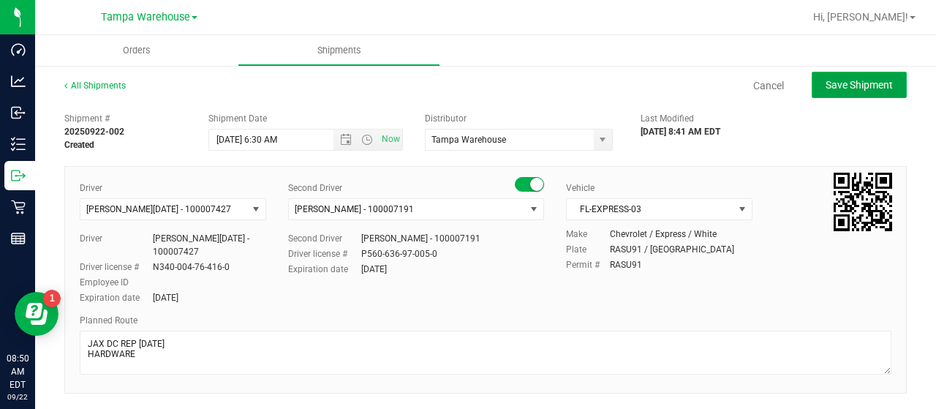
click at [837, 89] on span "Save Shipment" at bounding box center [858, 85] width 67 height 12
type input "[DATE] 10:30 AM"
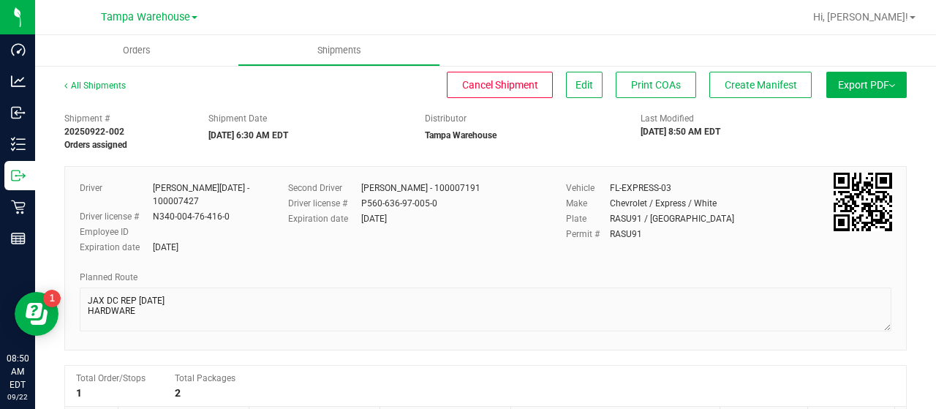
click at [840, 84] on span "Export PDF" at bounding box center [866, 85] width 57 height 12
click at [822, 140] on span "Manifest by Lot" at bounding box center [828, 139] width 61 height 10
click at [762, 84] on span "Create Manifest" at bounding box center [760, 85] width 72 height 12
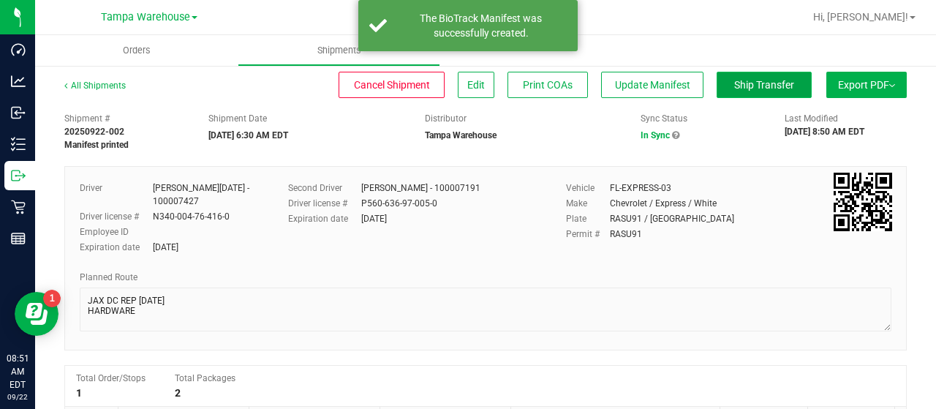
click at [744, 86] on span "Ship Transfer" at bounding box center [764, 85] width 60 height 12
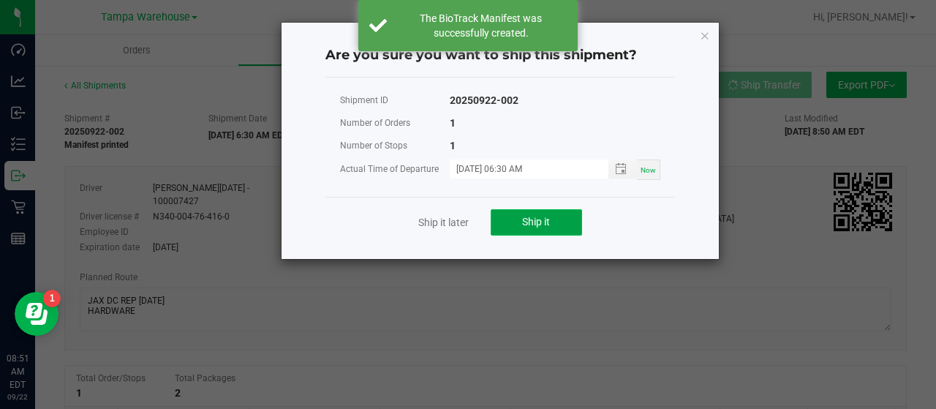
click at [563, 219] on button "Ship it" at bounding box center [536, 222] width 91 height 26
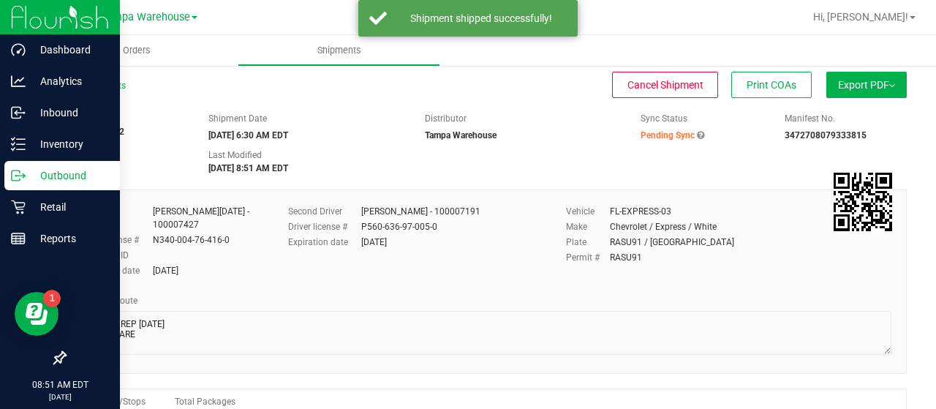
click at [61, 173] on p "Outbound" at bounding box center [70, 176] width 88 height 18
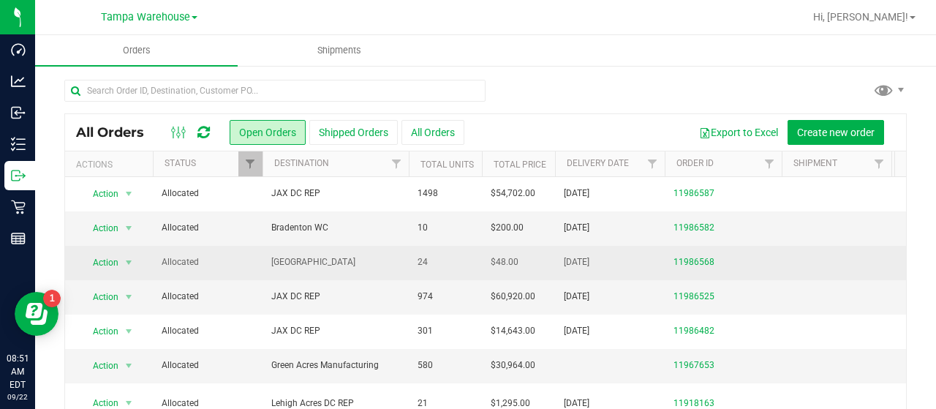
click at [379, 257] on span "[GEOGRAPHIC_DATA]" at bounding box center [335, 262] width 129 height 14
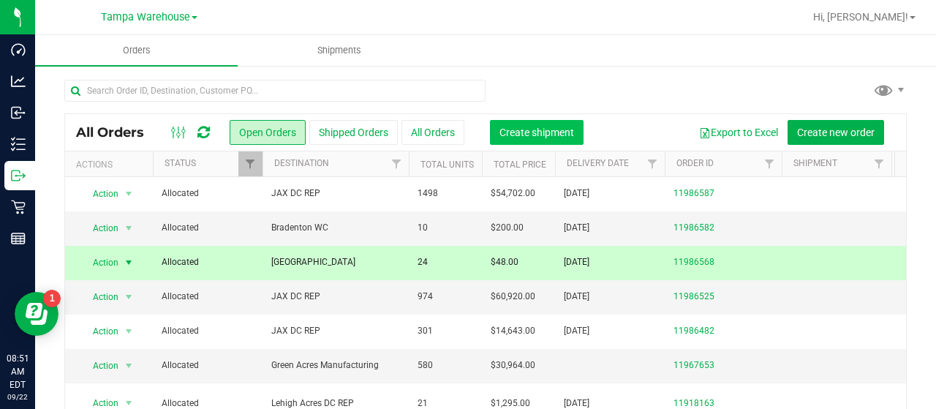
click at [535, 133] on span "Create shipment" at bounding box center [536, 132] width 75 height 12
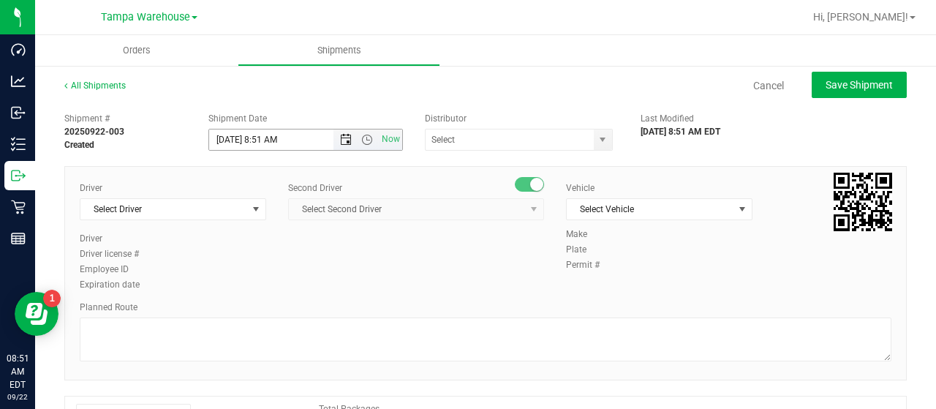
click at [341, 137] on span "Open the date view" at bounding box center [346, 140] width 12 height 12
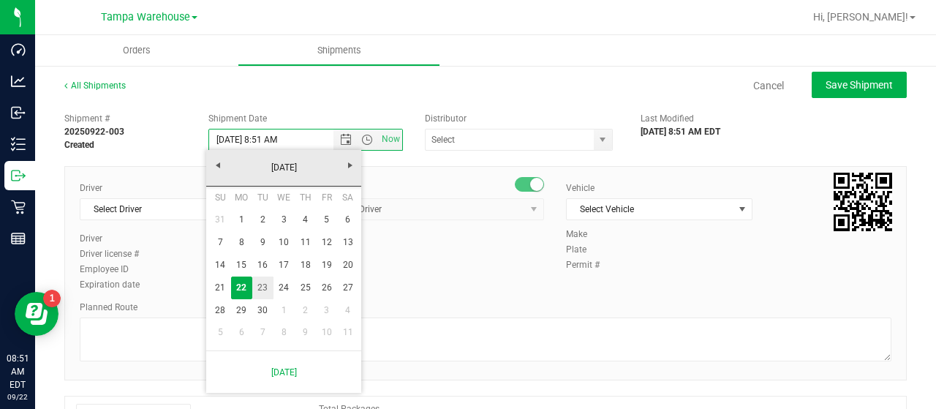
click at [265, 284] on link "23" at bounding box center [262, 287] width 21 height 23
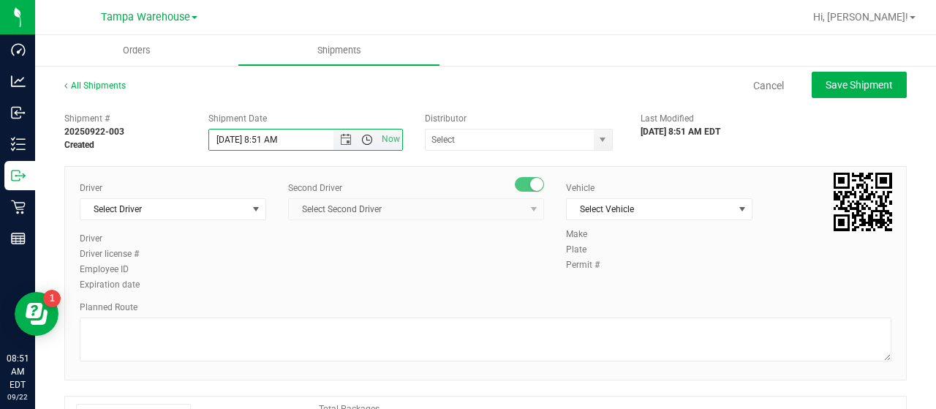
click at [361, 137] on span "Open the time view" at bounding box center [367, 140] width 12 height 12
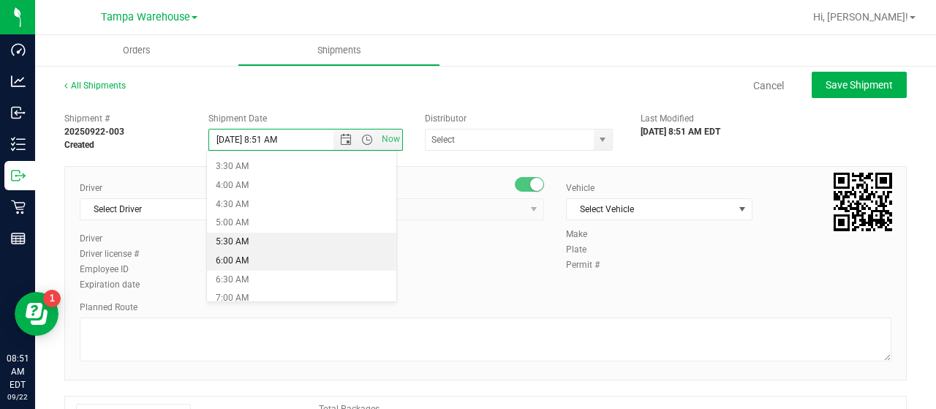
scroll to position [146, 0]
click at [270, 260] on li "6:30 AM" at bounding box center [301, 260] width 189 height 19
type input "[DATE] 6:30 AM"
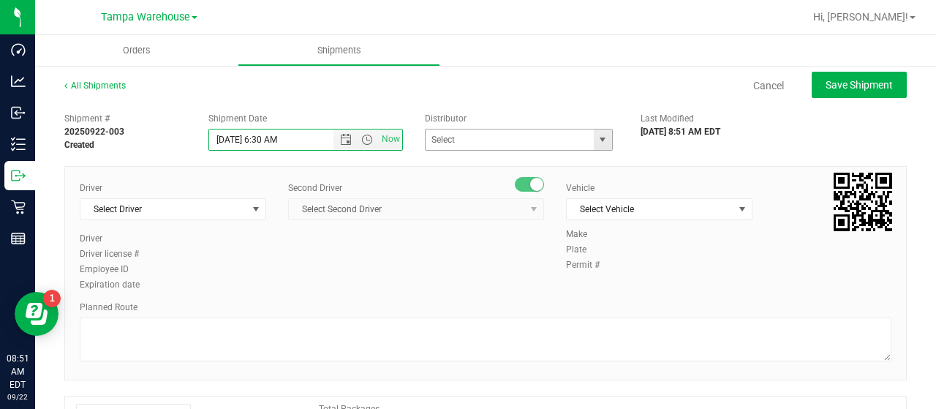
click at [596, 138] on span "select" at bounding box center [602, 140] width 12 height 12
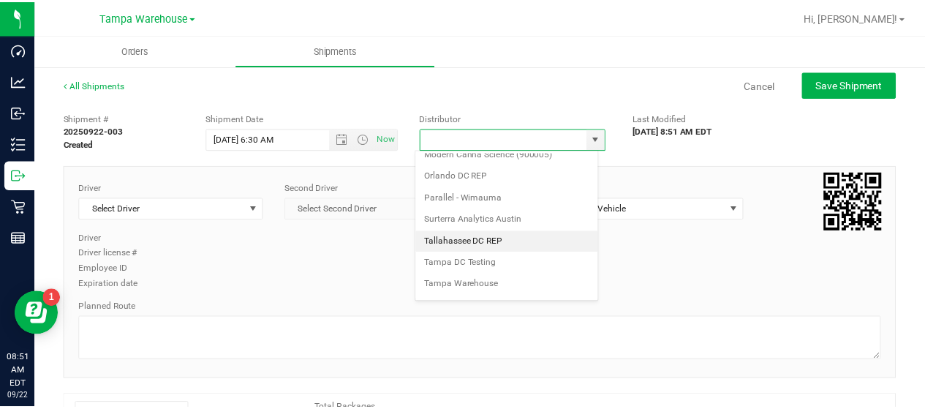
scroll to position [573, 0]
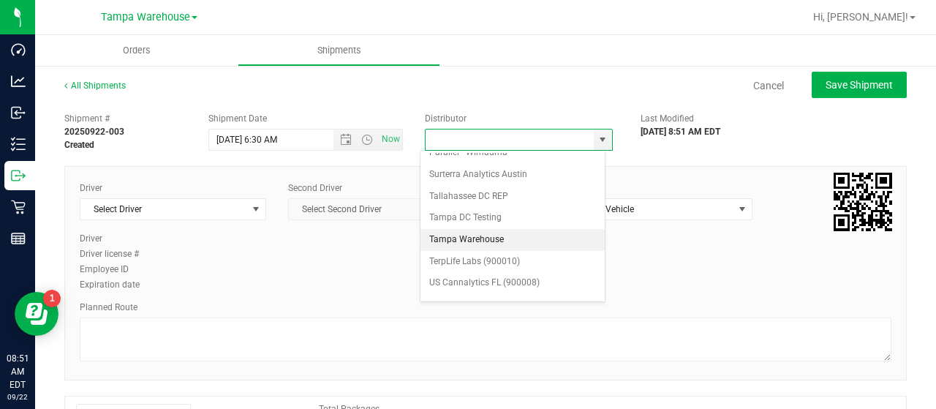
click at [484, 229] on li "Tampa Warehouse" at bounding box center [512, 240] width 184 height 22
type input "Tampa Warehouse"
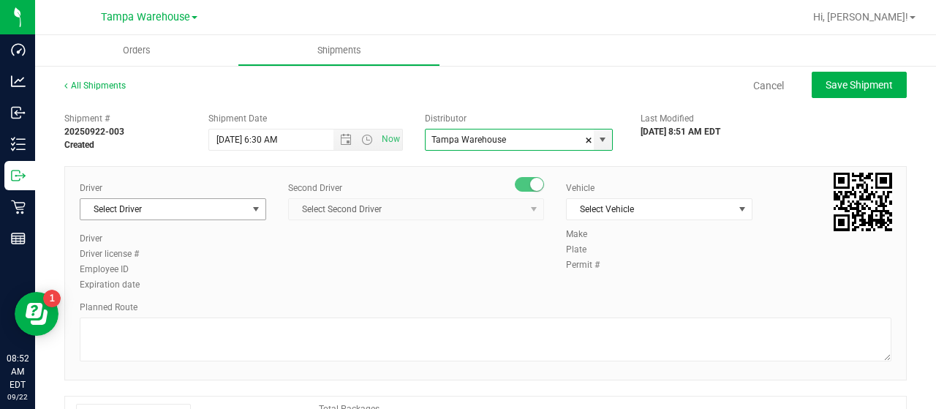
click at [250, 204] on span "select" at bounding box center [256, 209] width 12 height 12
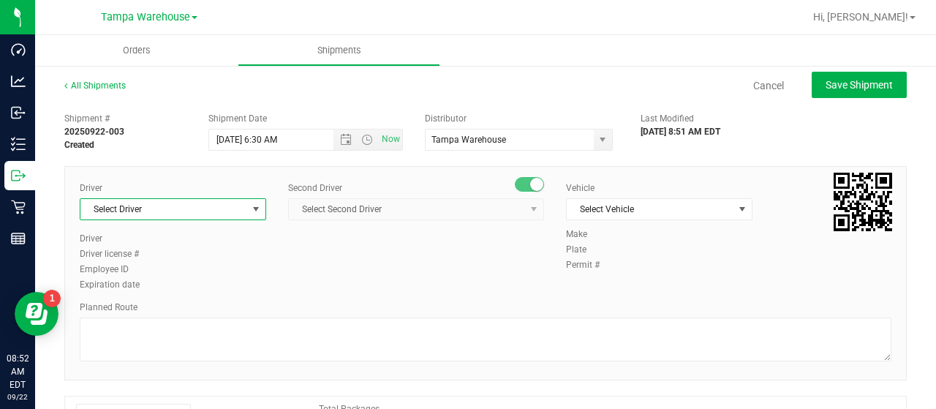
click at [221, 208] on span "Select Driver" at bounding box center [163, 209] width 167 height 20
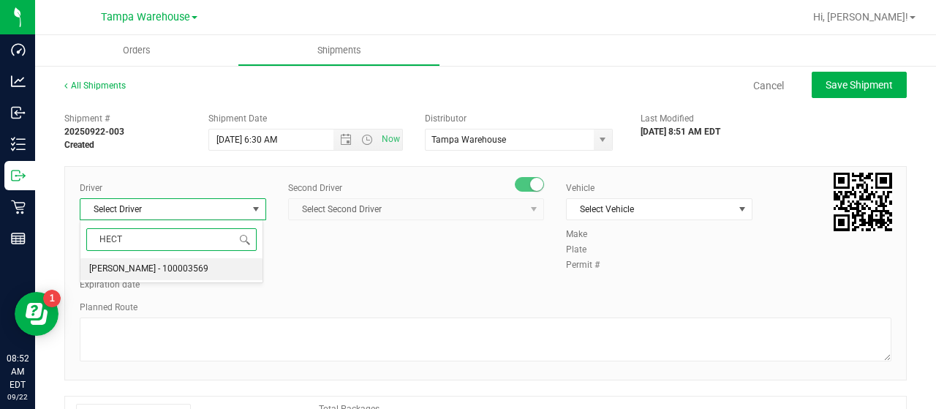
click at [159, 268] on span "[PERSON_NAME] - 100003569" at bounding box center [148, 269] width 119 height 19
type input "HECT"
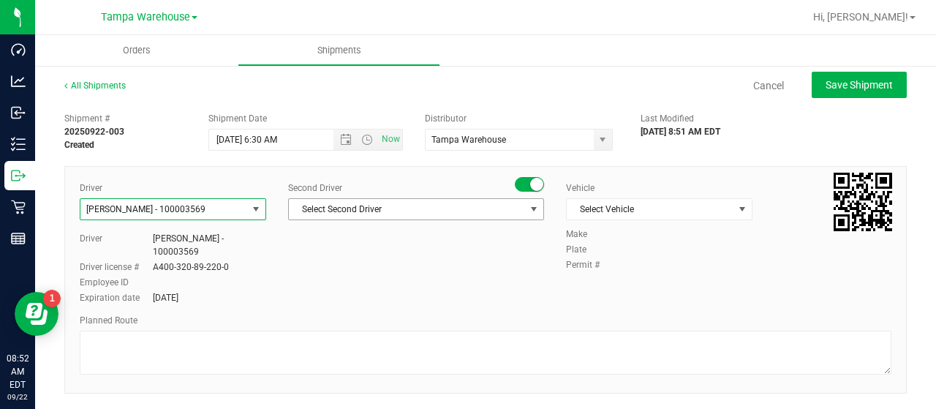
click at [386, 206] on span "Select Second Driver" at bounding box center [407, 209] width 236 height 20
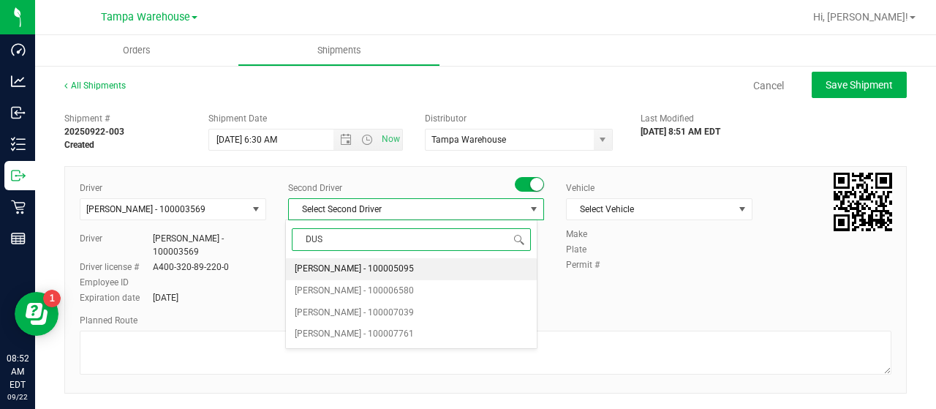
type input "DUST"
click at [348, 265] on span "[PERSON_NAME] - 100007761" at bounding box center [354, 269] width 119 height 19
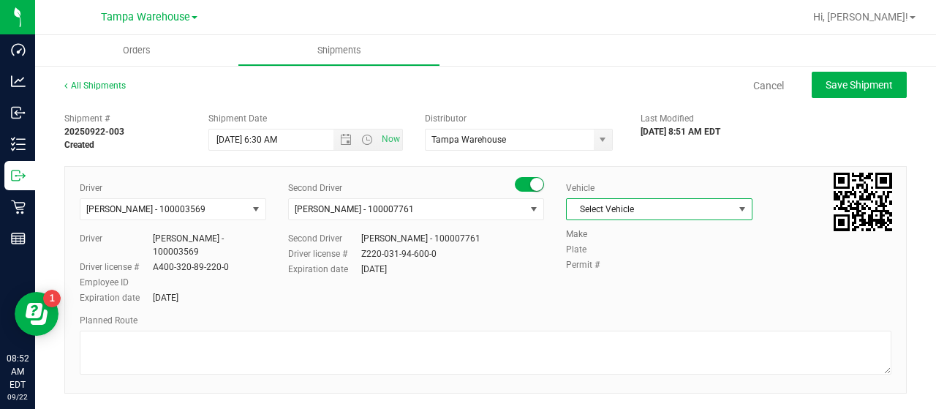
click at [718, 205] on span "Select Vehicle" at bounding box center [650, 209] width 167 height 20
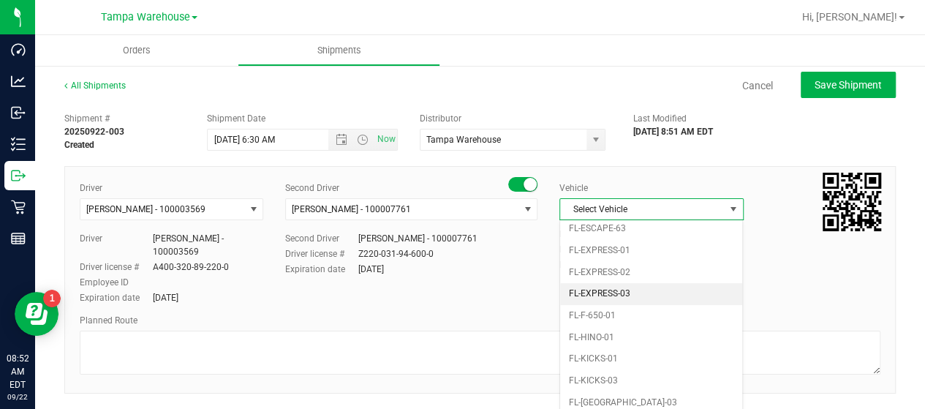
scroll to position [322, 0]
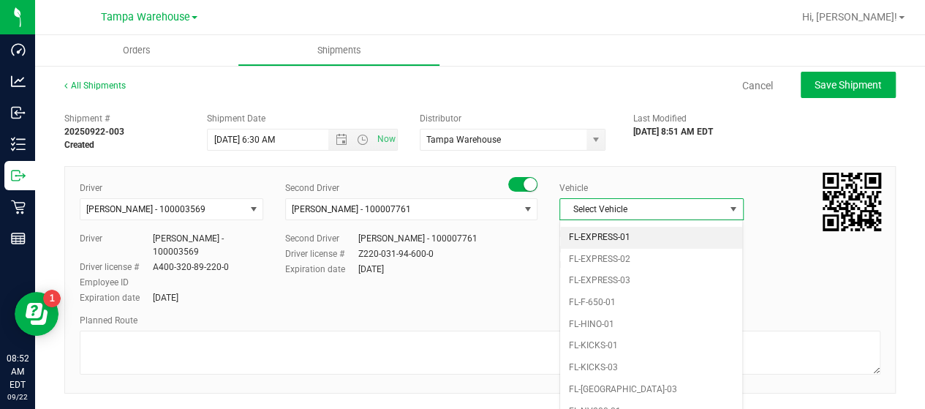
click at [654, 229] on li "FL-EXPRESS-01" at bounding box center [651, 238] width 182 height 22
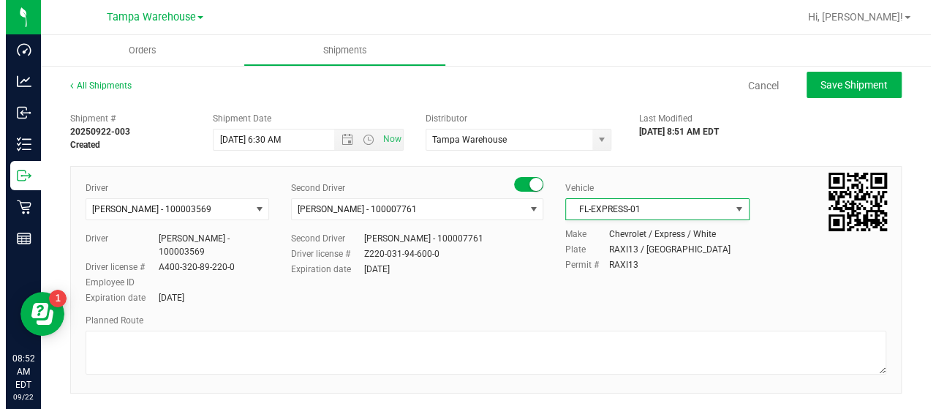
scroll to position [319, 0]
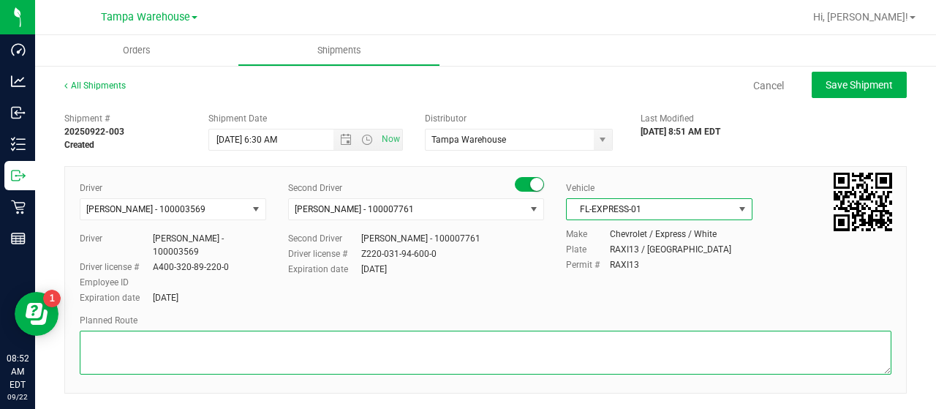
click at [155, 334] on textarea at bounding box center [485, 352] width 811 height 44
click at [177, 331] on textarea at bounding box center [485, 352] width 811 height 44
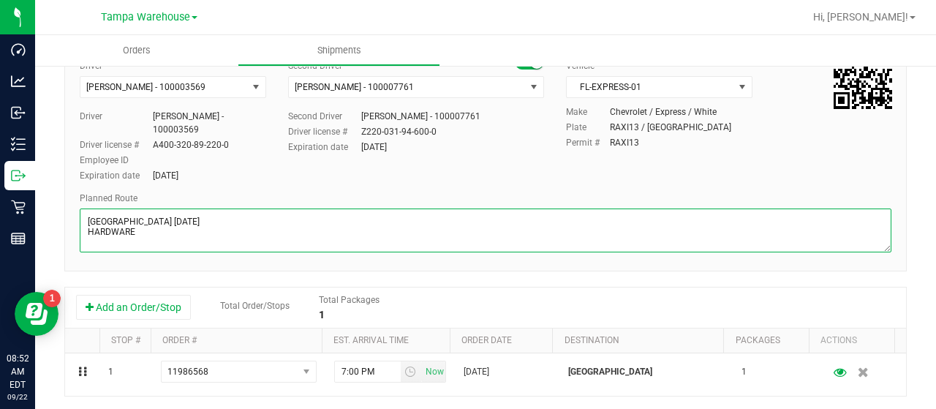
scroll to position [146, 0]
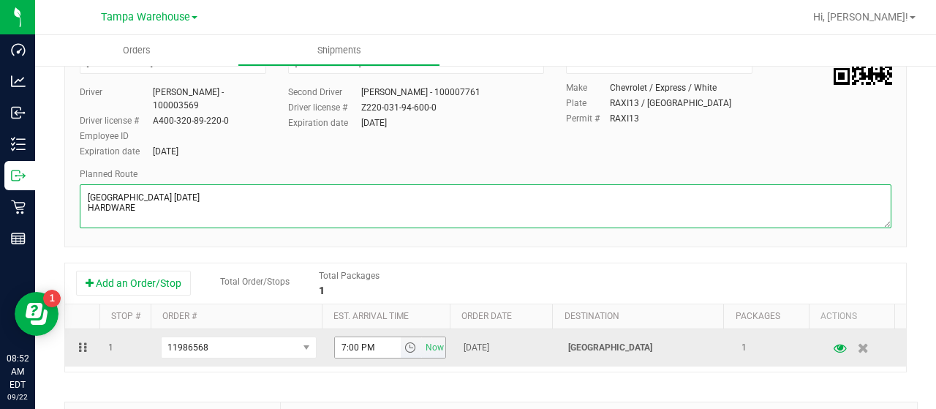
click at [404, 341] on span "select" at bounding box center [410, 347] width 12 height 12
type textarea "[GEOGRAPHIC_DATA] [DATE] HARDWARE"
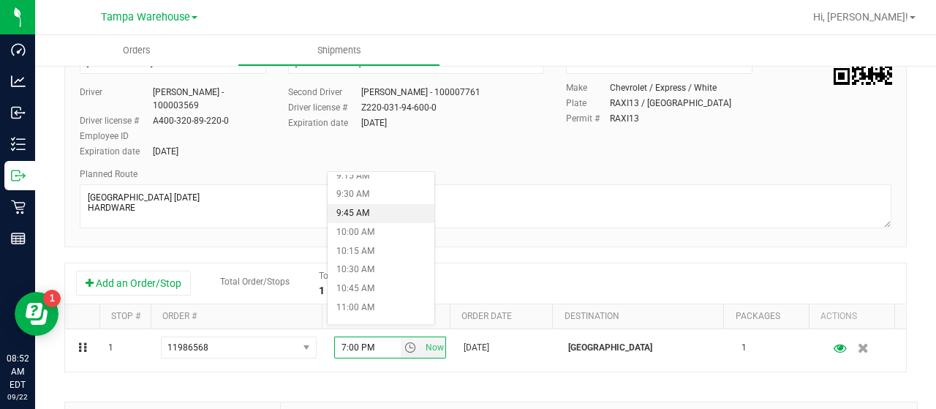
scroll to position [731, 0]
click at [377, 314] on li "11:30 AM" at bounding box center [380, 317] width 107 height 19
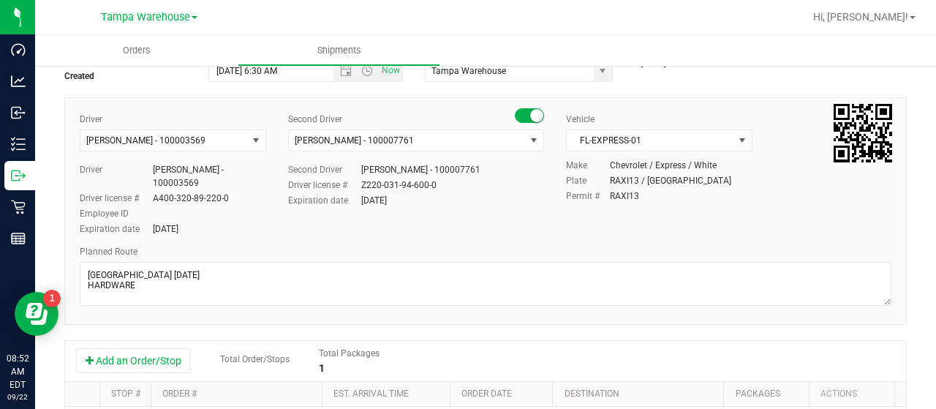
scroll to position [0, 0]
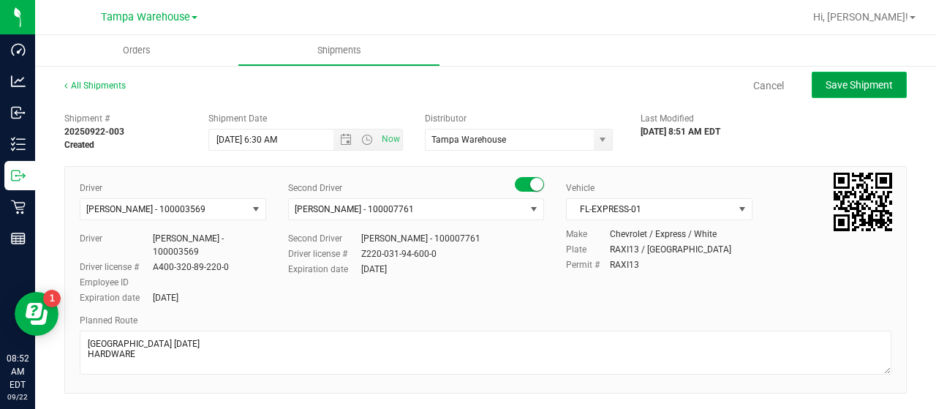
click at [832, 88] on span "Save Shipment" at bounding box center [858, 85] width 67 height 12
type input "[DATE] 10:30 AM"
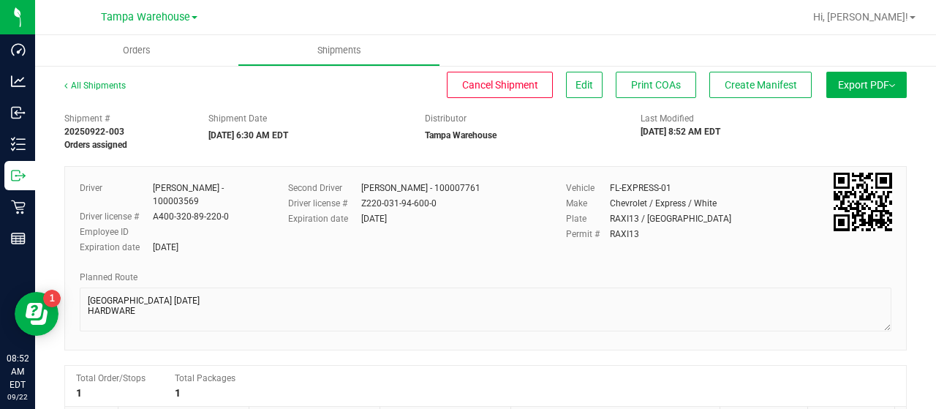
drag, startPoint x: 835, startPoint y: 85, endPoint x: 838, endPoint y: 110, distance: 25.8
click at [838, 85] on span "Export PDF" at bounding box center [866, 85] width 57 height 12
click at [840, 134] on span "Manifest by Lot" at bounding box center [828, 139] width 61 height 10
click at [760, 83] on span "Create Manifest" at bounding box center [760, 85] width 72 height 12
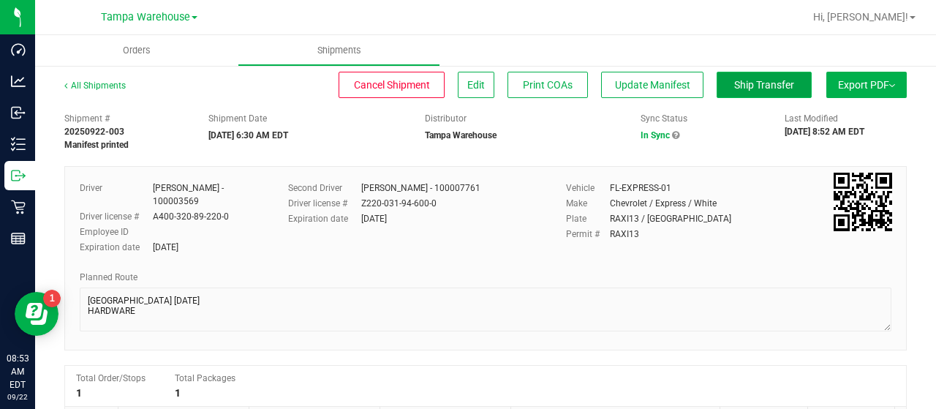
click at [756, 82] on span "Ship Transfer" at bounding box center [764, 85] width 60 height 12
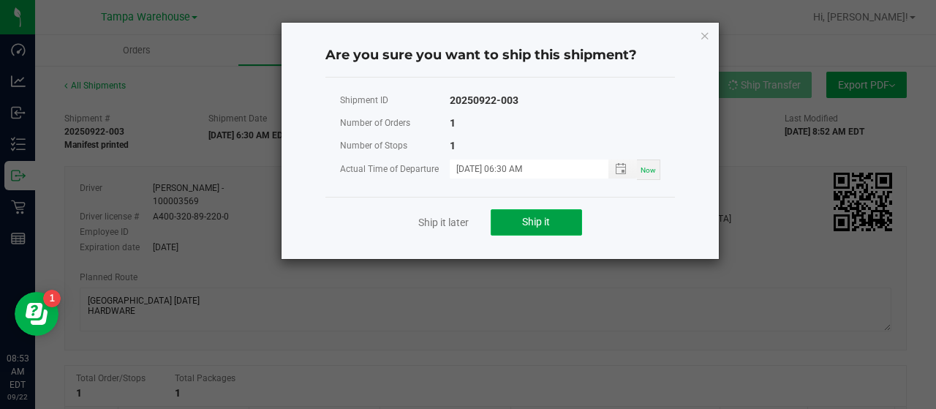
click at [547, 219] on span "Ship it" at bounding box center [536, 222] width 28 height 12
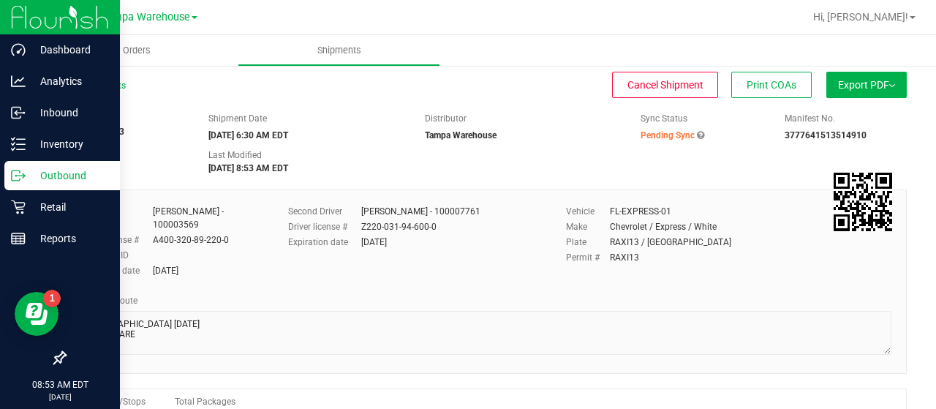
click at [61, 172] on p "Outbound" at bounding box center [70, 176] width 88 height 18
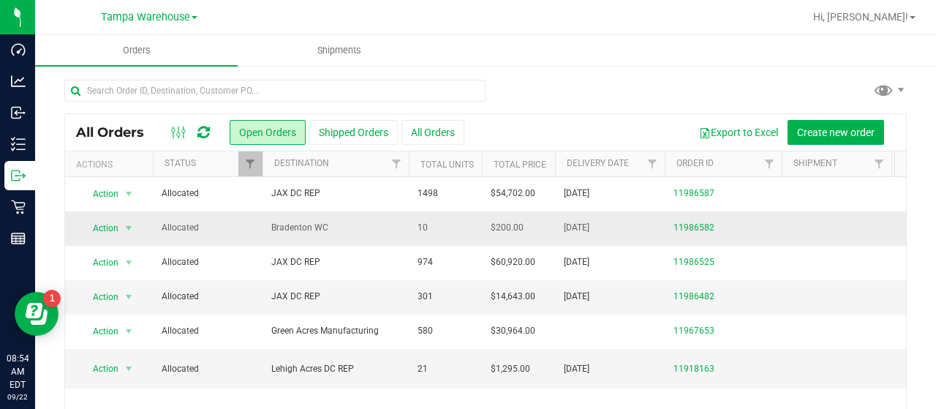
click at [364, 228] on span "Bradenton WC" at bounding box center [335, 228] width 129 height 14
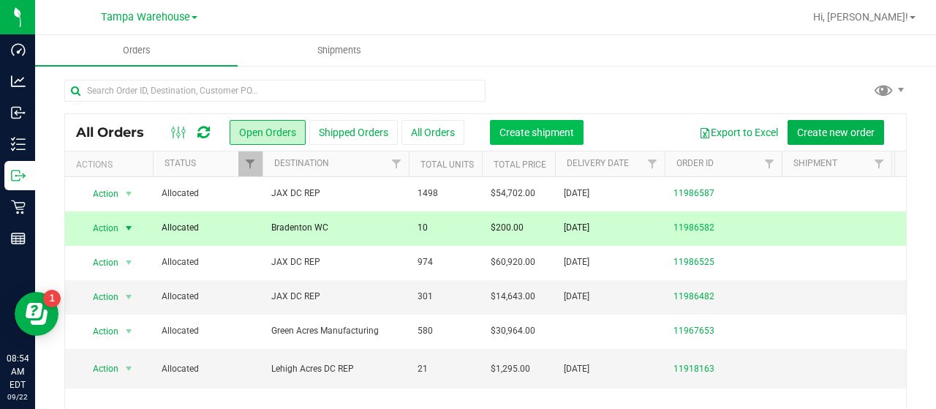
click at [523, 130] on span "Create shipment" at bounding box center [536, 132] width 75 height 12
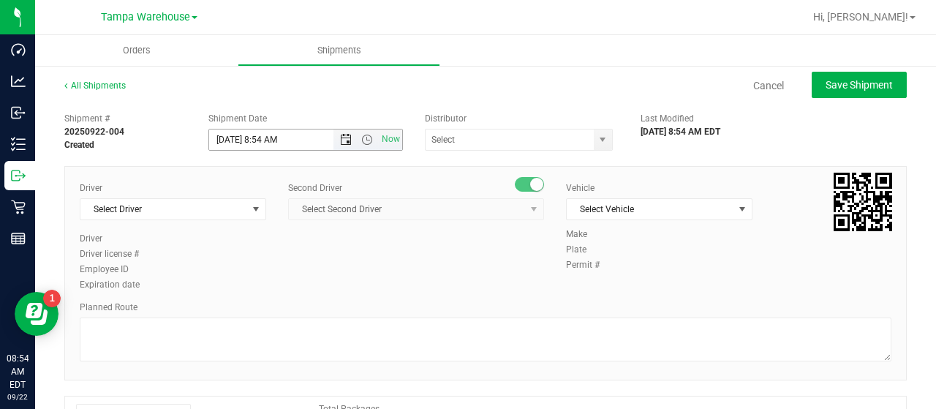
click at [340, 137] on span "Open the date view" at bounding box center [346, 140] width 12 height 12
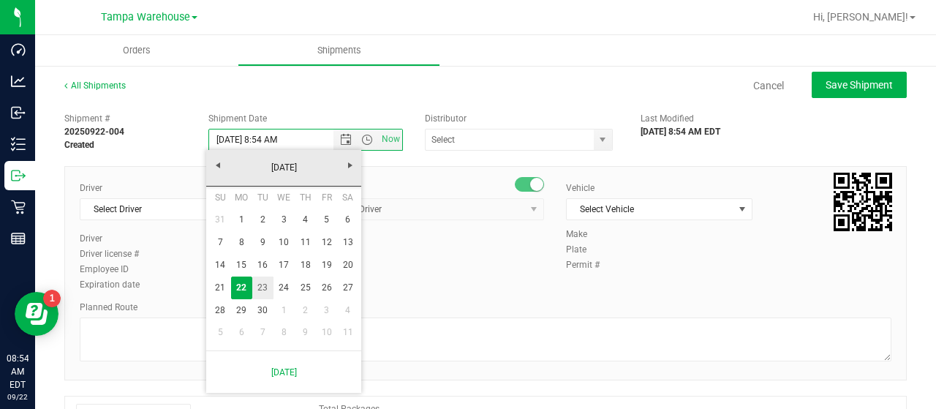
click at [263, 284] on link "23" at bounding box center [262, 287] width 21 height 23
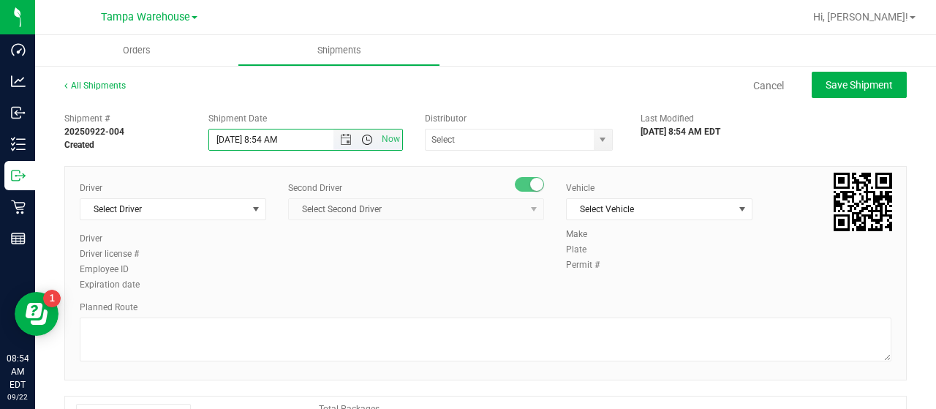
click at [363, 138] on span "Open the time view" at bounding box center [367, 140] width 12 height 12
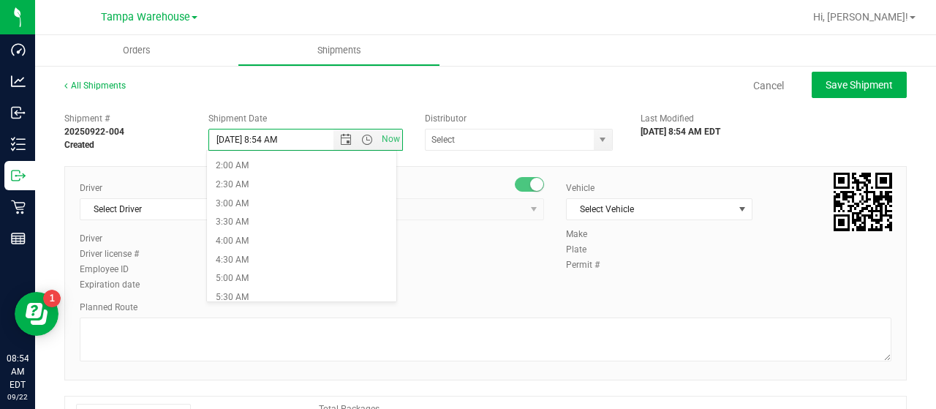
scroll to position [146, 0]
click at [273, 257] on li "6:30 AM" at bounding box center [301, 260] width 189 height 19
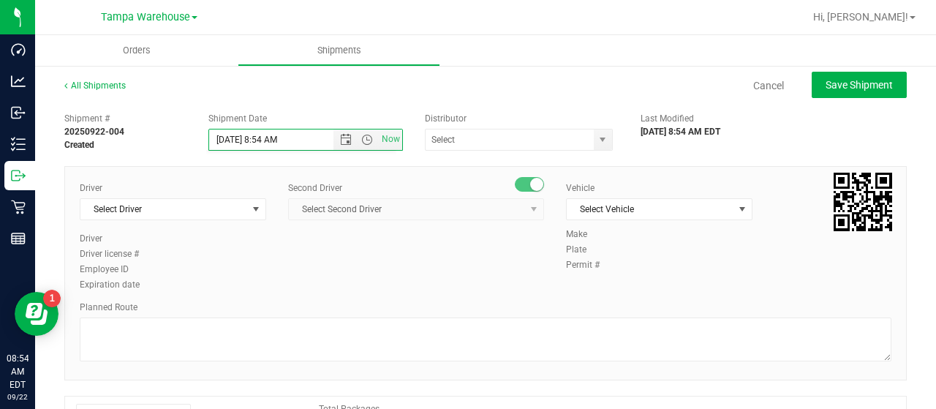
type input "[DATE] 6:30 AM"
click at [596, 135] on span "select" at bounding box center [602, 140] width 12 height 12
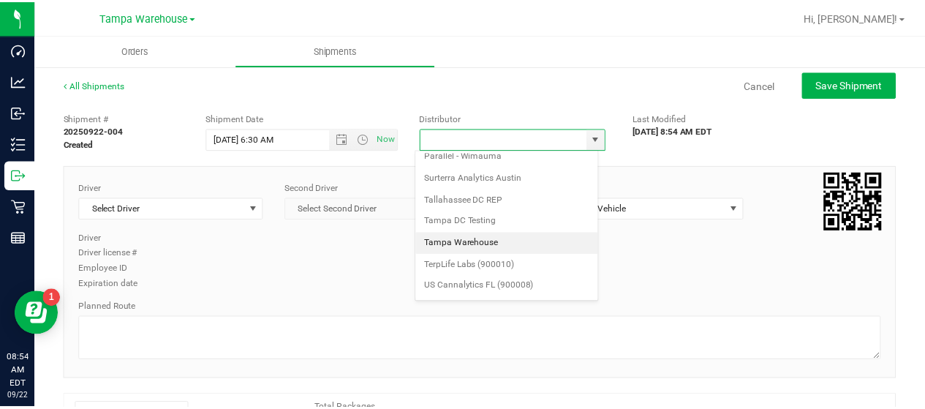
scroll to position [573, 0]
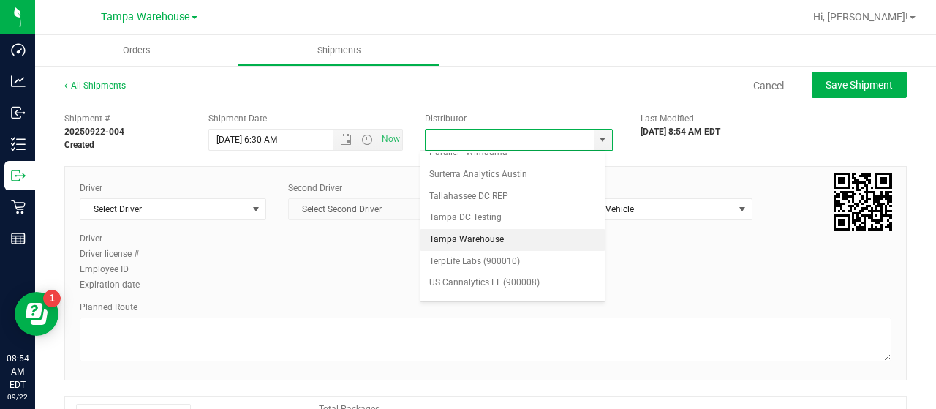
click at [507, 229] on li "Tampa Warehouse" at bounding box center [512, 240] width 184 height 22
type input "Tampa Warehouse"
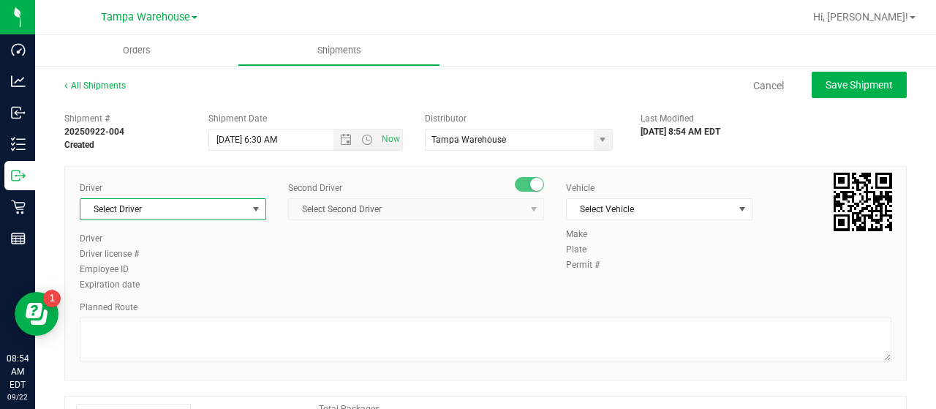
click at [253, 205] on span "select" at bounding box center [256, 209] width 12 height 12
click at [254, 205] on span "select" at bounding box center [256, 209] width 12 height 12
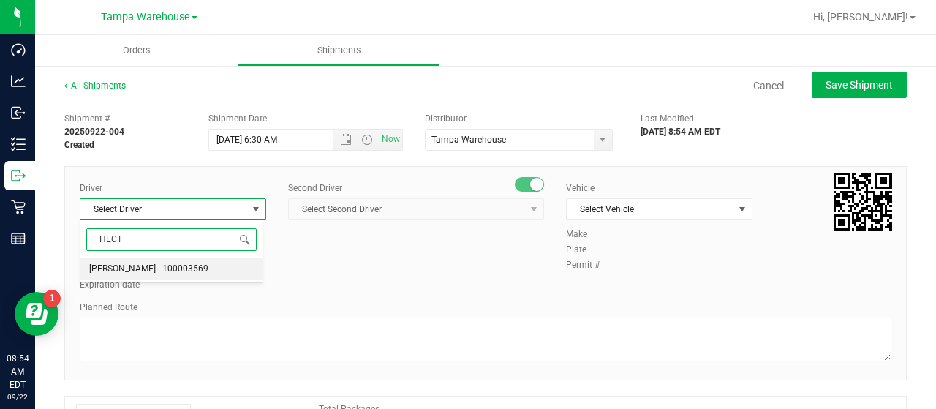
click at [165, 265] on span "[PERSON_NAME] - 100003569" at bounding box center [148, 269] width 119 height 19
type input "HECT"
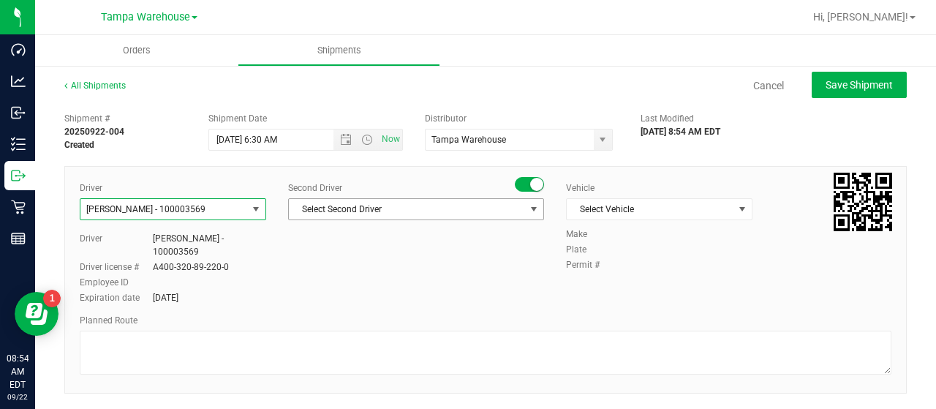
click at [398, 209] on span "Select Second Driver" at bounding box center [407, 209] width 236 height 20
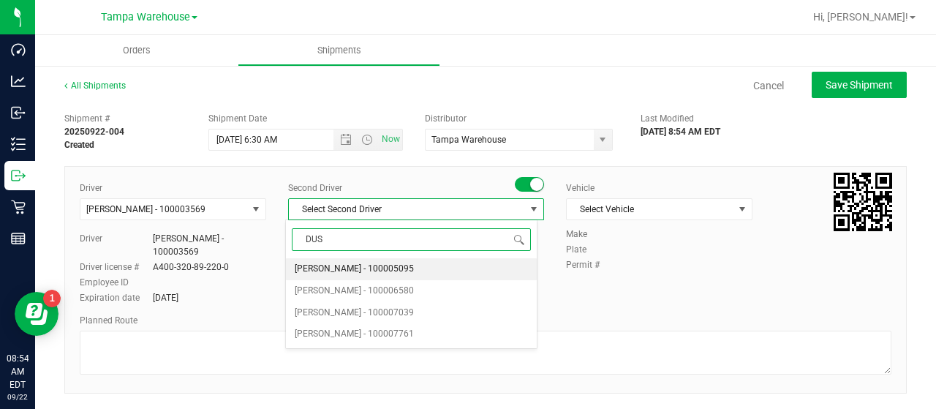
type input "DUST"
click at [375, 264] on span "[PERSON_NAME] - 100007761" at bounding box center [354, 269] width 119 height 19
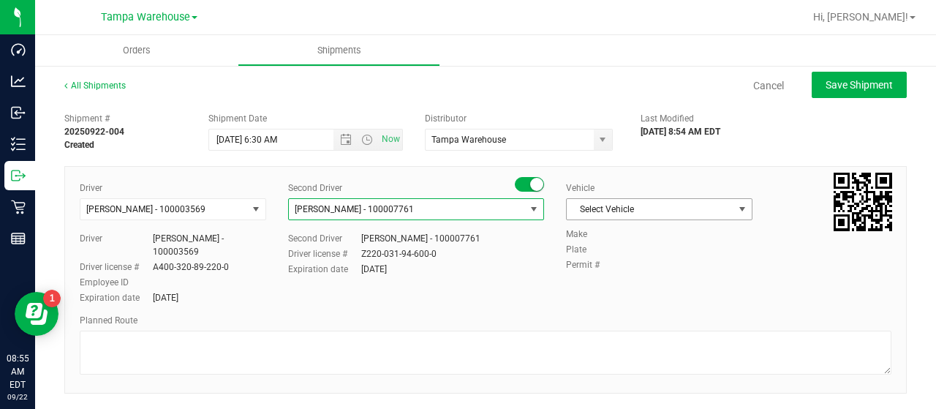
click at [721, 207] on span "Select Vehicle" at bounding box center [650, 209] width 167 height 20
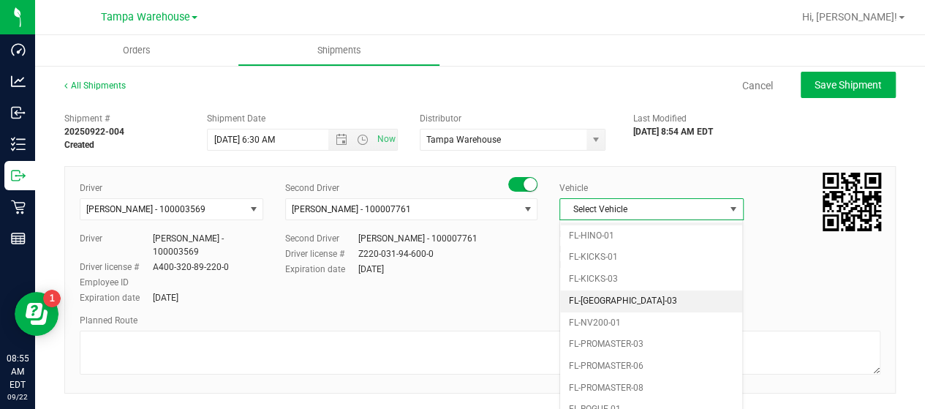
scroll to position [322, 0]
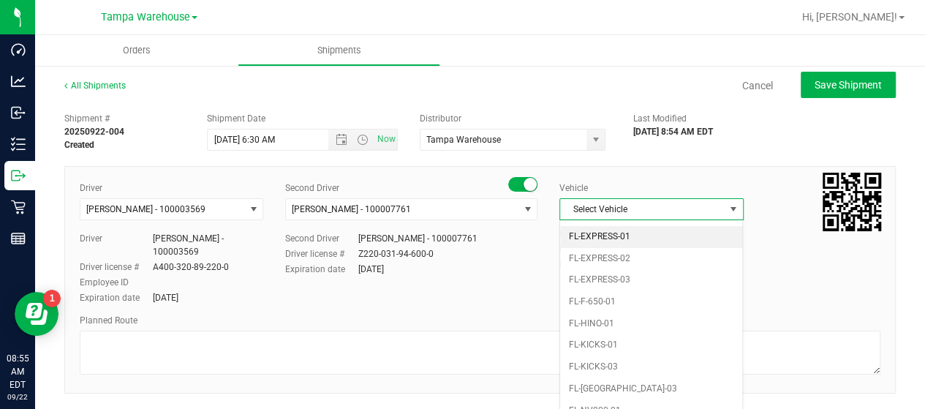
click at [641, 226] on li "FL-EXPRESS-01" at bounding box center [651, 237] width 182 height 22
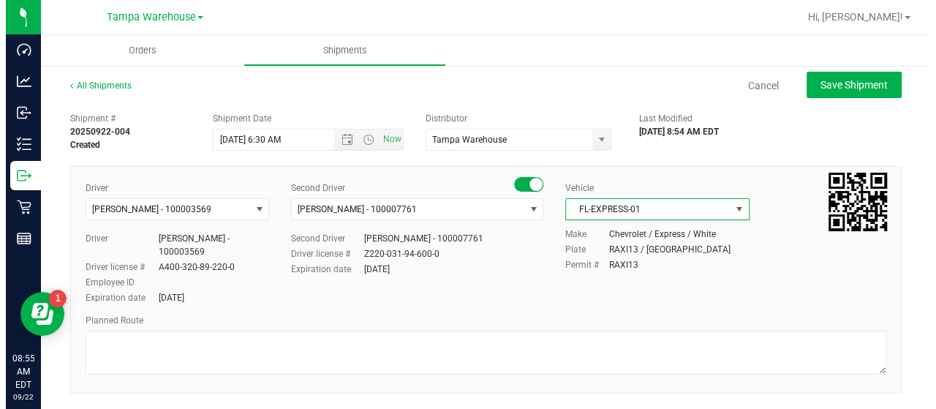
scroll to position [0, 0]
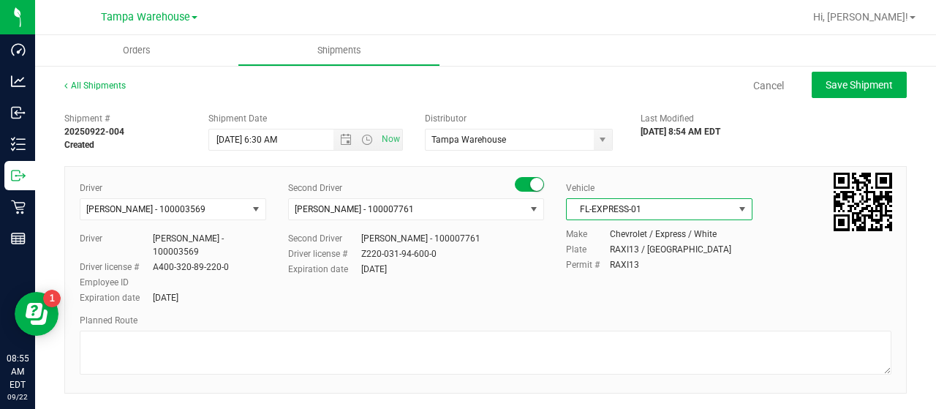
click at [736, 207] on span "select" at bounding box center [742, 209] width 12 height 12
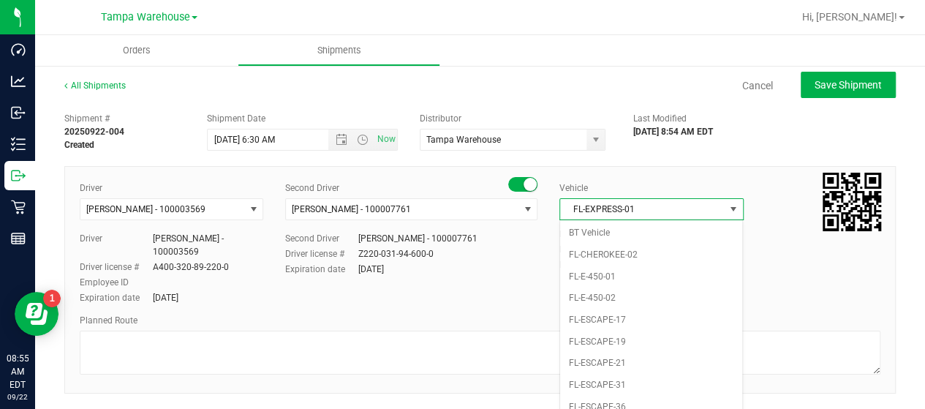
click at [504, 277] on div "Driver [PERSON_NAME] - 100003569 Select Driver [PERSON_NAME] - 100003569 Driver…" at bounding box center [480, 243] width 822 height 125
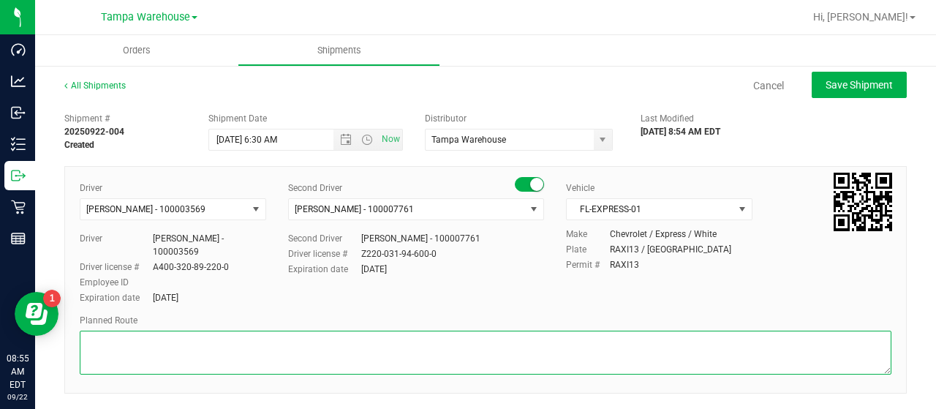
click at [180, 333] on textarea at bounding box center [485, 352] width 811 height 44
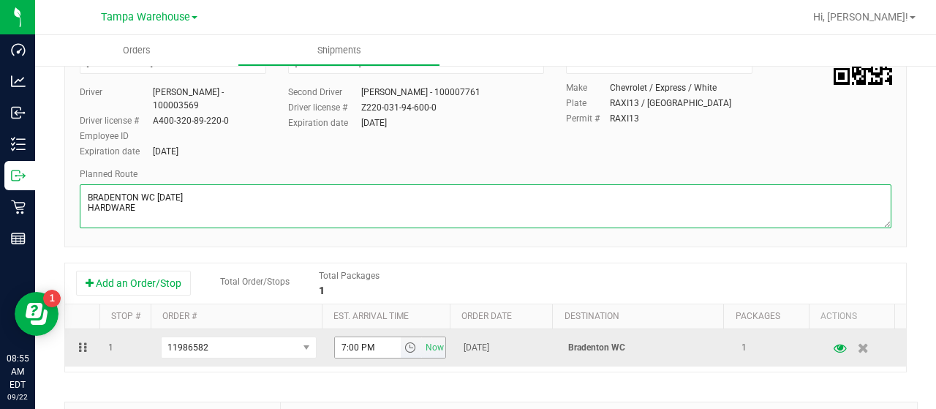
click at [404, 341] on span "select" at bounding box center [410, 347] width 12 height 12
type textarea "BRADENTON WC [DATE] HARDWARE"
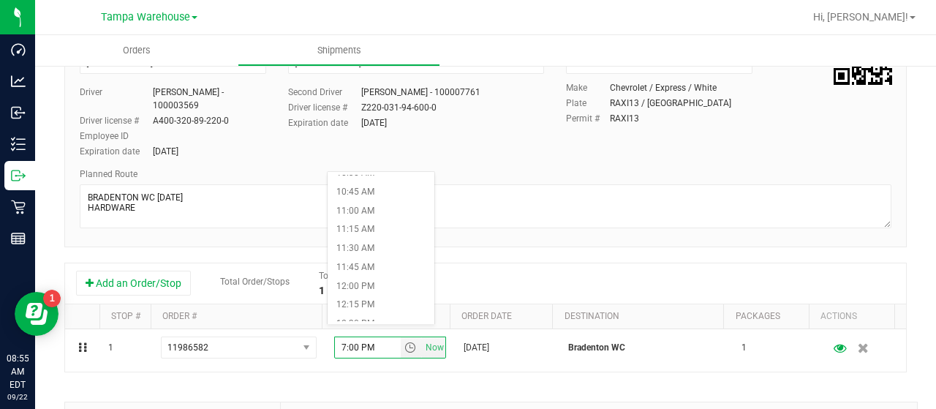
scroll to position [804, 0]
click at [364, 314] on li "12:30 PM" at bounding box center [380, 319] width 107 height 19
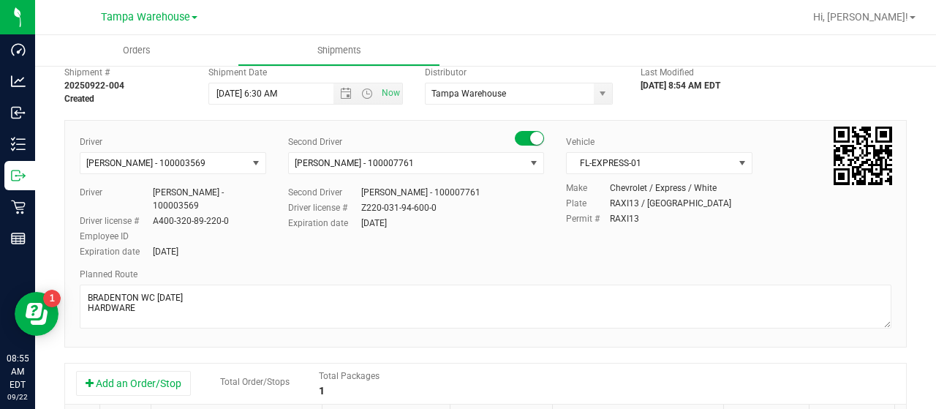
scroll to position [0, 0]
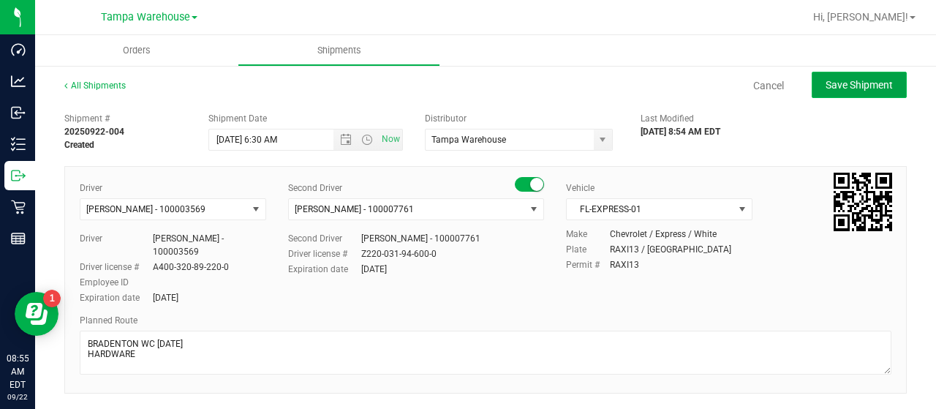
click at [866, 84] on span "Save Shipment" at bounding box center [858, 85] width 67 height 12
type input "[DATE] 10:30 AM"
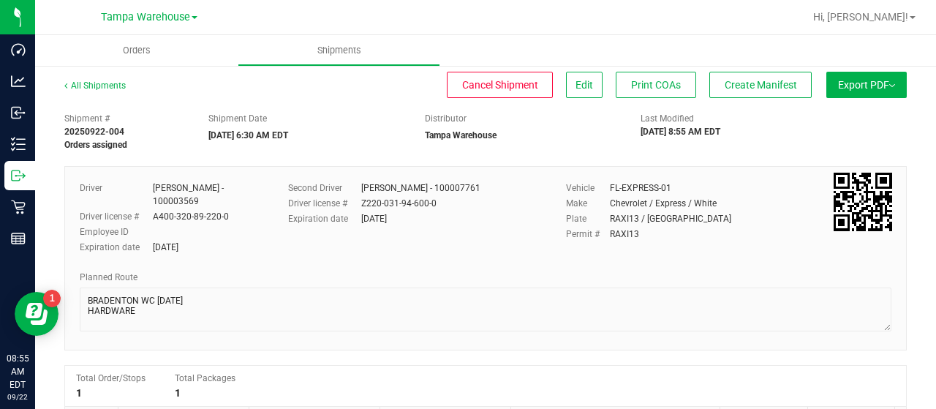
click at [857, 84] on span "Export PDF" at bounding box center [866, 85] width 57 height 12
click at [841, 135] on span "Manifest by Lot" at bounding box center [828, 139] width 61 height 10
click at [749, 86] on span "Create Manifest" at bounding box center [760, 85] width 72 height 12
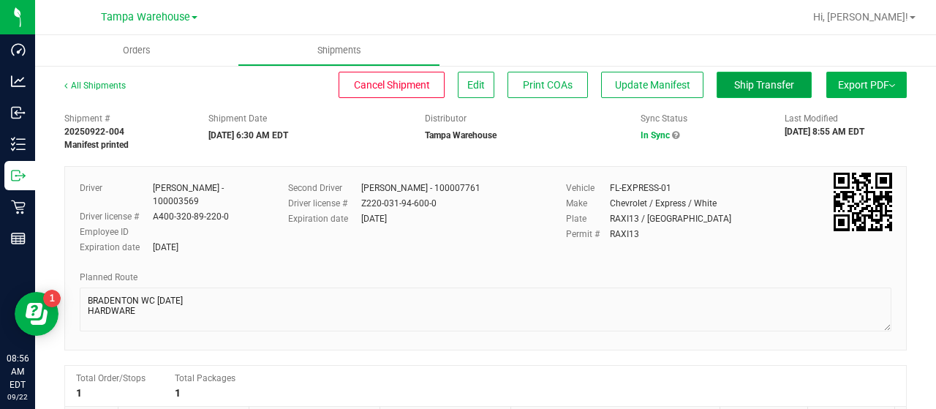
click at [734, 84] on span "Ship Transfer" at bounding box center [764, 85] width 60 height 12
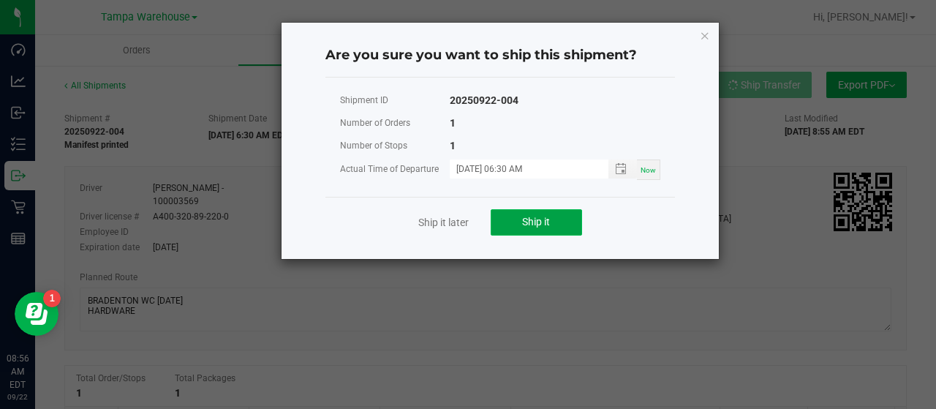
click at [499, 216] on button "Ship it" at bounding box center [536, 222] width 91 height 26
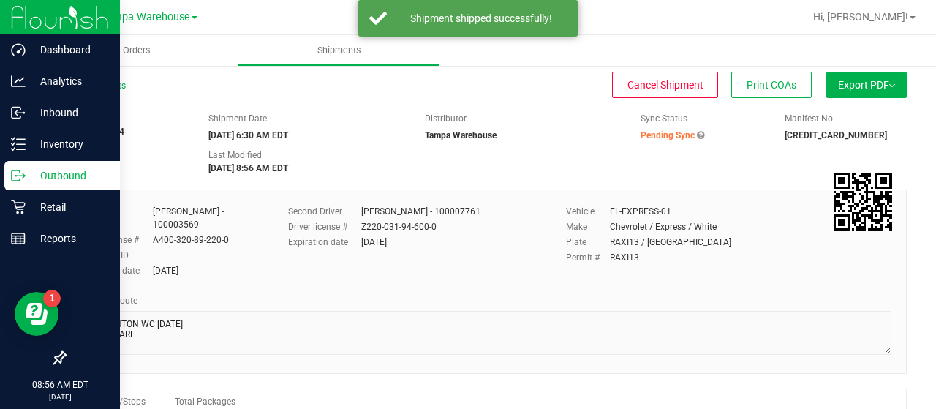
click at [53, 170] on p "Outbound" at bounding box center [70, 176] width 88 height 18
